Goal: Task Accomplishment & Management: Complete application form

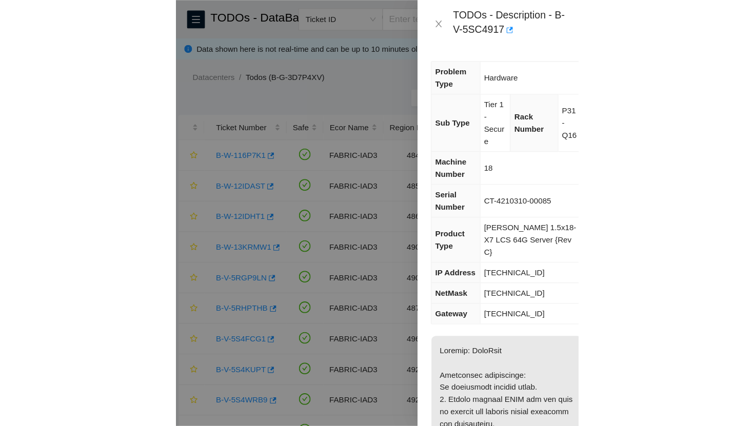
scroll to position [361, 0]
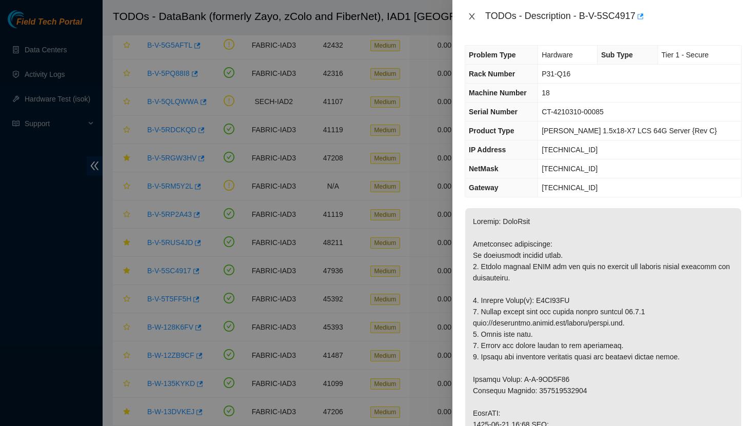
click at [370, 16] on icon "close" at bounding box center [472, 16] width 8 height 8
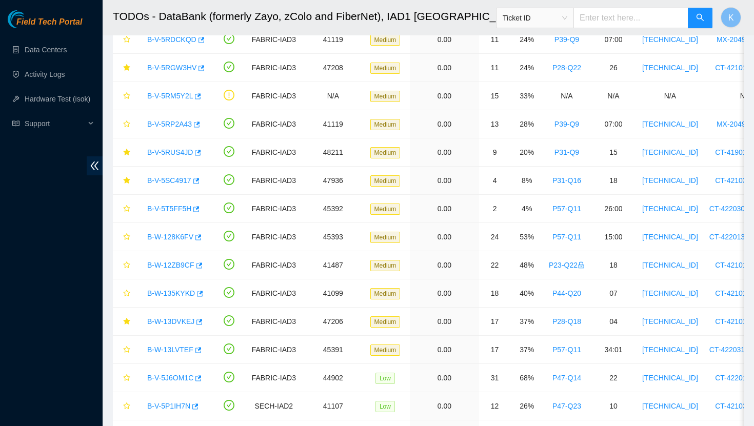
scroll to position [453, 0]
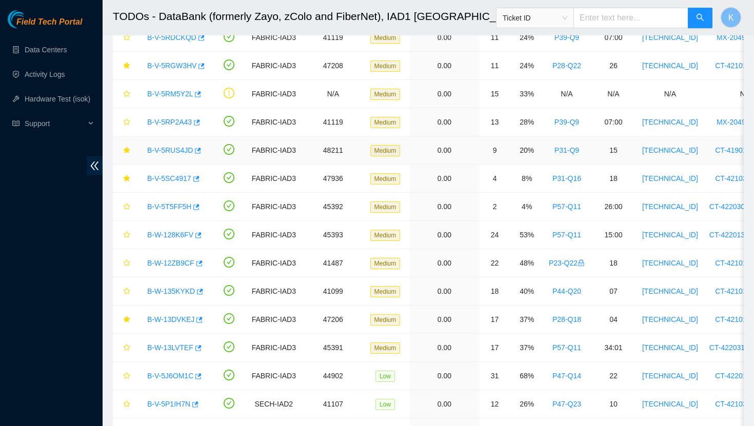
click at [172, 150] on link "B-V-5RUS4JD" at bounding box center [170, 150] width 46 height 8
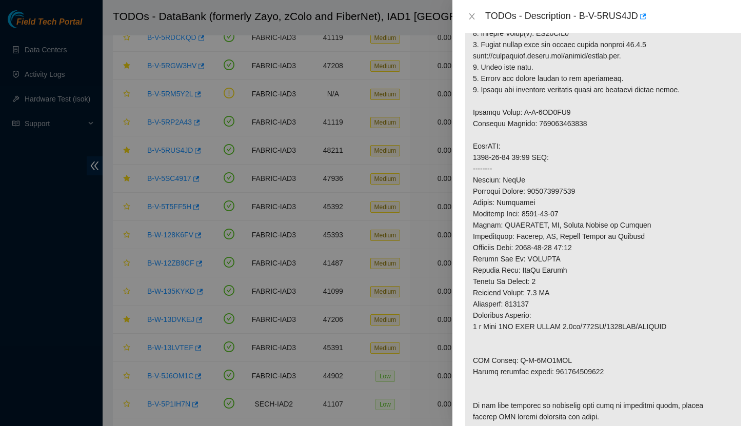
scroll to position [325, 0]
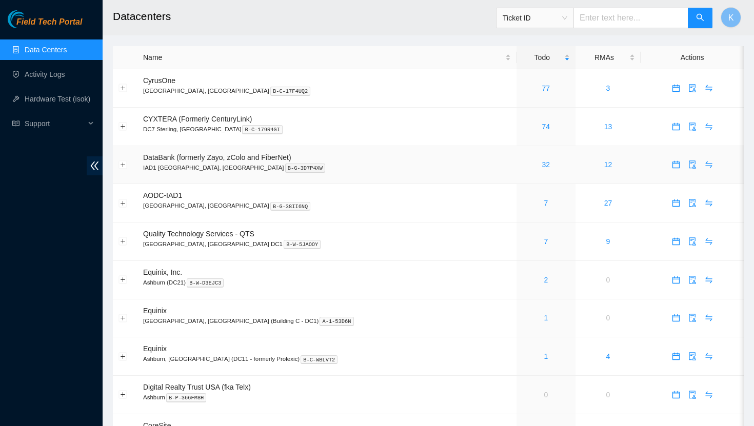
click at [522, 169] on div "32" at bounding box center [546, 164] width 48 height 11
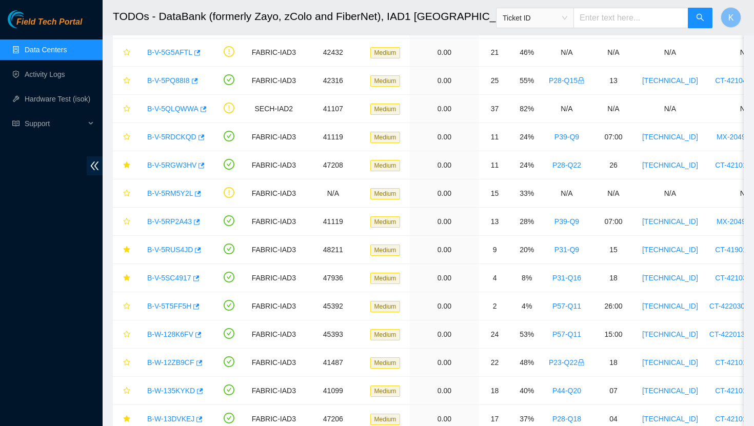
scroll to position [355, 0]
click at [183, 248] on link "B-V-5RUS4JD" at bounding box center [170, 249] width 46 height 8
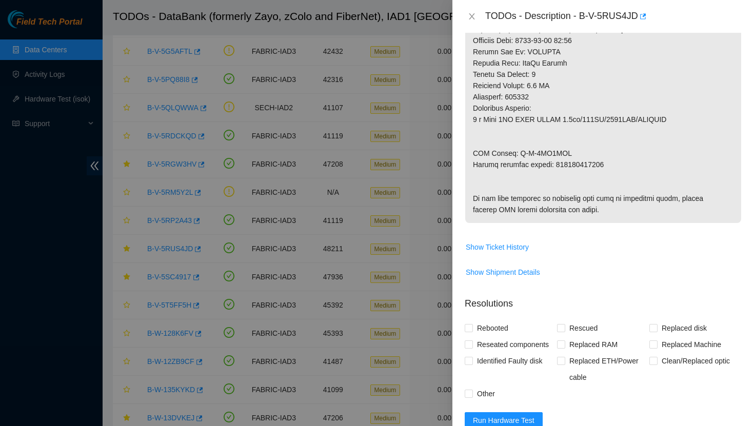
scroll to position [689, 0]
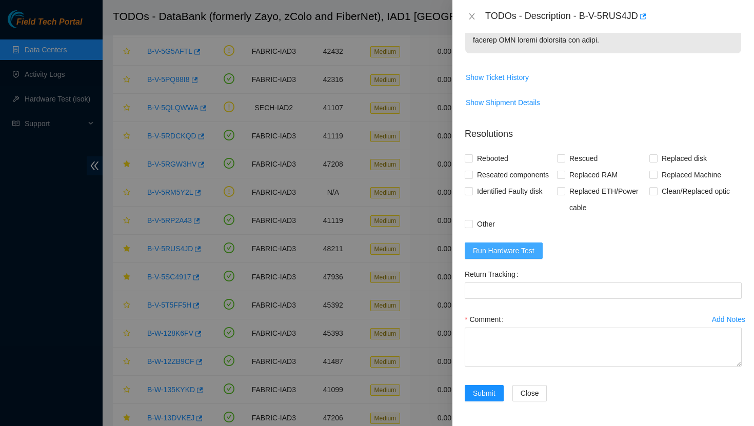
click at [508, 247] on span "Run Hardware Test" at bounding box center [504, 250] width 62 height 11
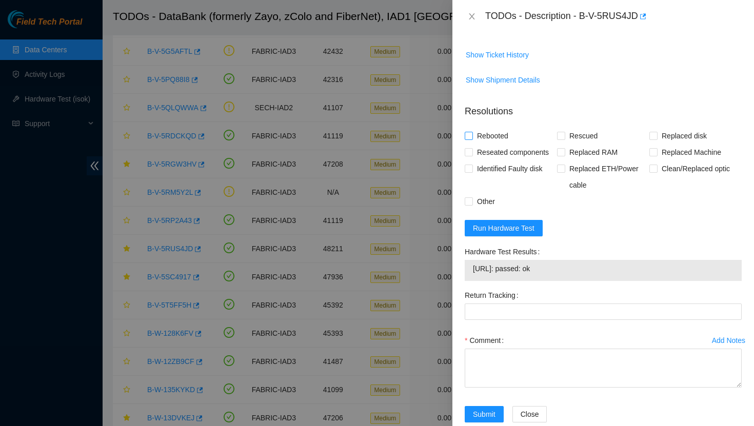
click at [468, 140] on span at bounding box center [469, 136] width 8 height 8
click at [468, 139] on input "Rebooted" at bounding box center [468, 135] width 7 height 7
checkbox input "true"
click at [564, 140] on span at bounding box center [561, 136] width 8 height 8
click at [564, 139] on input "Rescued" at bounding box center [560, 135] width 7 height 7
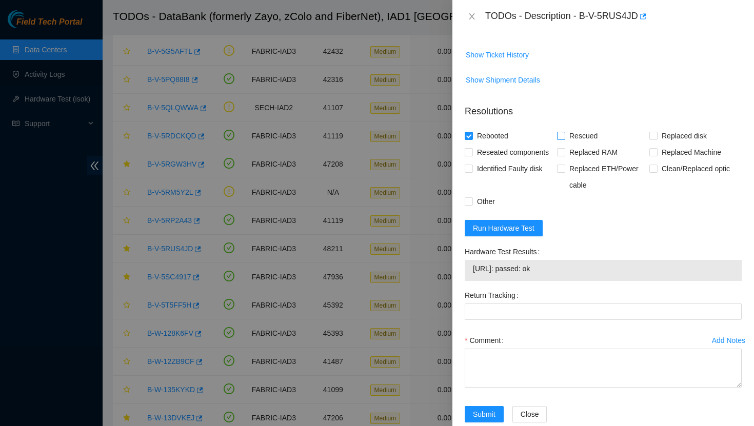
checkbox input "true"
click at [654, 139] on input "Replaced disk" at bounding box center [652, 135] width 7 height 7
checkbox input "true"
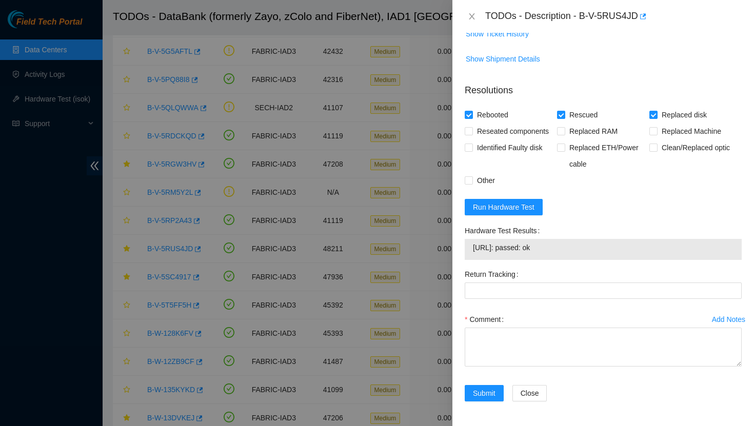
scroll to position [733, 0]
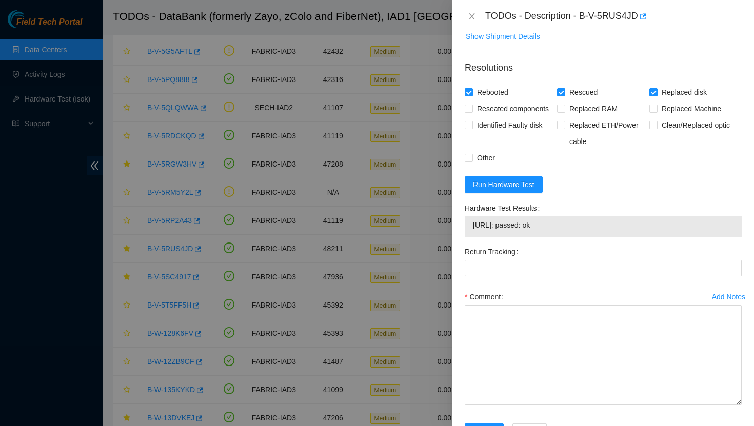
drag, startPoint x: 739, startPoint y: 365, endPoint x: 742, endPoint y: 426, distance: 61.1
click at [742, 424] on div "Add Notes Comment" at bounding box center [603, 356] width 285 height 135
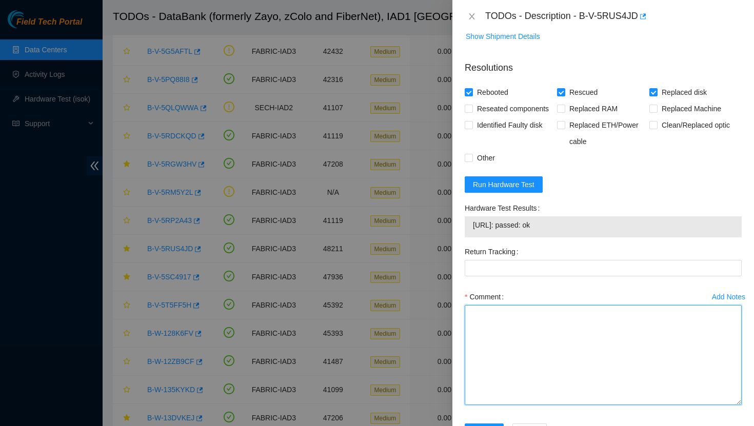
click at [501, 344] on textarea "Comment" at bounding box center [603, 355] width 277 height 100
paste textarea "-Verified rack and machine number -Powered off machine -Removed old disk sn: S1…"
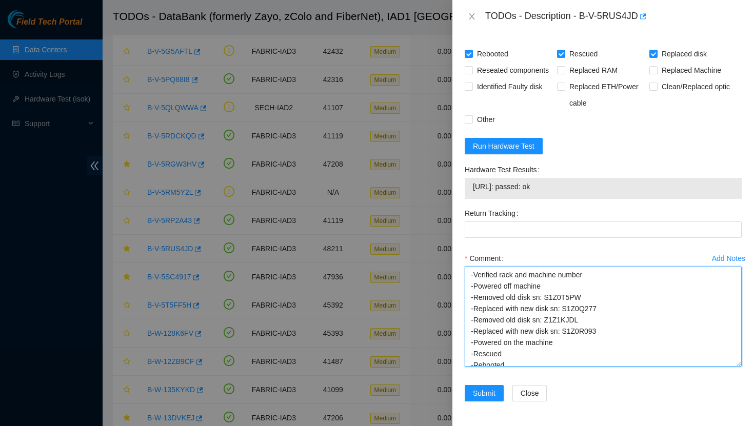
scroll to position [792, 0]
click at [587, 297] on textarea "-Verified rack and machine number -Powered off machine -Removed old disk sn: S1…" at bounding box center [603, 317] width 277 height 100
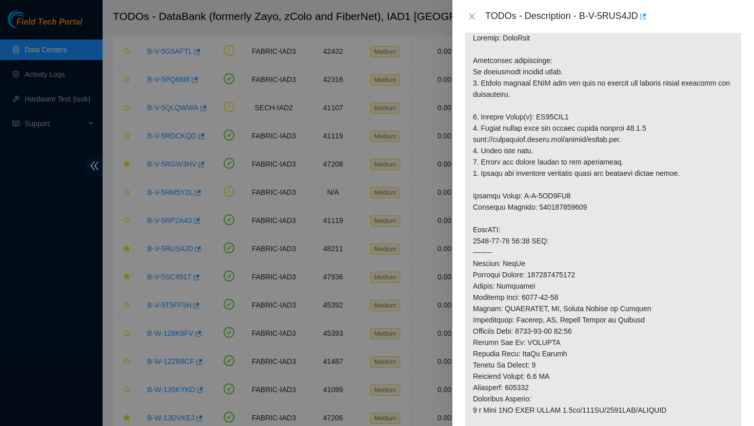
scroll to position [201, 0]
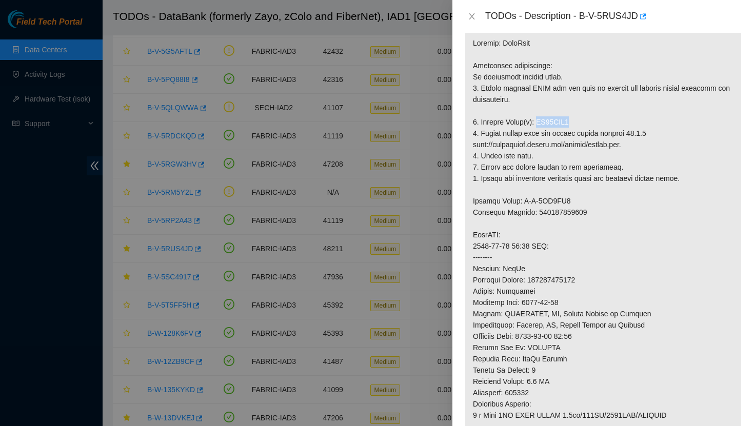
drag, startPoint x: 578, startPoint y: 98, endPoint x: 542, endPoint y: 103, distance: 37.3
click at [541, 103] on p at bounding box center [603, 274] width 276 height 489
copy p "ZC17AFR8"
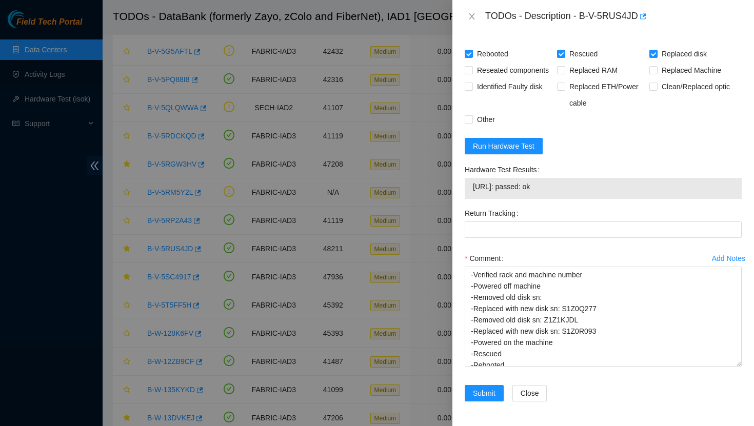
scroll to position [794, 0]
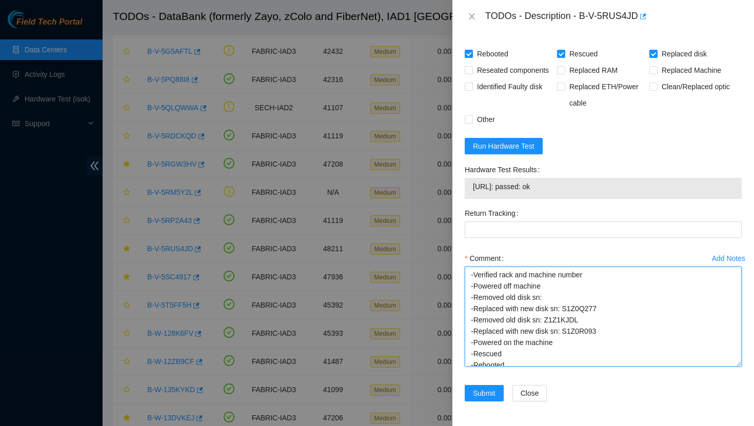
click at [567, 296] on textarea "-Verified rack and machine number -Powered off machine -Removed old disk sn: -R…" at bounding box center [603, 317] width 277 height 100
paste textarea "ZC17AFR8"
click at [605, 309] on textarea "-Verified rack and machine number -Powered off machine -Removed old disk sn: ZC…" at bounding box center [603, 317] width 277 height 100
drag, startPoint x: 606, startPoint y: 332, endPoint x: 471, endPoint y: 322, distance: 135.2
click at [471, 322] on textarea "-Verified rack and machine number -Powered off machine -Removed old disk sn: ZC…" at bounding box center [603, 317] width 277 height 100
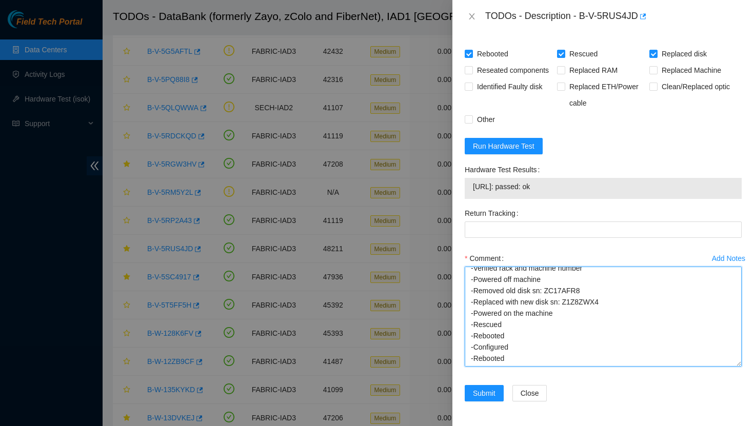
scroll to position [18, 0]
click at [474, 334] on textarea "-Verified rack and machine number -Powered off machine -Removed old disk sn: ZC…" at bounding box center [603, 317] width 277 height 100
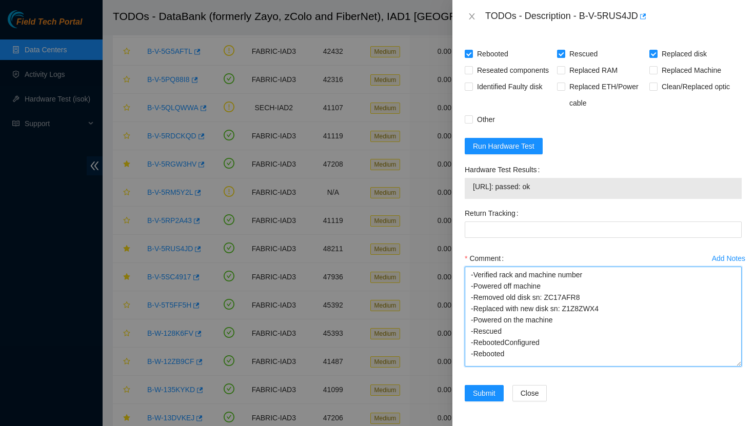
scroll to position [7, 0]
click at [508, 346] on textarea "-Verified rack and machine number -Powered off machine -Removed old disk sn: ZC…" at bounding box center [603, 317] width 277 height 100
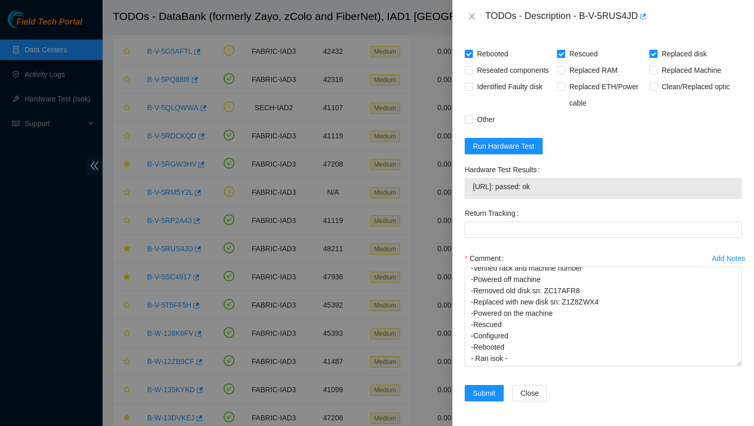
drag, startPoint x: 565, startPoint y: 187, endPoint x: 473, endPoint y: 188, distance: 91.8
click at [473, 188] on span "23.62.155.109: passed: ok" at bounding box center [603, 186] width 261 height 11
copy span "23.62.155.109: passed: ok"
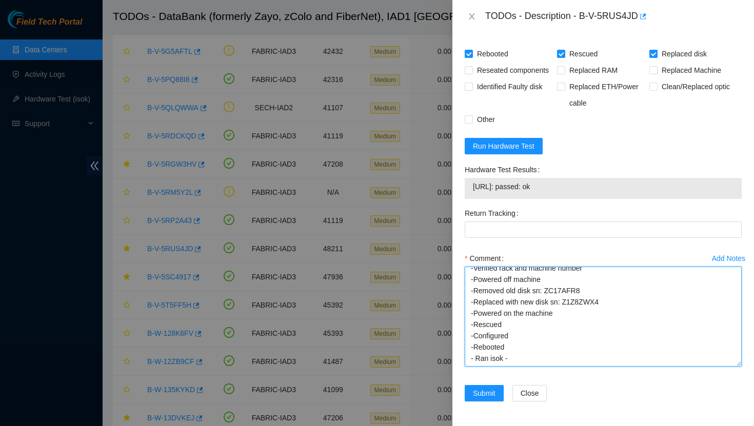
click at [534, 348] on textarea "-Verified rack and machine number -Powered off machine -Removed old disk sn: ZC…" at bounding box center [603, 317] width 277 height 100
paste textarea "23.62.155.109: passed: ok"
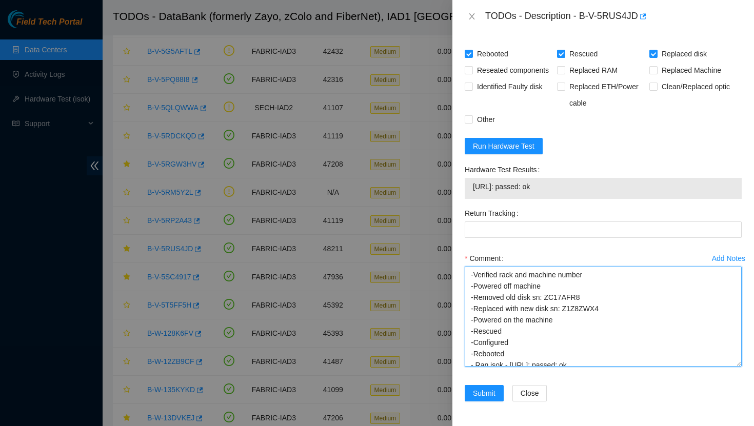
click at [473, 275] on textarea "-Verified rack and machine number -Powered off machine -Removed old disk sn: ZC…" at bounding box center [603, 317] width 277 height 100
click at [475, 284] on textarea "- Verified rack and machine number -Powered off machine -Removed old disk sn: Z…" at bounding box center [603, 317] width 277 height 100
click at [475, 299] on textarea "- Verified rack and machine number - Powered off machine -Removed old disk sn: …" at bounding box center [603, 317] width 277 height 100
click at [474, 309] on textarea "- Verified rack and machine number - Powered off machine - Removed old disk sn:…" at bounding box center [603, 317] width 277 height 100
click at [475, 321] on textarea "- Verified rack and machine number - Powered off machine - Removed old disk sn:…" at bounding box center [603, 317] width 277 height 100
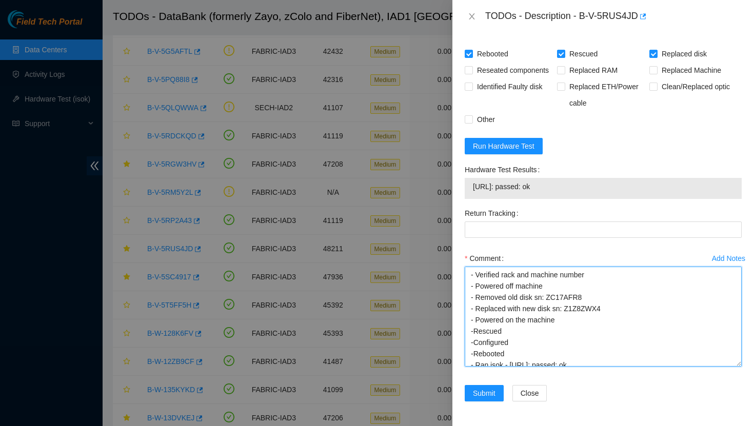
click at [475, 329] on textarea "- Verified rack and machine number - Powered off machine - Removed old disk sn:…" at bounding box center [603, 317] width 277 height 100
click at [475, 341] on textarea "- Verified rack and machine number - Powered off machine - Removed old disk sn:…" at bounding box center [603, 317] width 277 height 100
click at [475, 352] on textarea "- Verified rack and machine number - Powered off machine - Removed old disk sn:…" at bounding box center [603, 317] width 277 height 100
drag, startPoint x: 605, startPoint y: 359, endPoint x: 468, endPoint y: 256, distance: 171.1
click at [469, 256] on div "Comment - Verified rack and machine number - Powered off machine - Removed old …" at bounding box center [603, 311] width 277 height 123
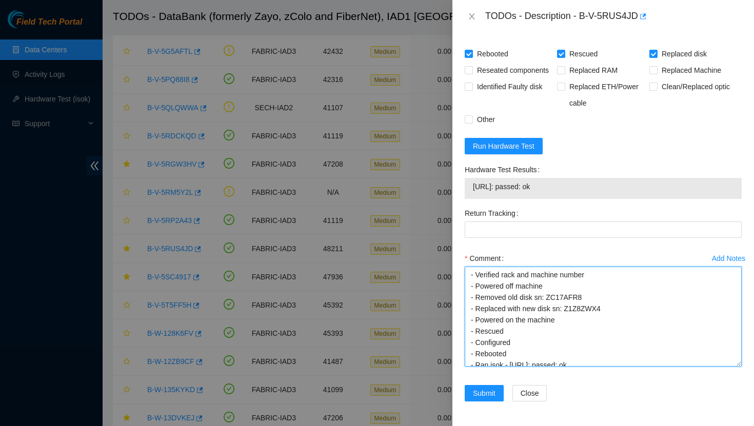
type textarea "- Verified rack and machine number - Powered off machine - Removed old disk sn:…"
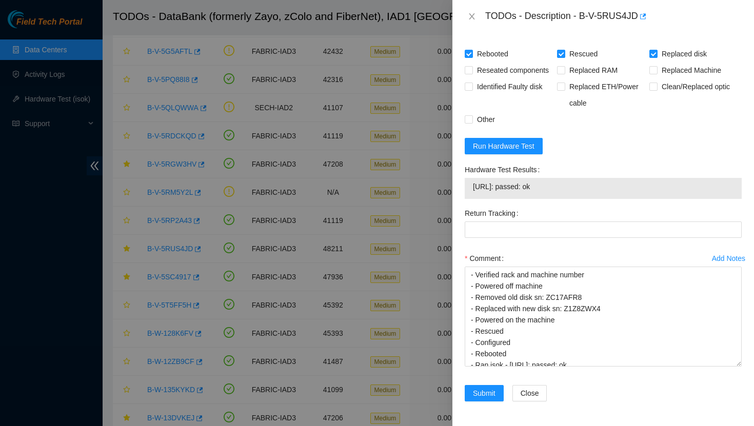
click at [543, 246] on div "Return Tracking" at bounding box center [603, 227] width 285 height 45
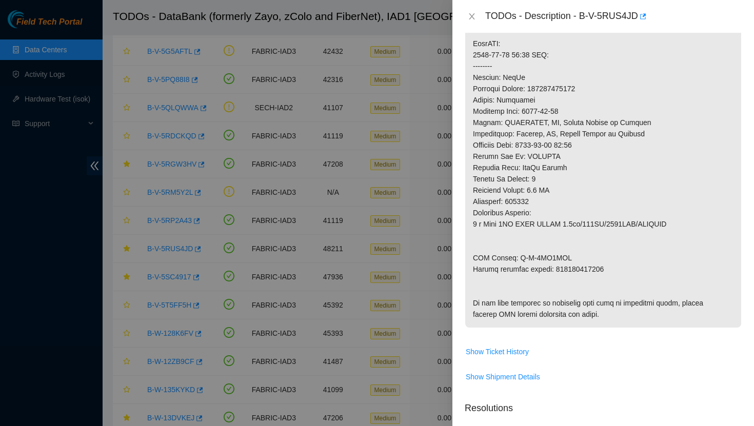
scroll to position [402, 0]
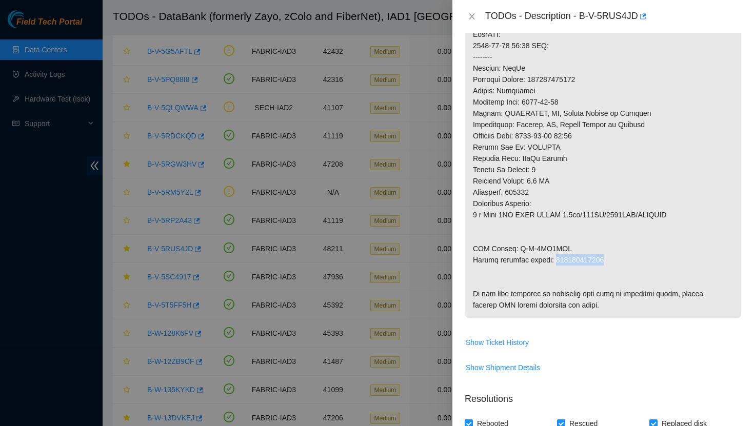
drag, startPoint x: 612, startPoint y: 236, endPoint x: 556, endPoint y: 236, distance: 55.9
click at [556, 236] on p at bounding box center [603, 73] width 276 height 489
copy p "463470038224"
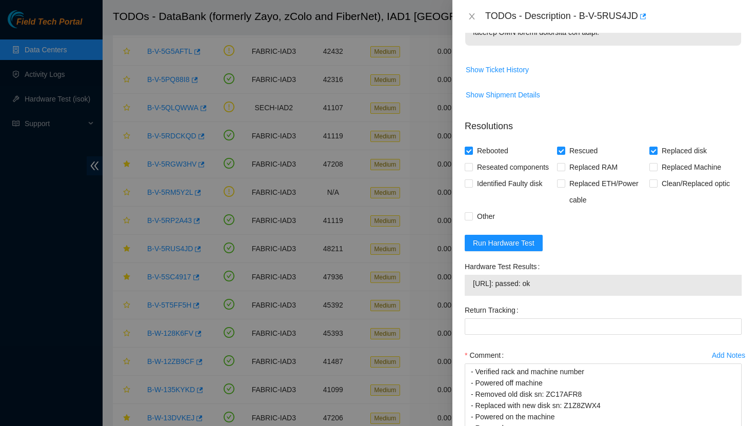
scroll to position [694, 0]
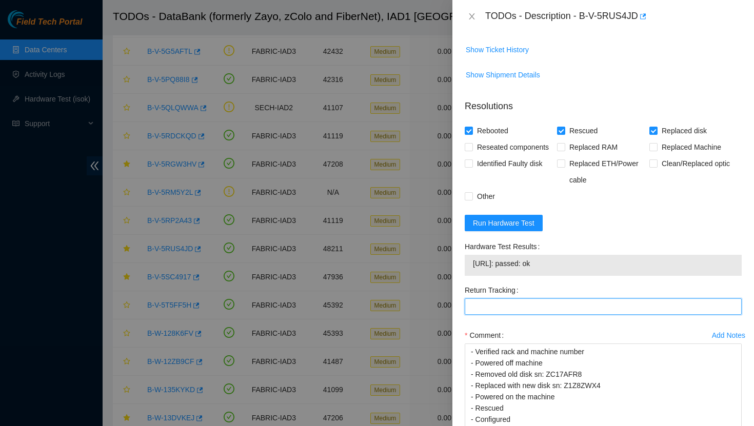
click at [513, 315] on Tracking "Return Tracking" at bounding box center [603, 306] width 277 height 16
paste Tracking "463470038224"
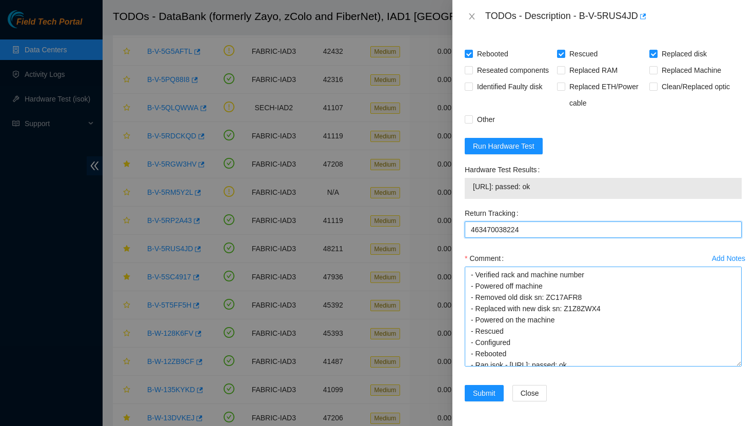
scroll to position [7, 0]
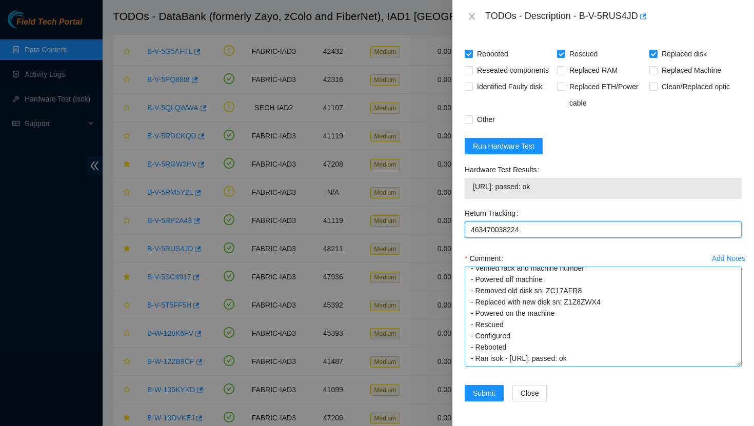
type Tracking "463470038224"
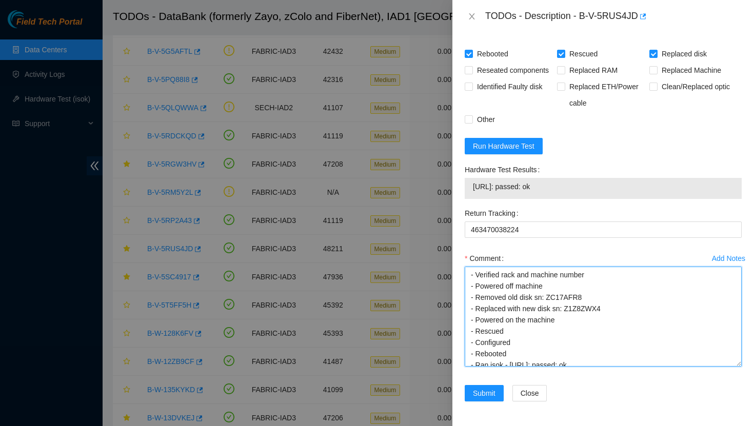
drag, startPoint x: 612, startPoint y: 361, endPoint x: 485, endPoint y: 268, distance: 157.8
click at [485, 267] on textarea "- Verified rack and machine number - Powered off machine - Removed old disk sn:…" at bounding box center [603, 317] width 277 height 100
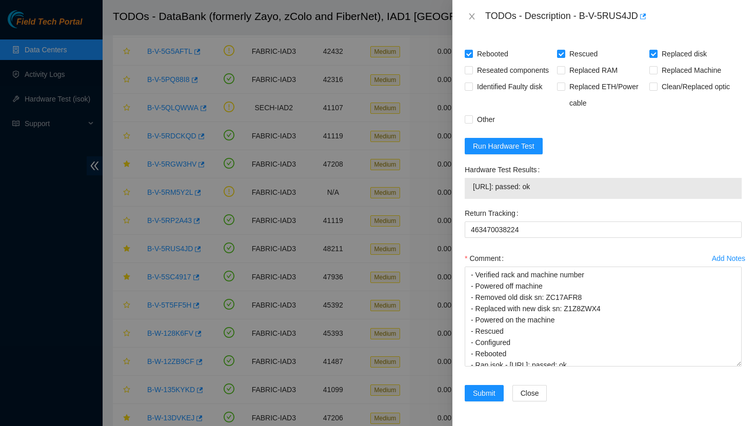
click at [537, 260] on div "Comment" at bounding box center [603, 258] width 277 height 16
click at [491, 392] on span "Submit" at bounding box center [484, 393] width 23 height 11
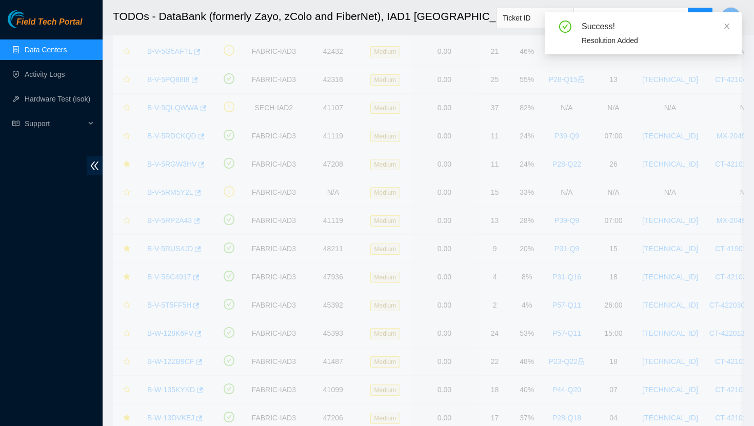
scroll to position [235, 0]
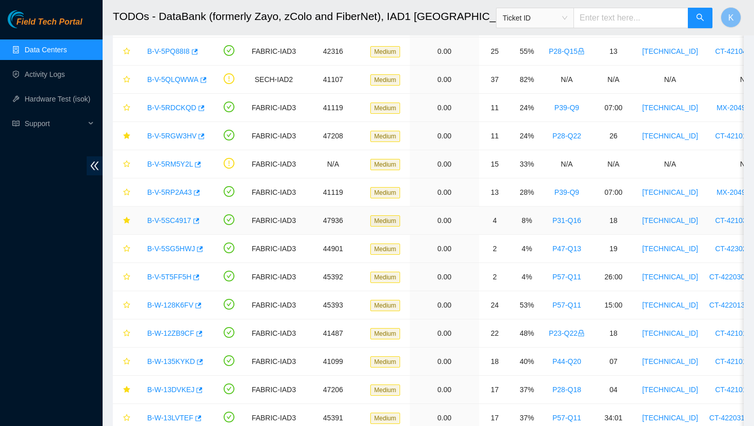
click at [169, 223] on link "B-V-5SC4917" at bounding box center [169, 220] width 44 height 8
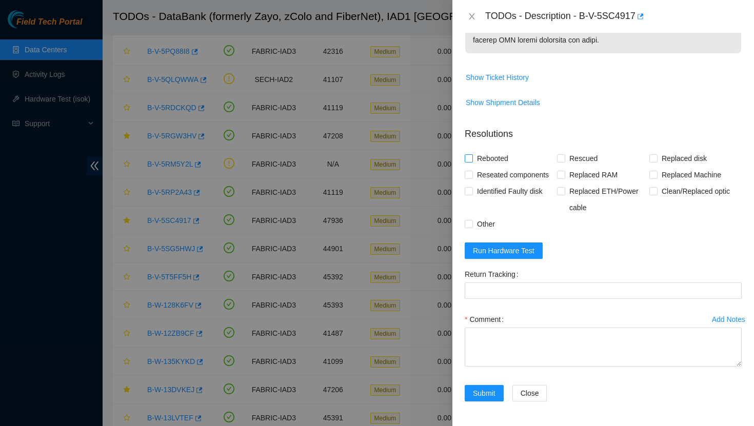
click at [469, 158] on input "Rebooted" at bounding box center [468, 157] width 7 height 7
checkbox input "true"
click at [562, 156] on input "Rescued" at bounding box center [560, 157] width 7 height 7
checkbox input "true"
click at [655, 156] on input "Replaced disk" at bounding box center [652, 157] width 7 height 7
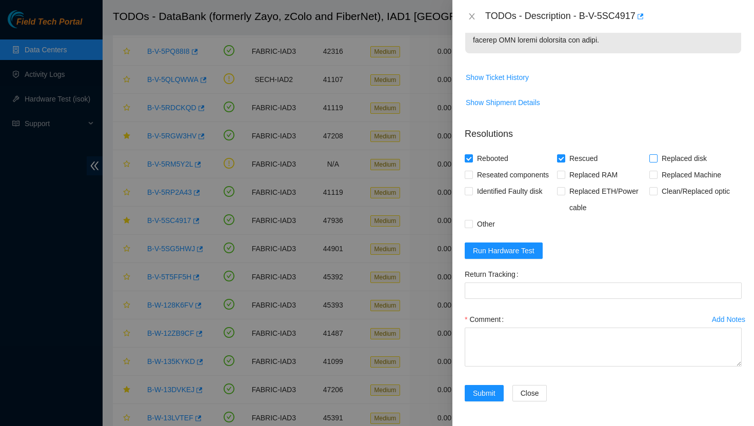
checkbox input "true"
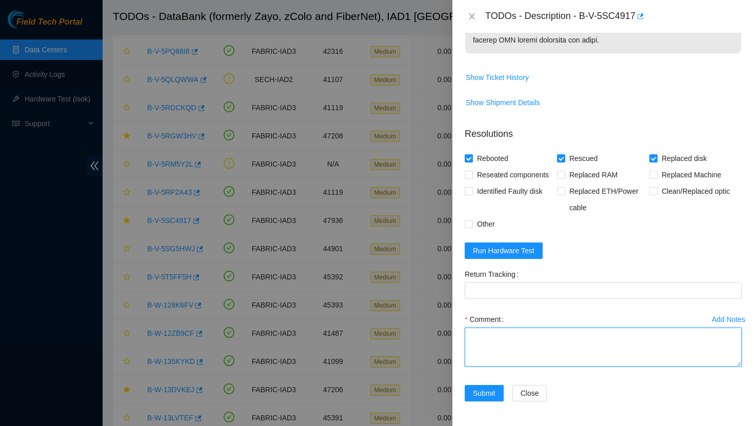
click at [524, 339] on textarea "Comment" at bounding box center [603, 347] width 277 height 39
paste textarea "- Verified rack and machine number - Powered off machine - Removed old disk sn:…"
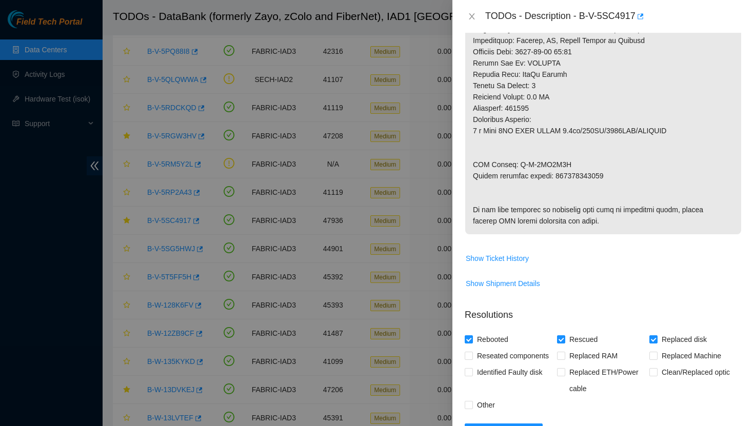
scroll to position [454, 0]
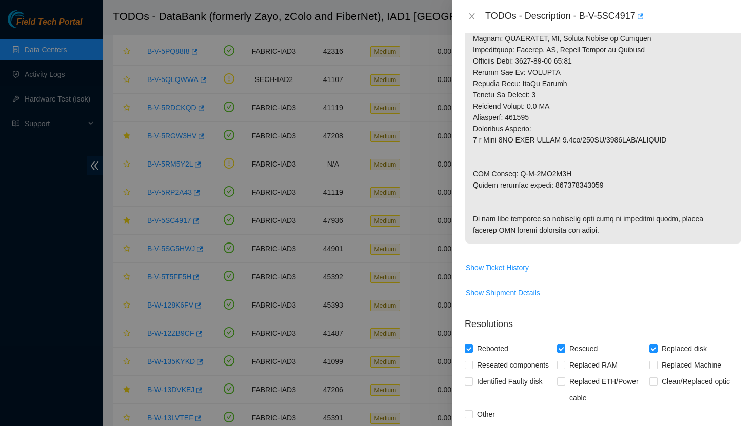
type textarea "- Verified rack and machine number - Powered off machine - Removed old disk sn:…"
drag, startPoint x: 610, startPoint y: 184, endPoint x: 556, endPoint y: 188, distance: 54.5
copy p "463470039849"
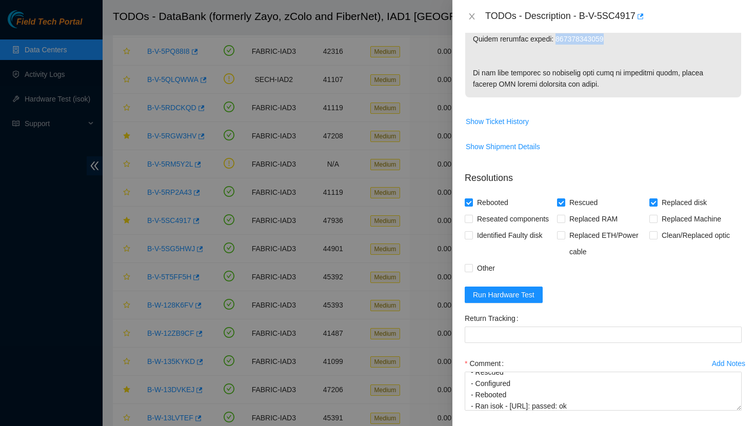
scroll to position [689, 0]
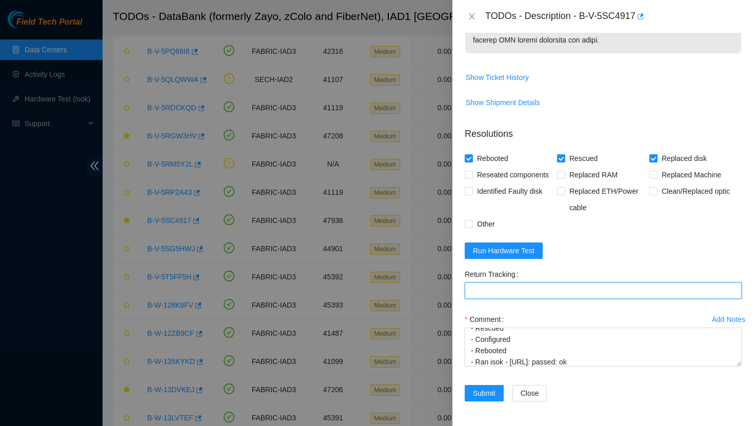
click at [568, 294] on Tracking "Return Tracking" at bounding box center [603, 291] width 277 height 16
paste Tracking "463470039849"
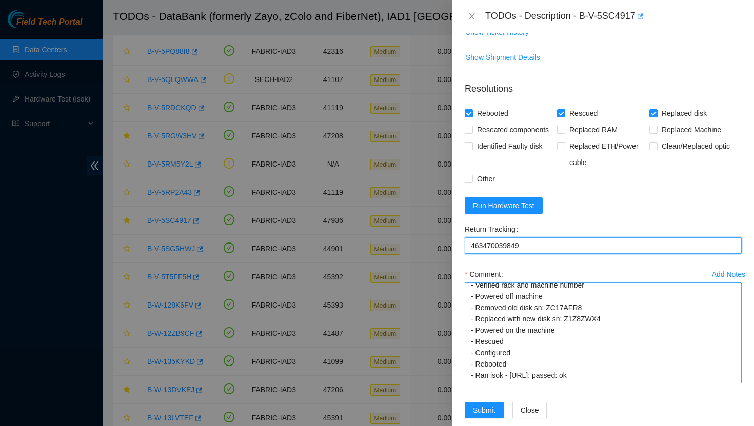
scroll to position [6, 0]
drag, startPoint x: 738, startPoint y: 364, endPoint x: 738, endPoint y: 426, distance: 62.1
click at [738, 384] on textarea "- Verified rack and machine number - Powered off machine - Removed old disk sn:…" at bounding box center [603, 333] width 277 height 101
type Tracking "463470039849"
click at [585, 352] on textarea "- Verified rack and machine number - Powered off machine - Removed old disk sn:…" at bounding box center [603, 333] width 277 height 101
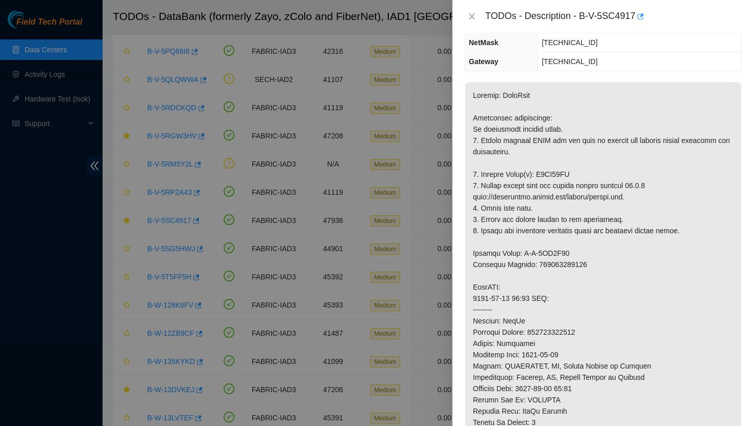
scroll to position [122, 0]
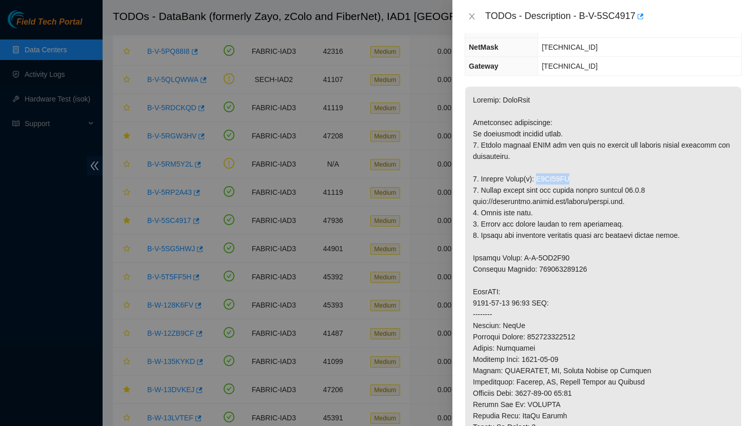
drag, startPoint x: 580, startPoint y: 177, endPoint x: 541, endPoint y: 181, distance: 39.6
click at [541, 181] on p at bounding box center [603, 331] width 276 height 489
copy p "V1JD24RH"
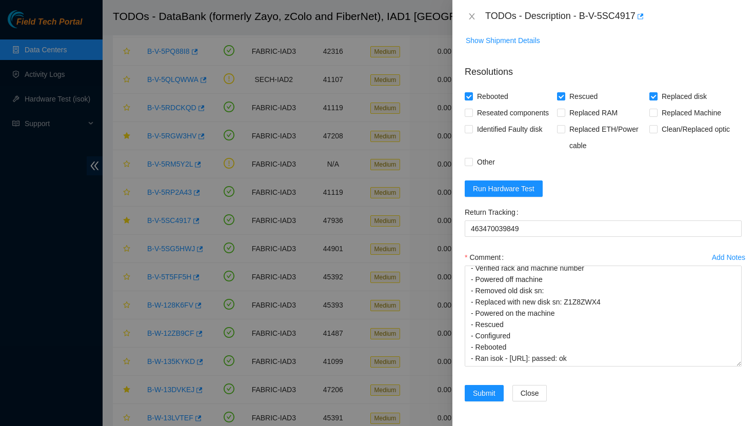
scroll to position [751, 0]
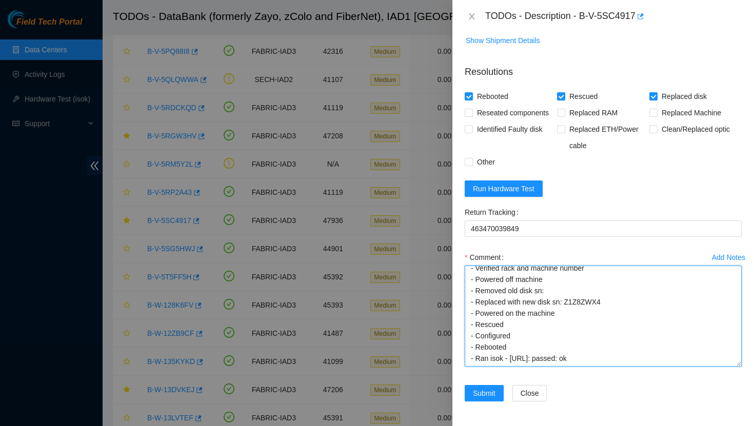
click at [569, 290] on textarea "- Verified rack and machine number - Powered off machine - Removed old disk sn:…" at bounding box center [603, 316] width 277 height 101
paste textarea "V1JD24RH"
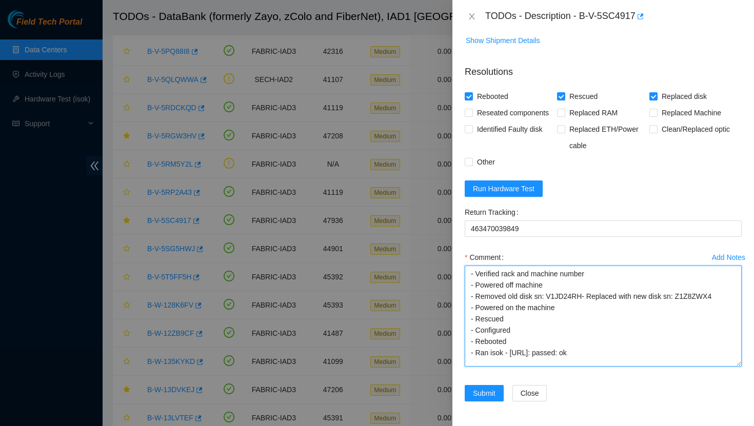
scroll to position [0, 0]
click at [608, 306] on textarea "- Verified rack and machine number - Powered off machine - Removed old disk sn:…" at bounding box center [603, 316] width 277 height 101
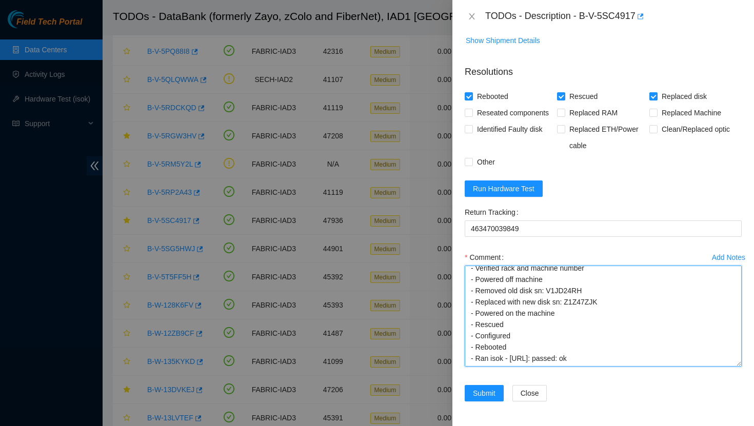
click at [605, 355] on textarea "- Verified rack and machine number - Powered off machine - Removed old disk sn:…" at bounding box center [603, 316] width 277 height 101
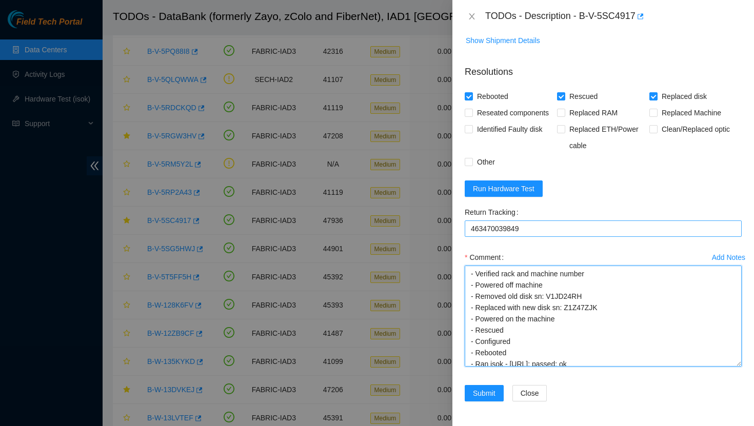
drag, startPoint x: 605, startPoint y: 356, endPoint x: 516, endPoint y: 221, distance: 162.0
click at [516, 220] on form "Resolutions Rebooted Rescued Replaced disk Reseated components Replaced RAM Rep…" at bounding box center [603, 235] width 277 height 357
click at [591, 334] on textarea "- Verified rack and machine number - Powered off machine - Removed old disk sn:…" at bounding box center [603, 316] width 277 height 101
type textarea "- Verified rack and machine number - Powered off machine - Removed old disk sn:…"
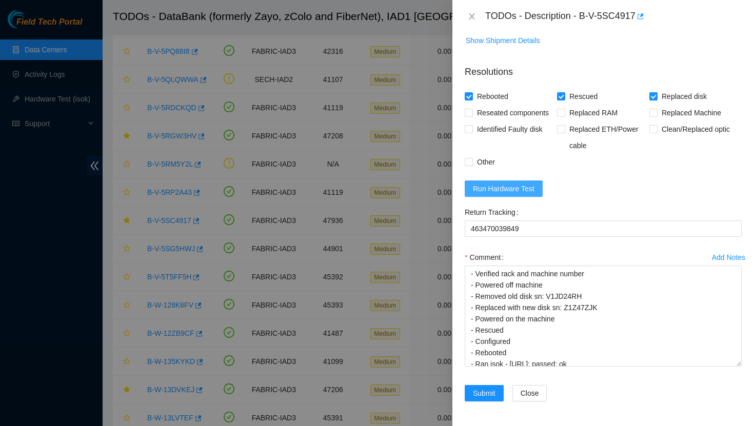
click at [521, 190] on span "Run Hardware Test" at bounding box center [504, 188] width 62 height 11
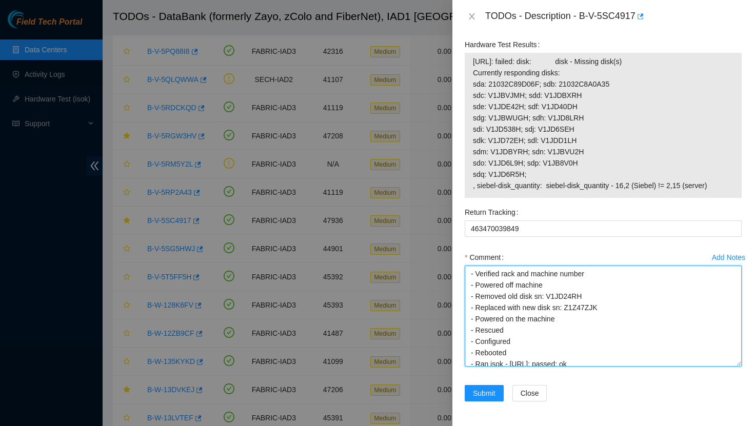
drag, startPoint x: 606, startPoint y: 358, endPoint x: 470, endPoint y: 255, distance: 171.3
click at [470, 254] on div "Comment - Verified rack and machine number - Powered off machine - Removed old …" at bounding box center [603, 311] width 277 height 124
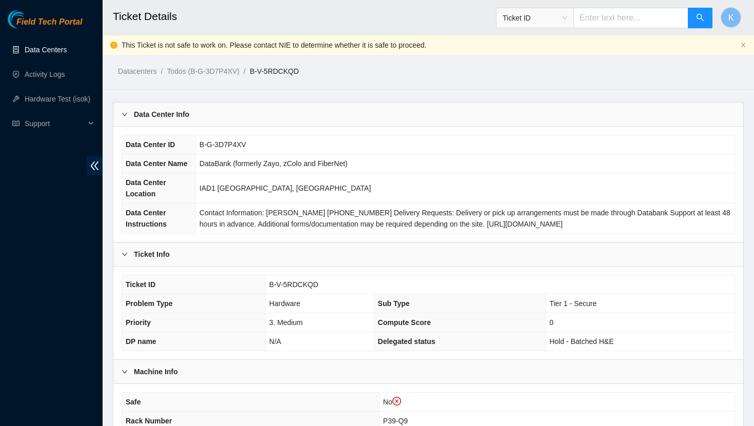
click at [66, 53] on link "Data Centers" at bounding box center [46, 50] width 42 height 8
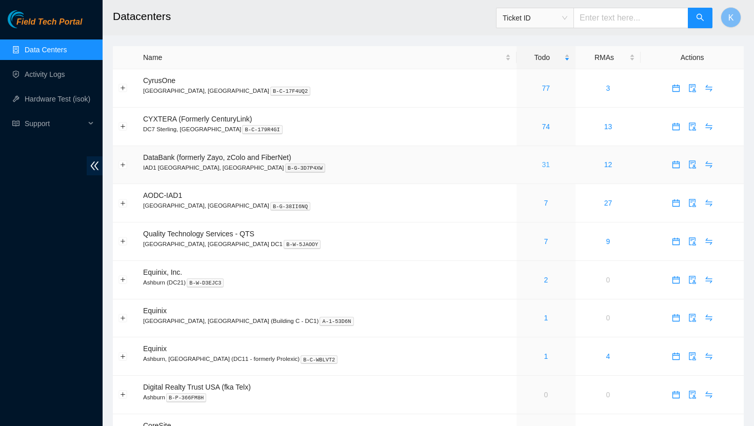
click at [542, 168] on link "31" at bounding box center [546, 165] width 8 height 8
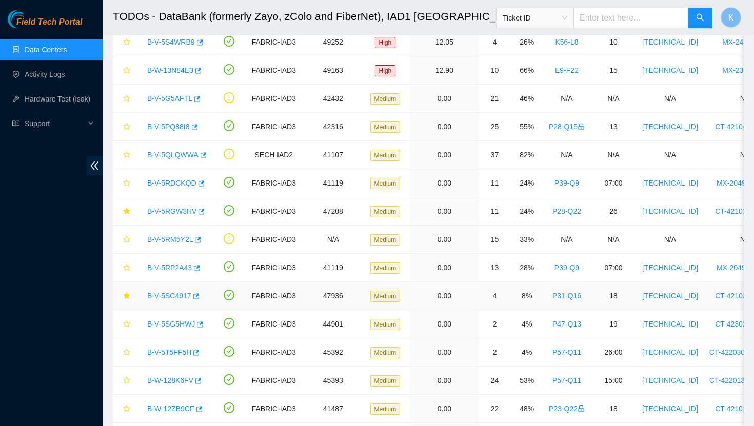
scroll to position [279, 0]
click at [183, 213] on link "B-V-5RGW3HV" at bounding box center [171, 212] width 49 height 8
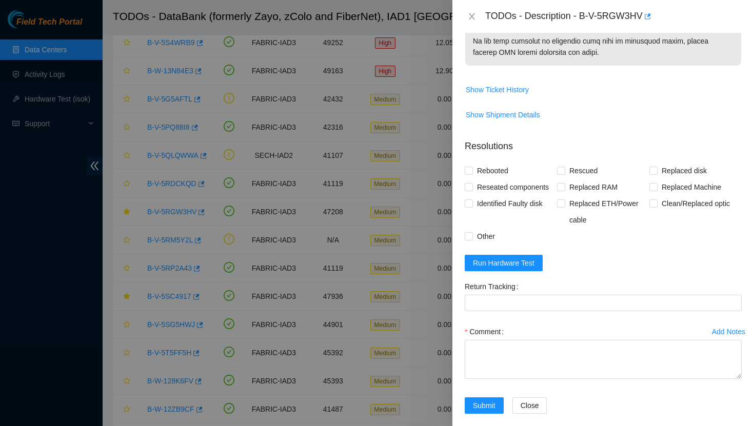
scroll to position [637, 0]
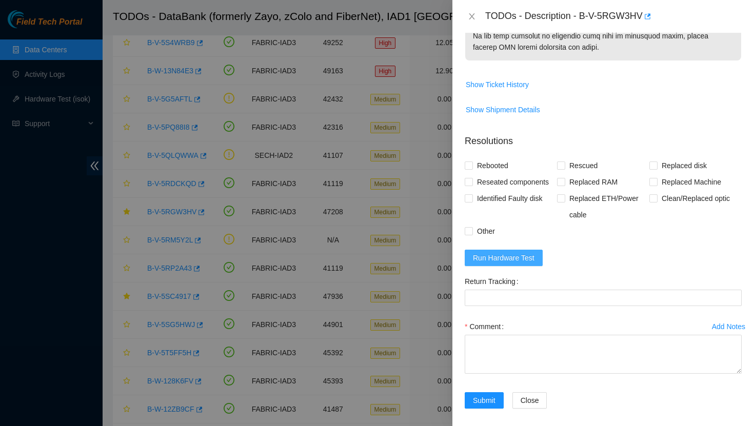
click at [496, 264] on span "Run Hardware Test" at bounding box center [504, 257] width 62 height 11
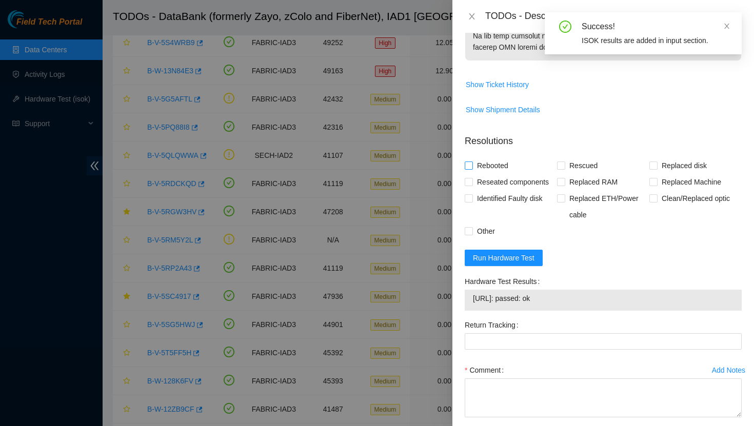
click at [467, 169] on input "Rebooted" at bounding box center [468, 165] width 7 height 7
checkbox input "true"
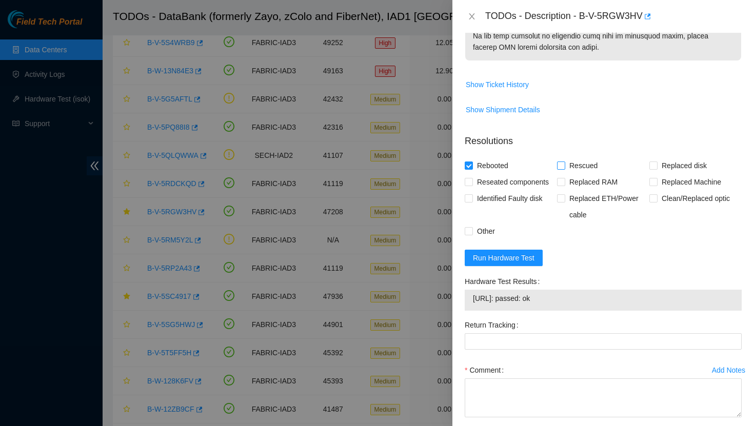
click at [561, 169] on input "Rescued" at bounding box center [560, 165] width 7 height 7
checkbox input "true"
click at [655, 169] on input "Replaced disk" at bounding box center [652, 165] width 7 height 7
checkbox input "true"
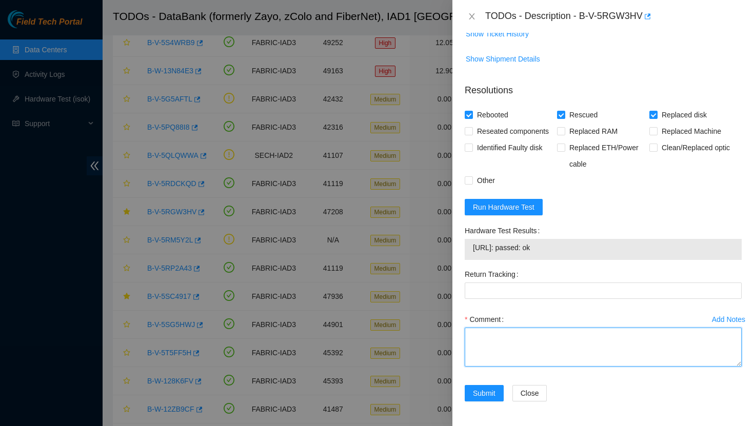
click at [582, 338] on textarea "Comment" at bounding box center [603, 347] width 277 height 39
paste textarea "- Verified rack and machine number - Powered off machine - Removed old disk sn:…"
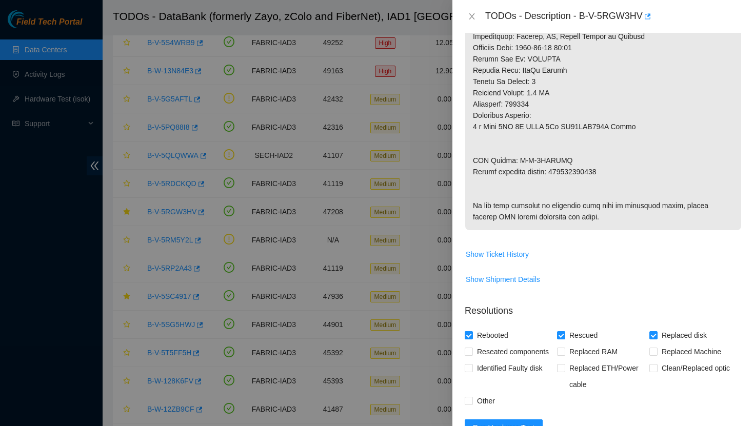
scroll to position [457, 0]
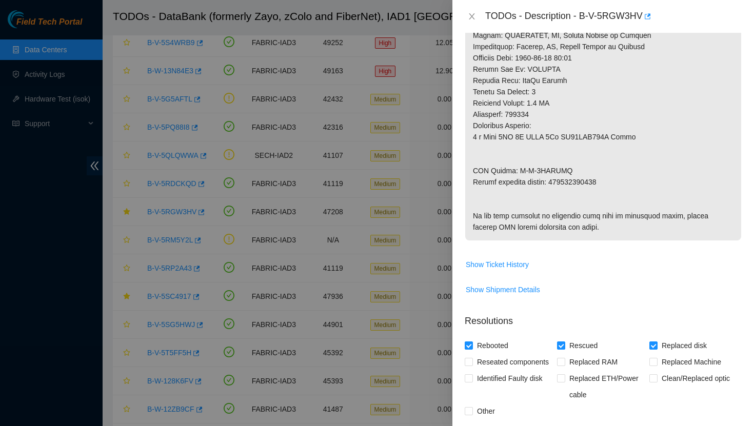
type textarea "- Verified rack and machine number - Powered off machine - Removed old disk sn:…"
drag, startPoint x: 609, startPoint y: 182, endPoint x: 557, endPoint y: 184, distance: 52.4
copy p "463470036725"
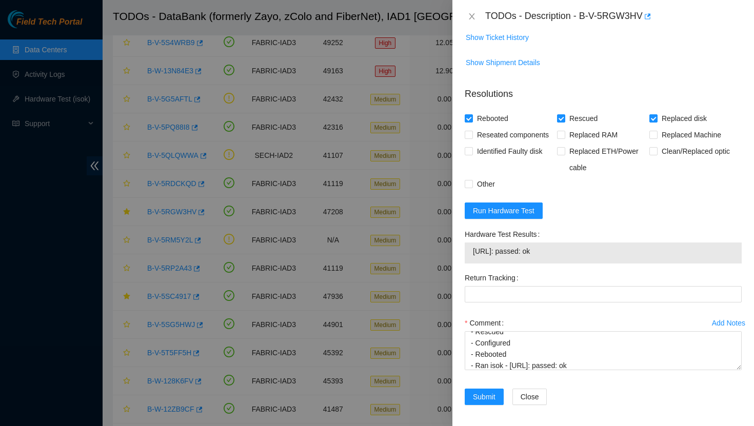
scroll to position [733, 0]
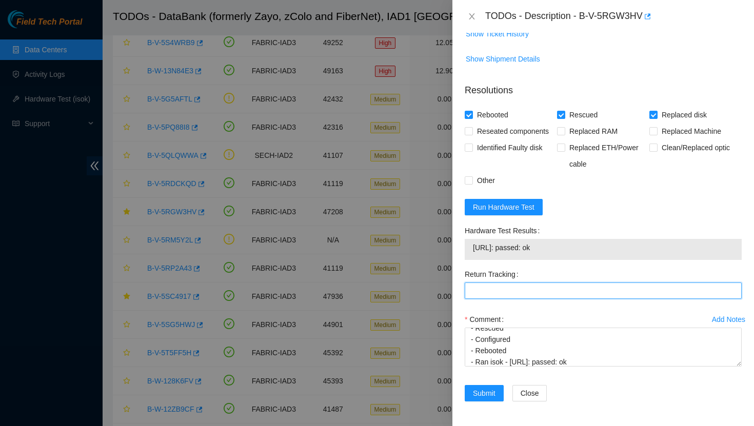
click at [550, 286] on Tracking "Return Tracking" at bounding box center [603, 291] width 277 height 16
paste Tracking "463470036725"
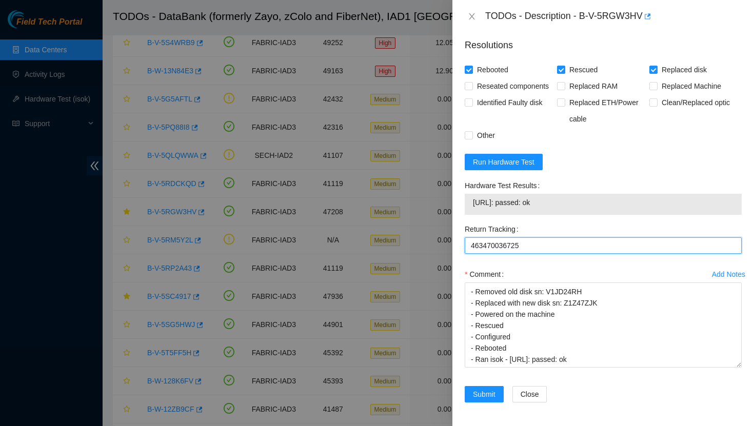
scroll to position [6, 0]
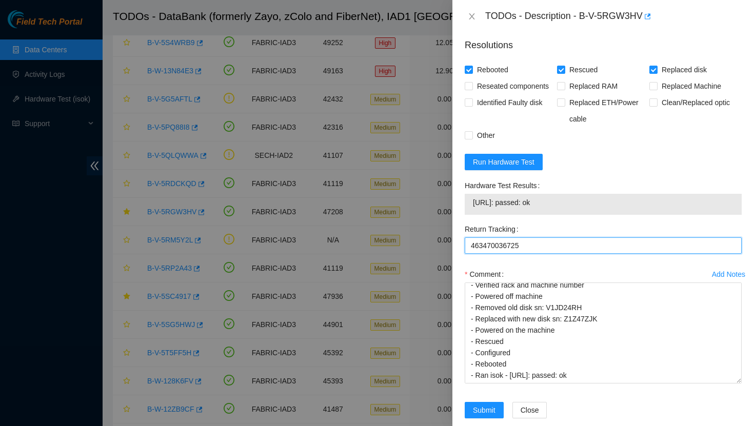
drag, startPoint x: 737, startPoint y: 364, endPoint x: 748, endPoint y: 426, distance: 63.0
click at [748, 426] on div "Problem Type Hardware Sub Type Tier 1 - Secure Rack Number P28-Q22 Machine Numb…" at bounding box center [603, 229] width 302 height 393
type Tracking "463470036725"
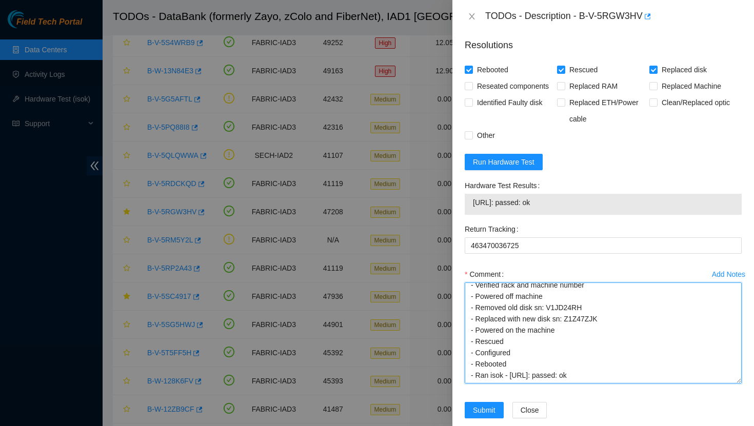
click at [586, 356] on textarea "- Verified rack and machine number - Powered off machine - Removed old disk sn:…" at bounding box center [603, 333] width 277 height 101
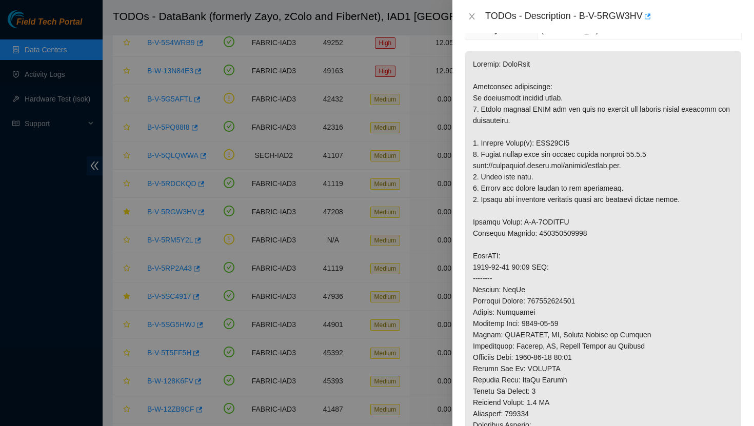
scroll to position [140, 0]
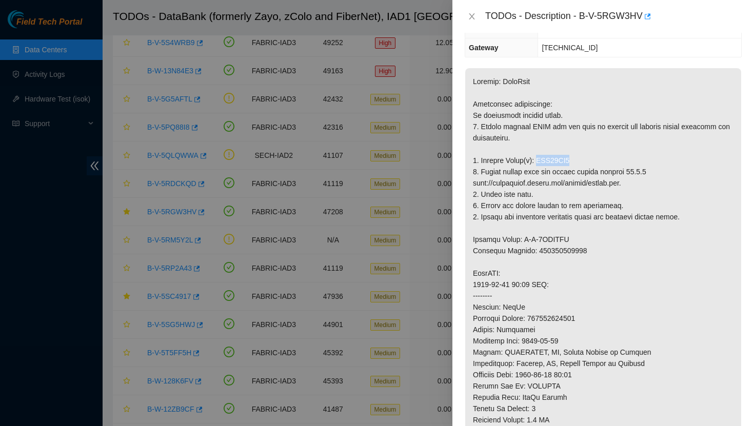
drag, startPoint x: 579, startPoint y: 159, endPoint x: 541, endPoint y: 162, distance: 38.6
click at [541, 162] on p at bounding box center [603, 312] width 276 height 489
copy p "WJG02CC0"
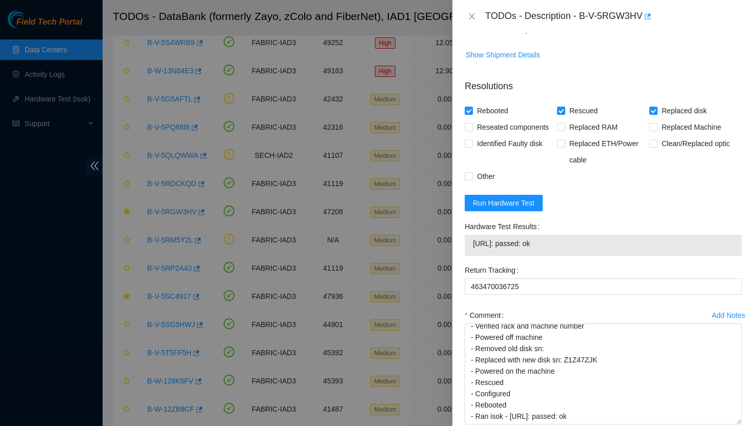
scroll to position [795, 0]
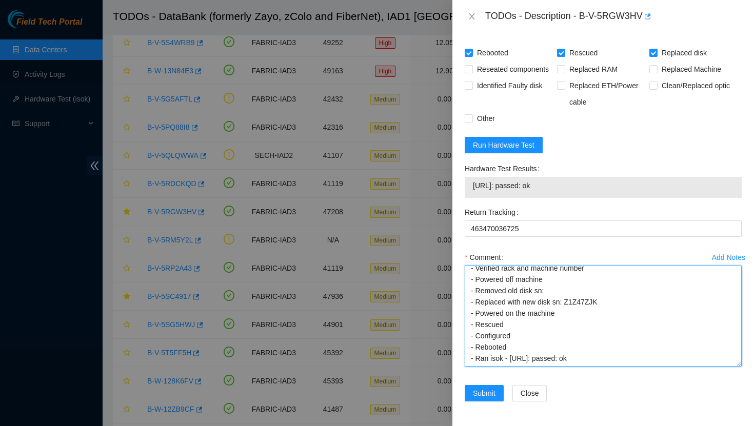
click at [558, 290] on textarea "- Verified rack and machine number - Powered off machine - Removed old disk sn:…" at bounding box center [603, 316] width 277 height 101
paste textarea "WJG02CC0"
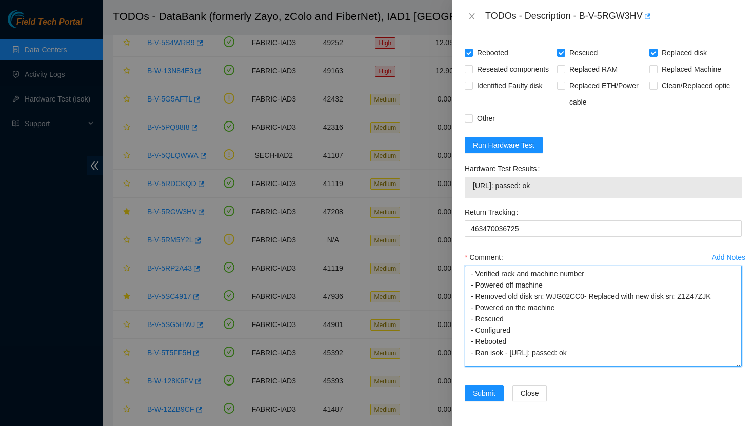
scroll to position [0, 0]
click at [610, 309] on textarea "- Verified rack and machine number - Powered off machine - Removed old disk sn:…" at bounding box center [603, 316] width 277 height 101
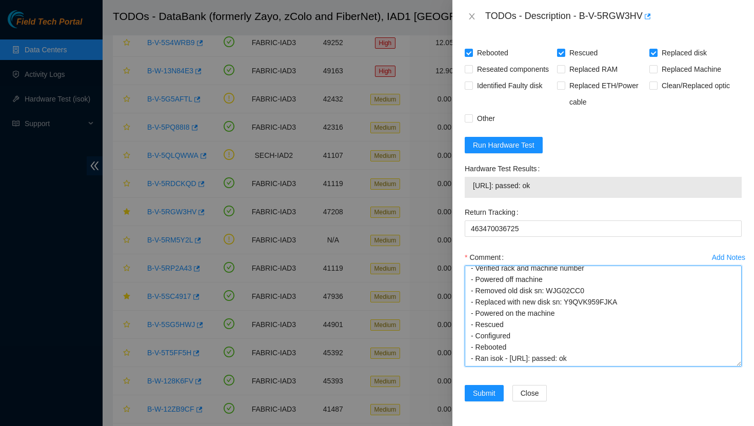
click at [604, 357] on textarea "- Verified rack and machine number - Powered off machine - Removed old disk sn:…" at bounding box center [603, 316] width 277 height 101
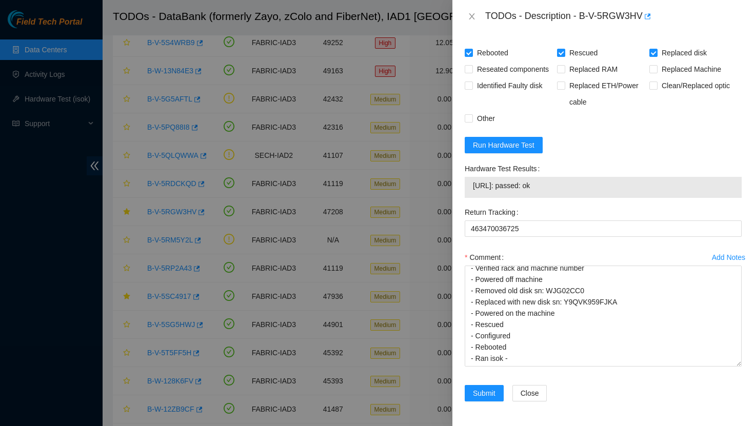
drag, startPoint x: 561, startPoint y: 186, endPoint x: 472, endPoint y: 187, distance: 88.7
click at [472, 187] on td "23.73.204.93: passed: ok" at bounding box center [603, 187] width 262 height 16
copy tbody "23.73.204.93: passed: ok"
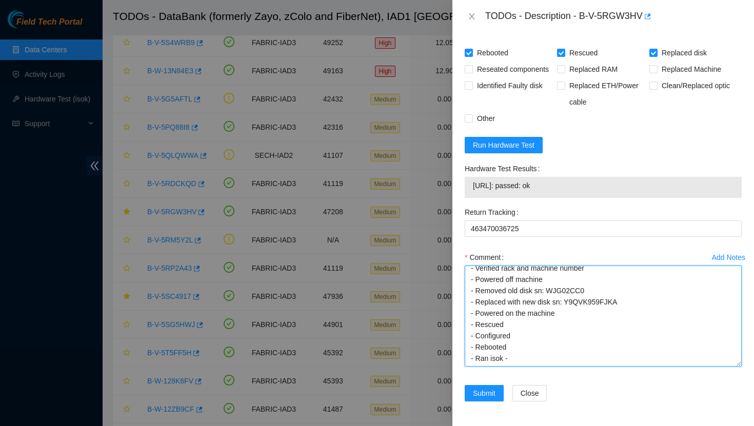
click at [528, 363] on textarea "- Verified rack and machine number - Powered off machine - Removed old disk sn:…" at bounding box center [603, 316] width 277 height 101
paste textarea "23.73.204.93: passed: ok"
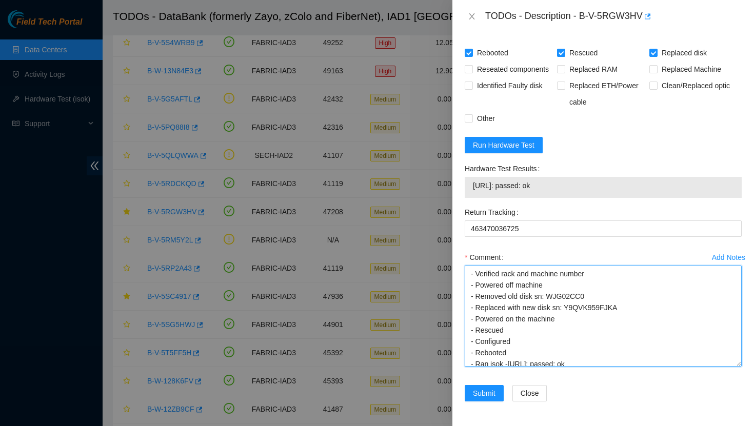
drag, startPoint x: 599, startPoint y: 358, endPoint x: 449, endPoint y: 234, distance: 194.6
click at [449, 234] on div "TODOs - Description - B-V-5RGW3HV Problem Type Hardware Sub Type Tier 1 - Secur…" at bounding box center [377, 213] width 754 height 426
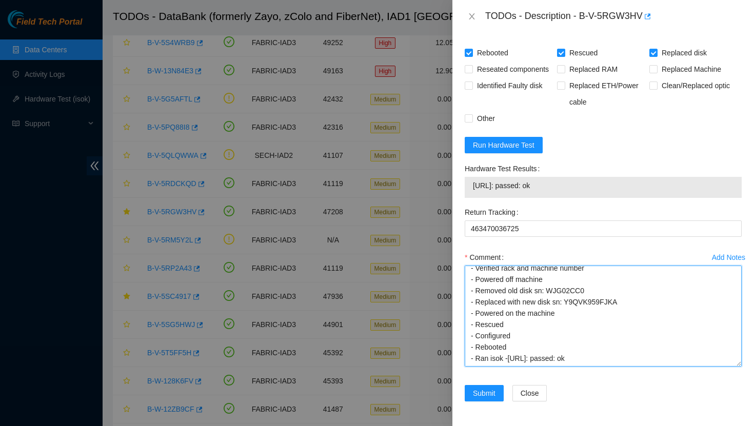
click at [605, 356] on textarea "- Verified rack and machine number - Powered off machine - Removed old disk sn:…" at bounding box center [603, 316] width 277 height 101
type textarea "- Verified rack and machine number - Powered off machine - Removed old disk sn:…"
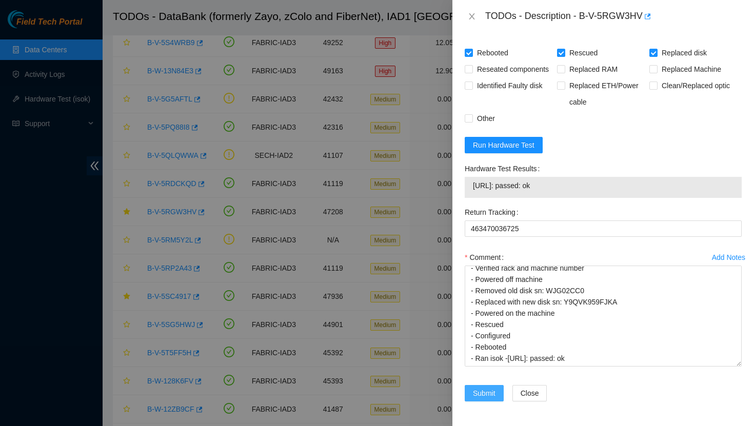
click at [485, 394] on span "Submit" at bounding box center [484, 393] width 23 height 11
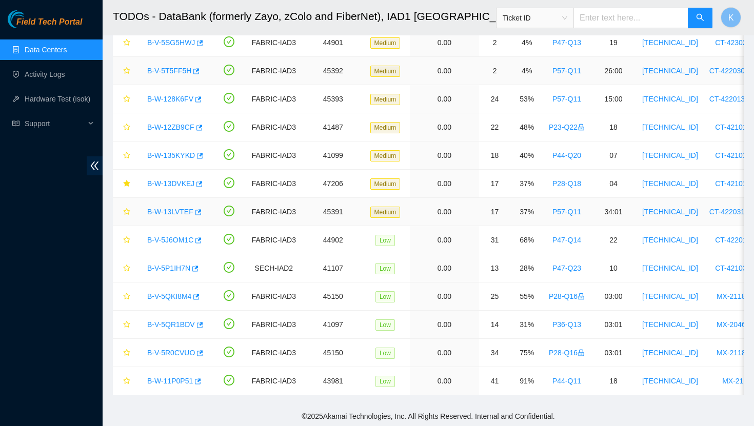
scroll to position [562, 0]
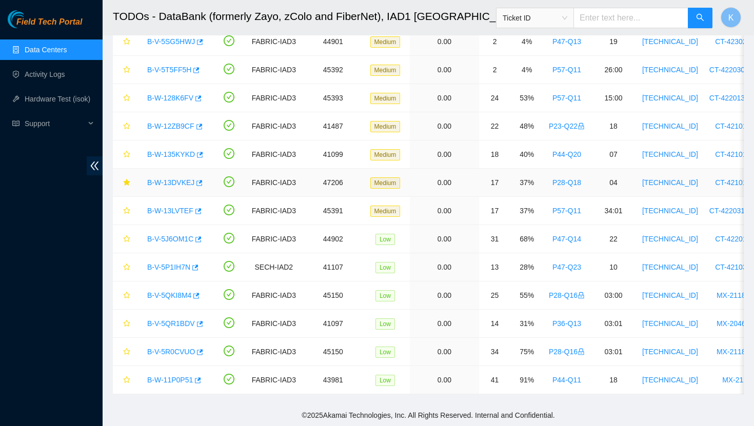
click at [178, 181] on link "B-W-13DVKEJ" at bounding box center [170, 182] width 47 height 8
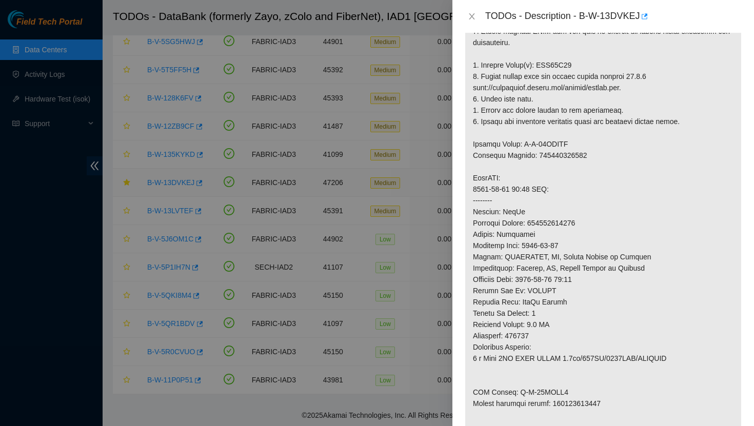
scroll to position [689, 0]
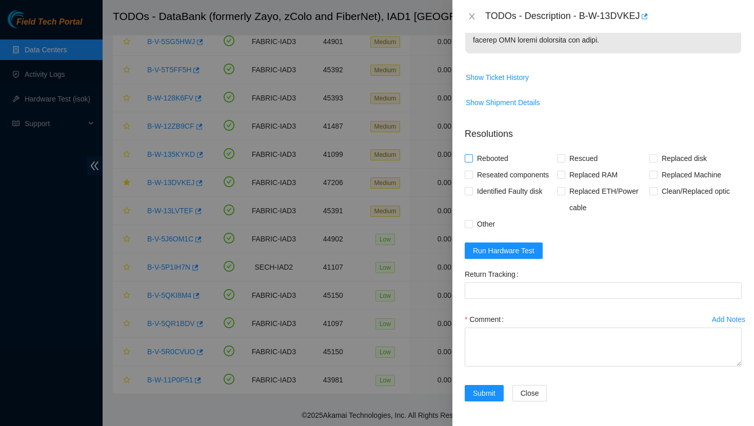
click at [469, 155] on input "Rebooted" at bounding box center [468, 157] width 7 height 7
checkbox input "true"
click at [561, 159] on input "Rescued" at bounding box center [560, 157] width 7 height 7
checkbox input "true"
click at [656, 157] on span at bounding box center [653, 158] width 8 height 8
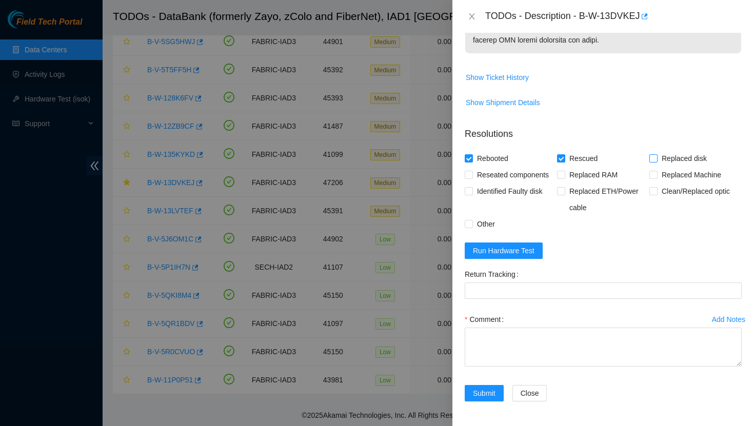
click at [656, 157] on input "Replaced disk" at bounding box center [652, 157] width 7 height 7
checkbox input "true"
click at [504, 252] on span "Run Hardware Test" at bounding box center [504, 250] width 62 height 11
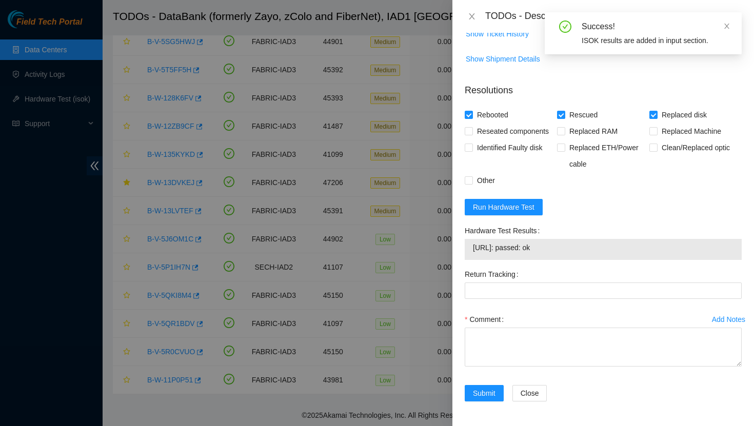
scroll to position [733, 0]
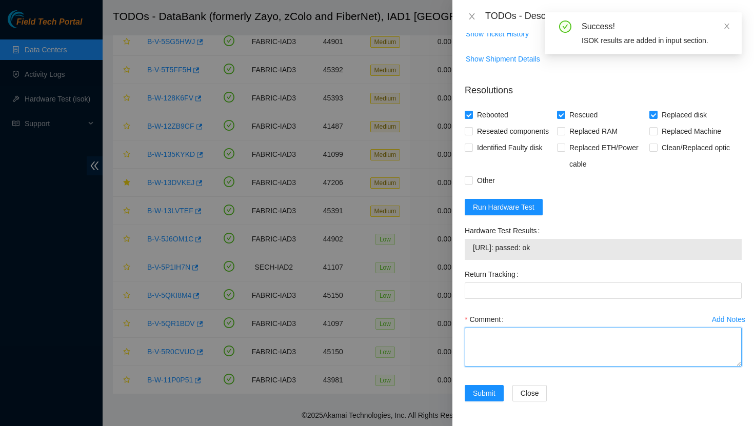
click at [515, 338] on textarea "Comment" at bounding box center [603, 347] width 277 height 39
paste textarea "- Verified rack and machine number - Powered off machine - Removed old disk sn:…"
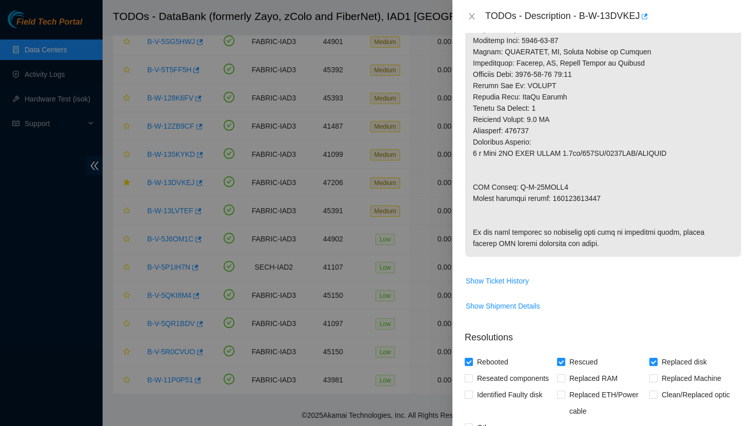
scroll to position [439, 0]
type textarea "- Verified rack and machine number - Powered off machine - Removed old disk sn:…"
drag, startPoint x: 610, startPoint y: 197, endPoint x: 556, endPoint y: 204, distance: 53.7
click at [556, 204] on p at bounding box center [603, 13] width 276 height 489
copy p "463470036162"
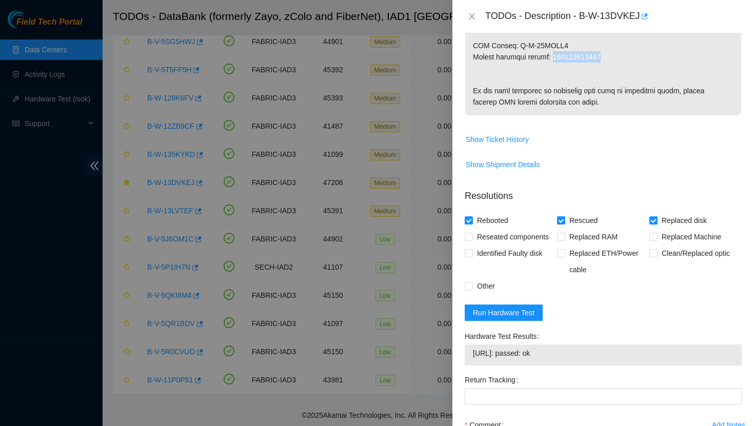
scroll to position [733, 0]
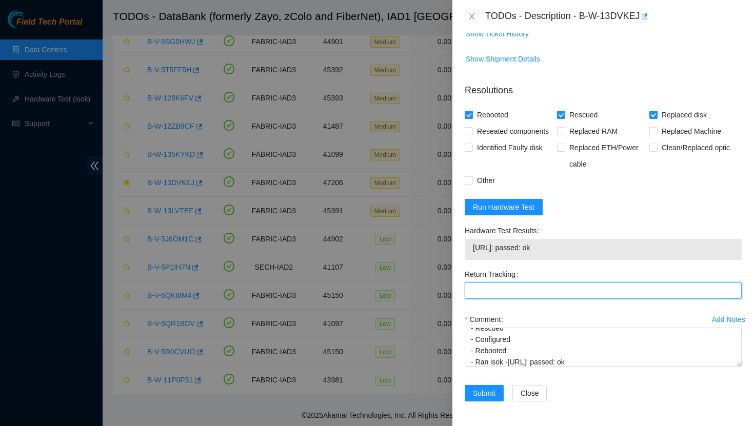
click at [553, 296] on Tracking "Return Tracking" at bounding box center [603, 291] width 277 height 16
paste Tracking "463470036162"
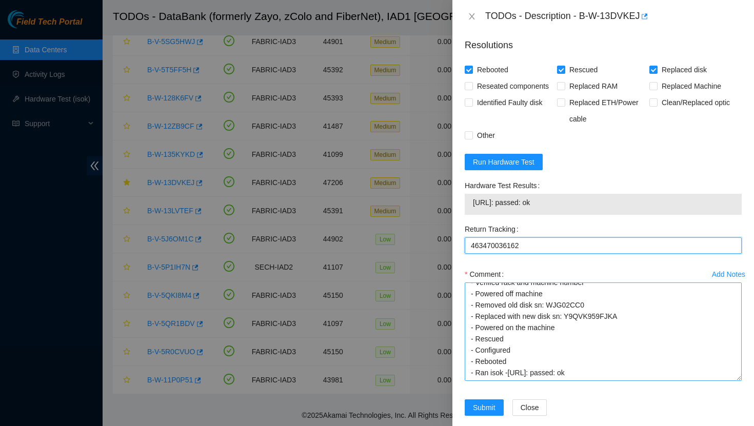
scroll to position [5, 0]
drag, startPoint x: 739, startPoint y: 363, endPoint x: 737, endPoint y: 426, distance: 62.6
click at [738, 384] on textarea "- Verified rack and machine number - Powered off machine - Removed old disk sn:…" at bounding box center [603, 334] width 277 height 102
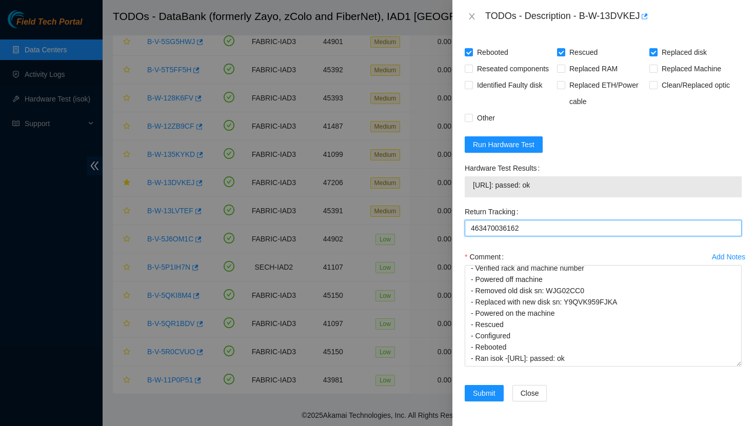
scroll to position [795, 0]
type Tracking "463470036162"
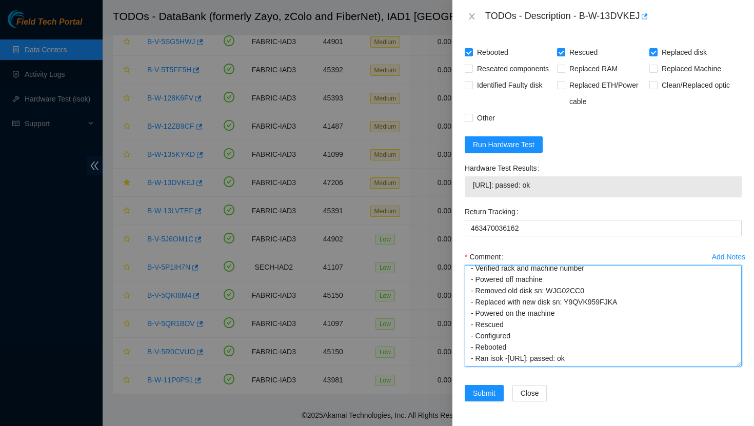
click at [587, 291] on textarea "- Verified rack and machine number - Powered off machine - Removed old disk sn:…" at bounding box center [603, 316] width 277 height 102
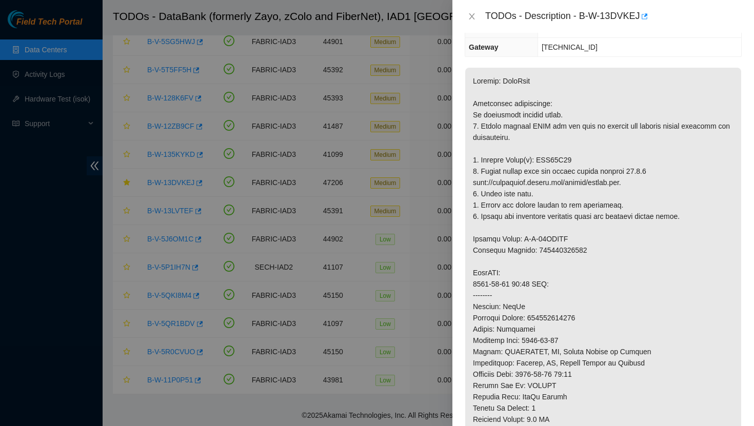
scroll to position [136, 0]
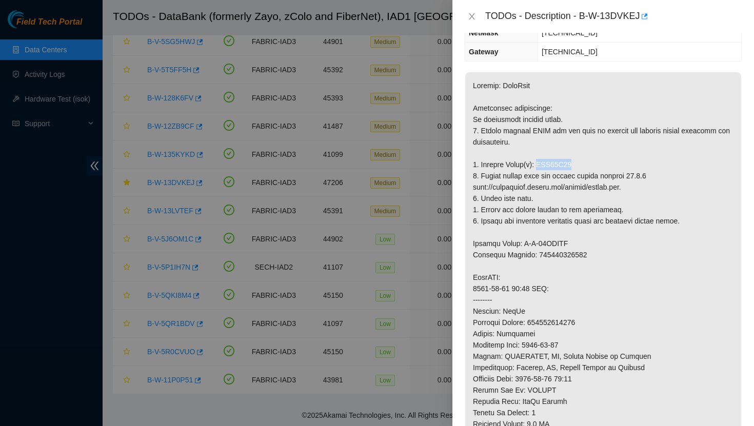
drag, startPoint x: 578, startPoint y: 165, endPoint x: 542, endPoint y: 165, distance: 36.9
click at [542, 165] on p at bounding box center [603, 316] width 276 height 489
copy p "WJG12B45"
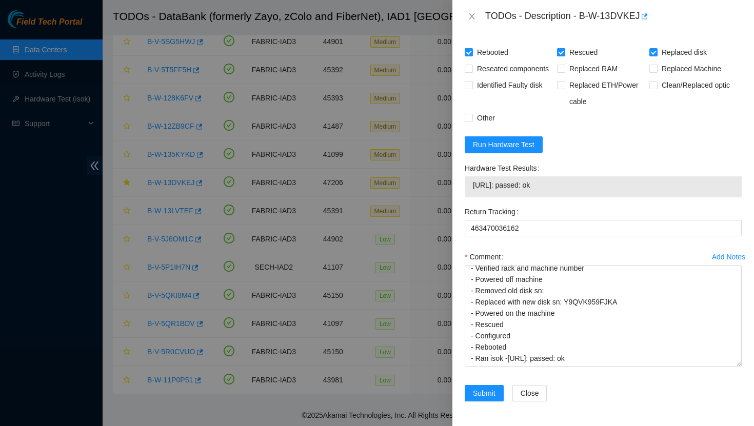
scroll to position [795, 0]
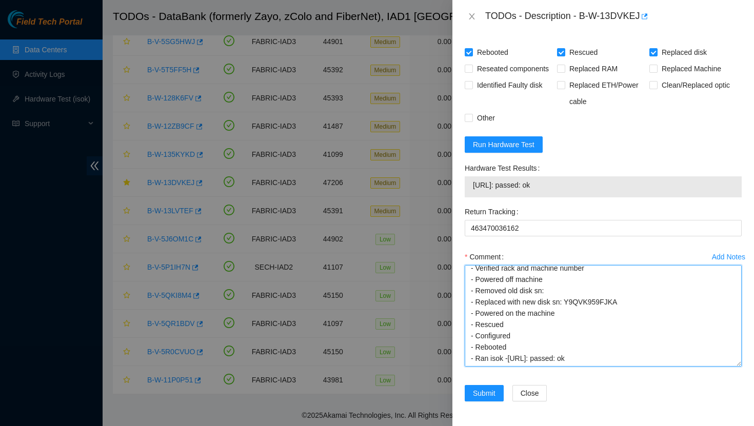
click at [555, 290] on textarea "- Verified rack and machine number - Powered off machine - Removed old disk sn:…" at bounding box center [603, 316] width 277 height 102
paste textarea "WJG12B45"
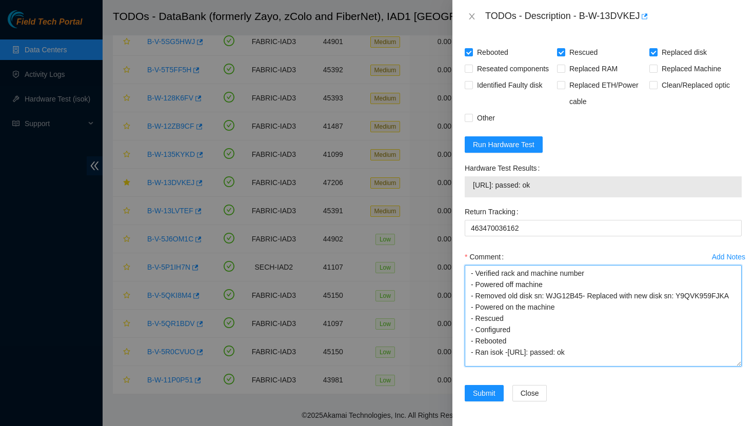
scroll to position [0, 0]
drag, startPoint x: 625, startPoint y: 304, endPoint x: 570, endPoint y: 303, distance: 54.9
click at [569, 303] on textarea "- Verified rack and machine number - Powered off machine - Removed old disk sn:…" at bounding box center [603, 316] width 277 height 102
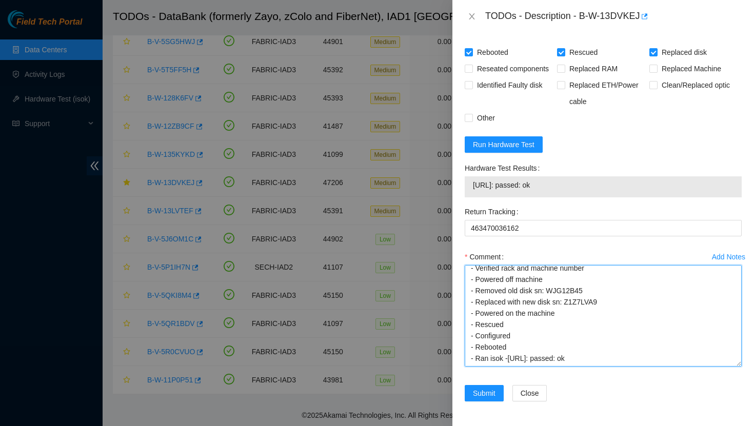
drag, startPoint x: 603, startPoint y: 360, endPoint x: 511, endPoint y: 357, distance: 92.3
click at [511, 357] on textarea "- Verified rack and machine number - Powered off machine - Removed old disk sn:…" at bounding box center [603, 316] width 277 height 102
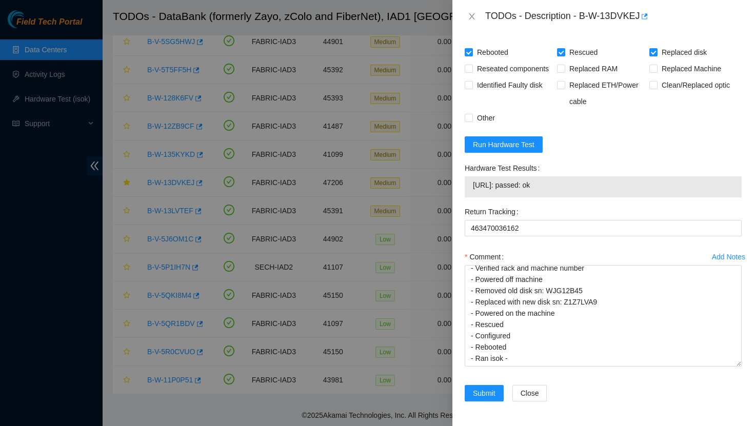
drag, startPoint x: 561, startPoint y: 183, endPoint x: 468, endPoint y: 186, distance: 92.9
click at [468, 186] on div "23.73.205.71: passed: ok" at bounding box center [603, 186] width 277 height 21
copy tbody "23.73.205.71: passed: ok"
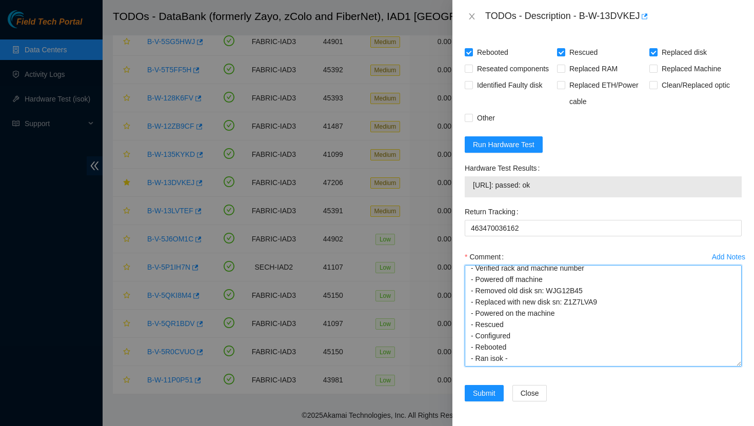
click at [518, 356] on textarea "- Verified rack and machine number - Powered off machine - Removed old disk sn:…" at bounding box center [603, 316] width 277 height 102
paste textarea "23.73.205.71: passed: ok"
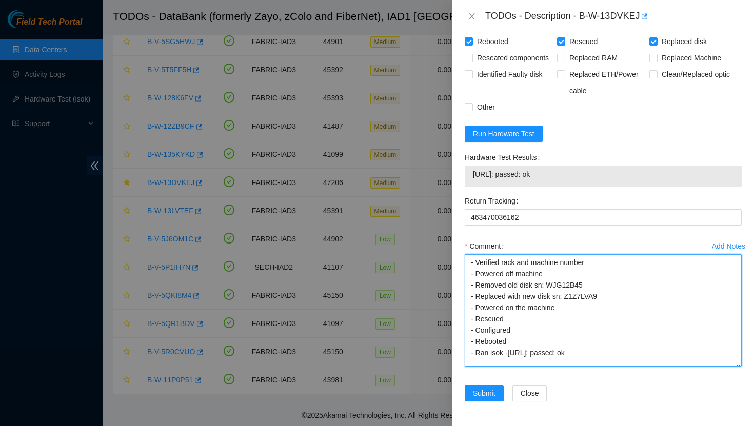
drag, startPoint x: 738, startPoint y: 383, endPoint x: 739, endPoint y: 394, distance: 11.3
click at [739, 367] on textarea "- Verified rack and machine number - Powered off machine - Removed old disk sn:…" at bounding box center [603, 310] width 277 height 112
type textarea "- Verified rack and machine number - Powered off machine - Removed old disk sn:…"
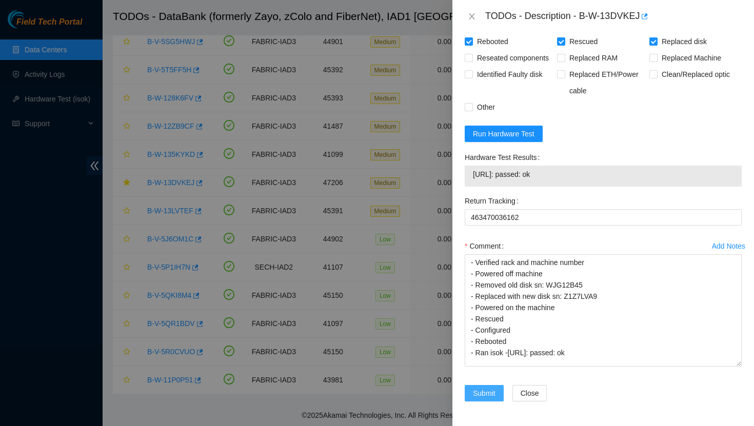
click at [488, 392] on span "Submit" at bounding box center [484, 393] width 23 height 11
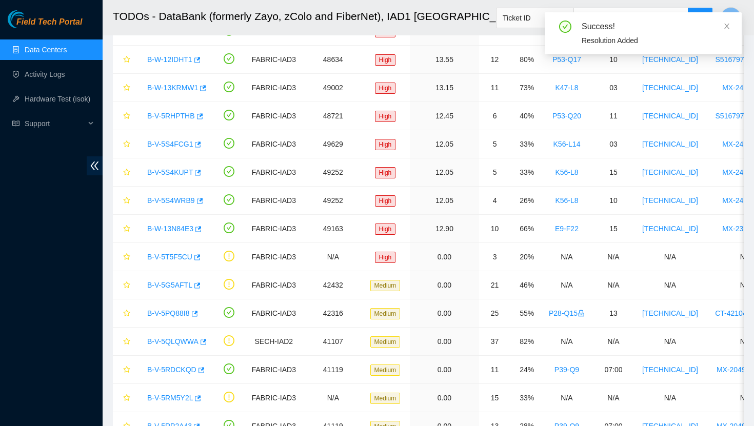
scroll to position [0, 0]
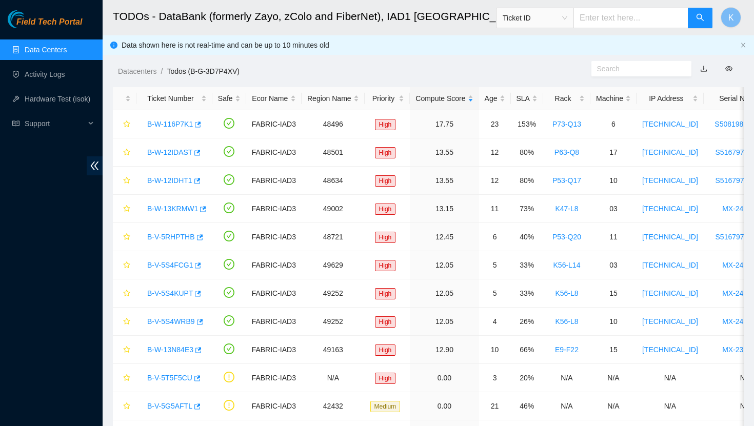
click at [63, 52] on link "Data Centers" at bounding box center [46, 50] width 42 height 8
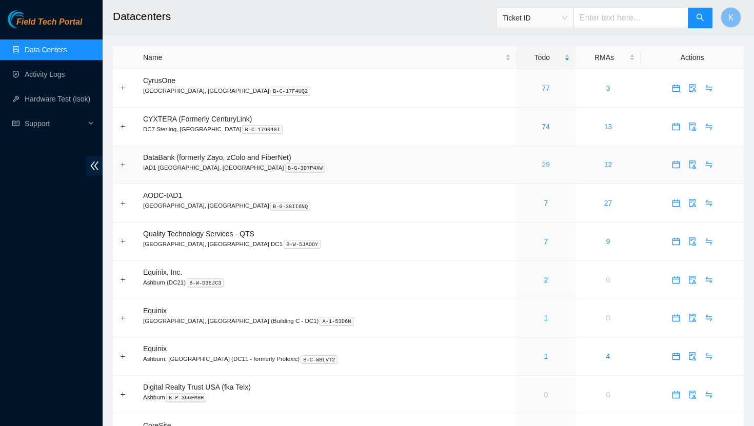
click at [542, 165] on link "29" at bounding box center [546, 165] width 8 height 8
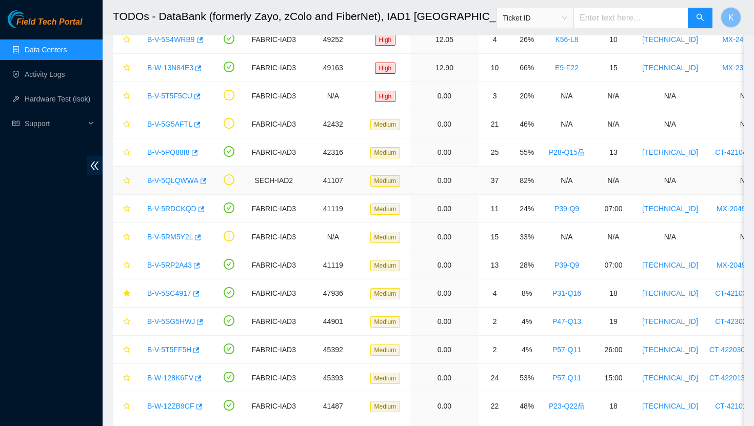
scroll to position [279, 0]
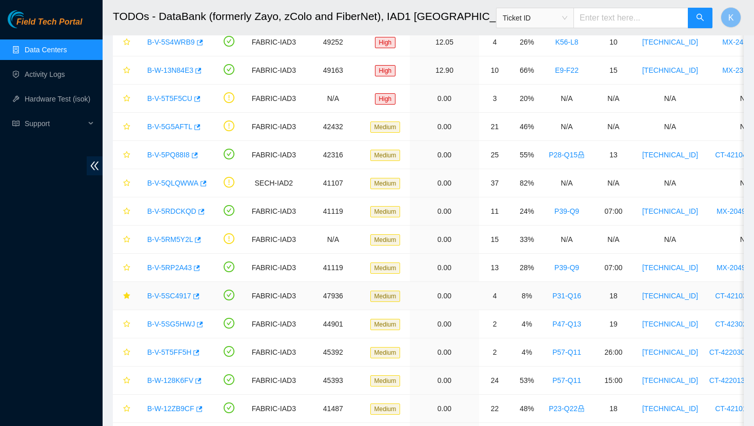
click at [173, 294] on link "B-V-5SC4917" at bounding box center [169, 296] width 44 height 8
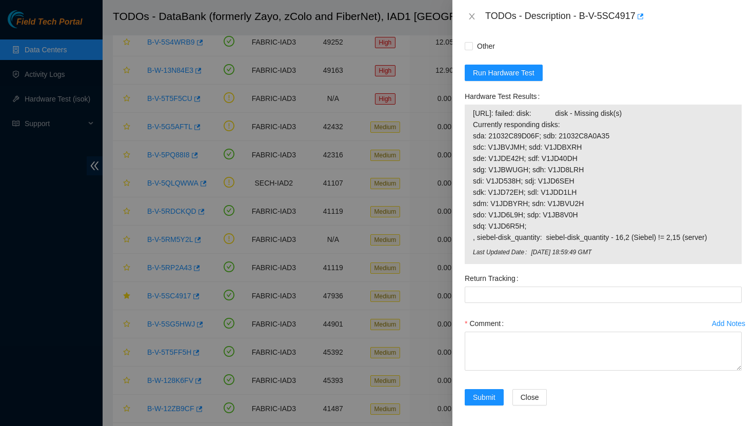
scroll to position [823, 0]
click at [489, 77] on span "Run Hardware Test" at bounding box center [504, 71] width 62 height 11
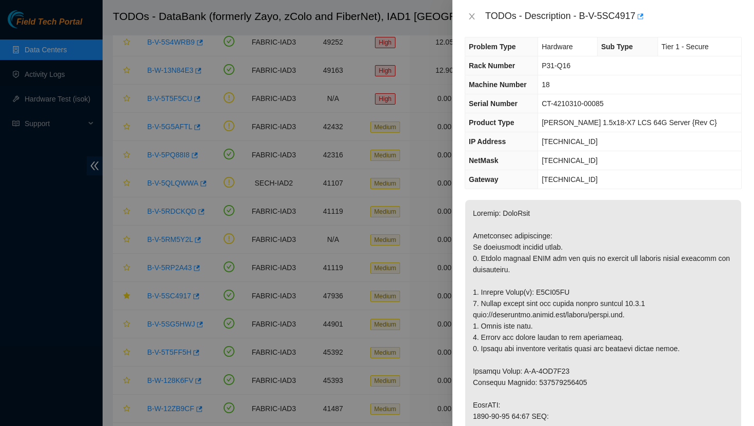
scroll to position [0, 0]
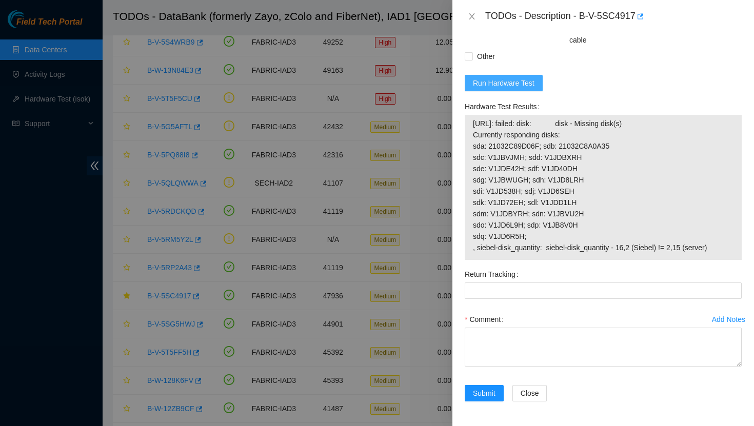
click at [497, 83] on span "Run Hardware Test" at bounding box center [504, 82] width 62 height 11
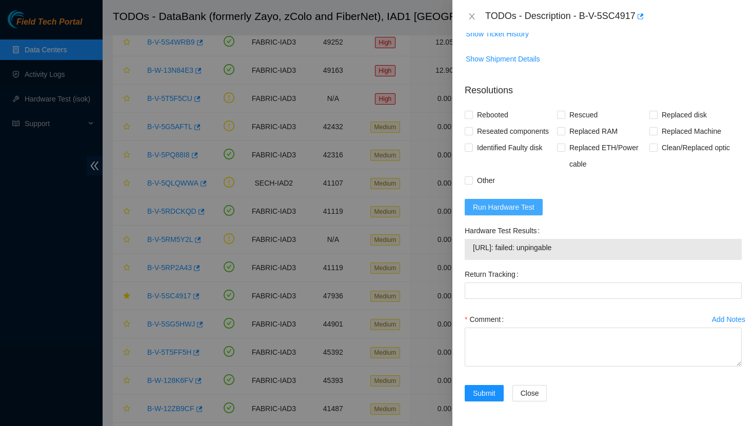
scroll to position [733, 0]
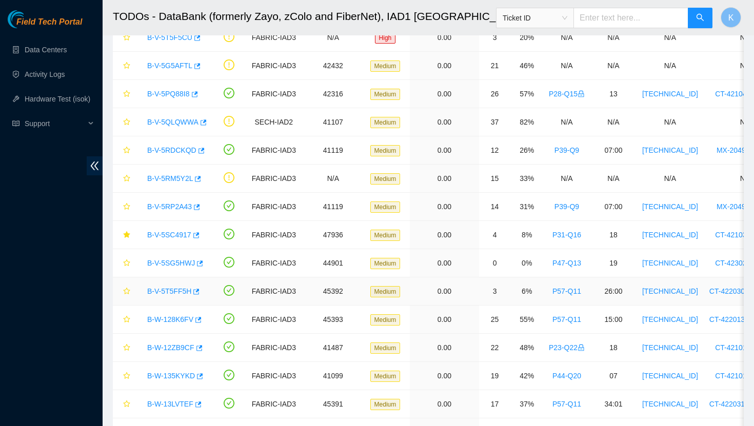
scroll to position [311, 0]
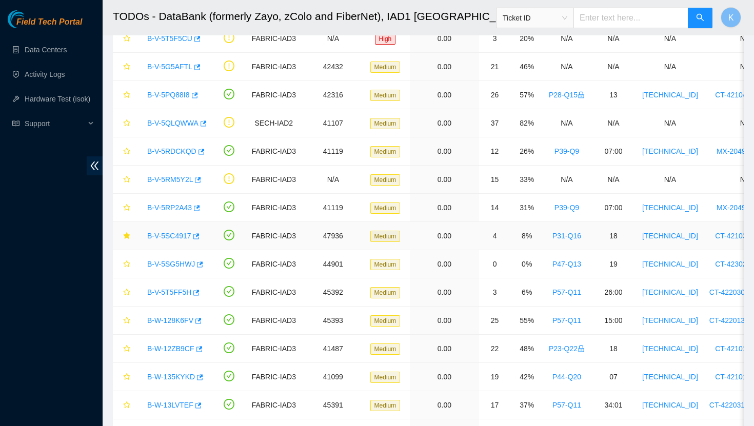
click at [175, 235] on link "B-V-5SC4917" at bounding box center [169, 236] width 44 height 8
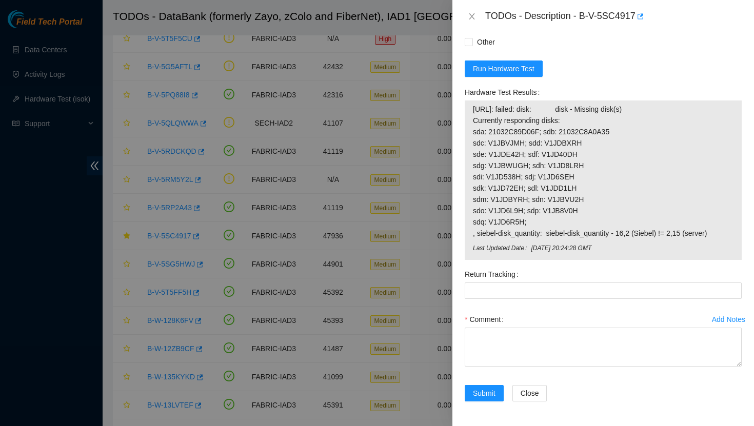
scroll to position [864, 0]
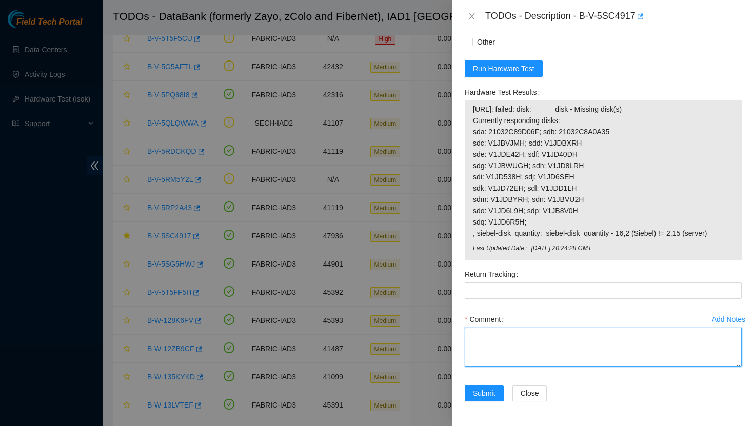
click at [534, 346] on textarea "Comment" at bounding box center [603, 347] width 277 height 39
paste textarea "[URL]: passed: ok"
type textarea "[URL]: passed: ok"
drag, startPoint x: 561, startPoint y: 345, endPoint x: 435, endPoint y: 335, distance: 126.0
click at [435, 335] on div "TODOs - Description - B-V-5SC4917 Problem Type Hardware Sub Type Tier 1 - Secur…" at bounding box center [377, 213] width 754 height 426
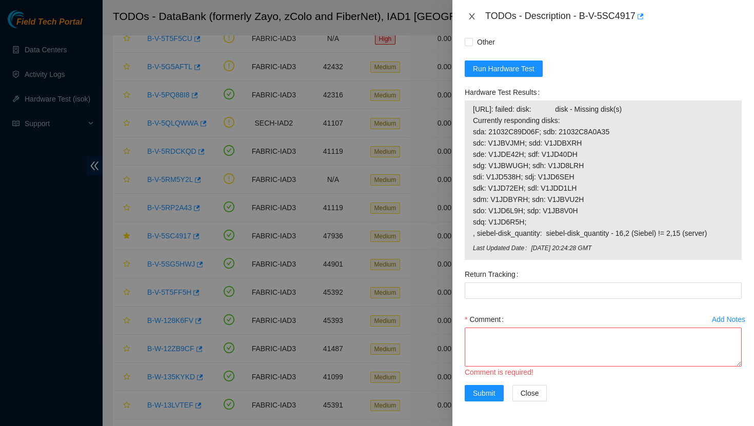
click at [471, 16] on icon "close" at bounding box center [472, 16] width 6 height 6
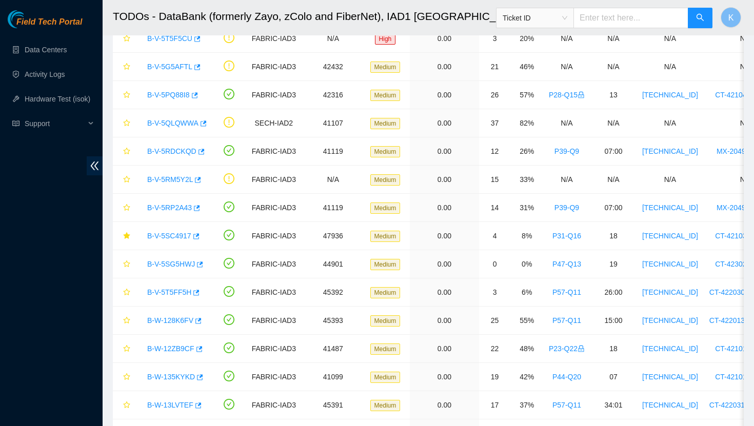
scroll to position [205, 0]
click at [37, 76] on link "Activity Logs" at bounding box center [45, 74] width 41 height 8
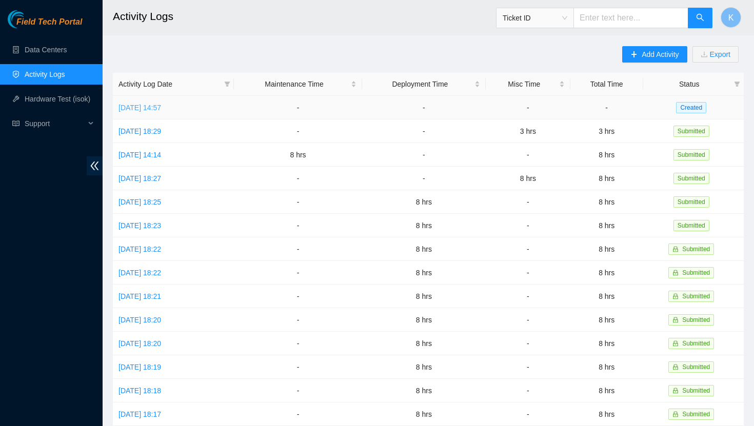
click at [161, 106] on link "[DATE] 14:57" at bounding box center [139, 108] width 43 height 8
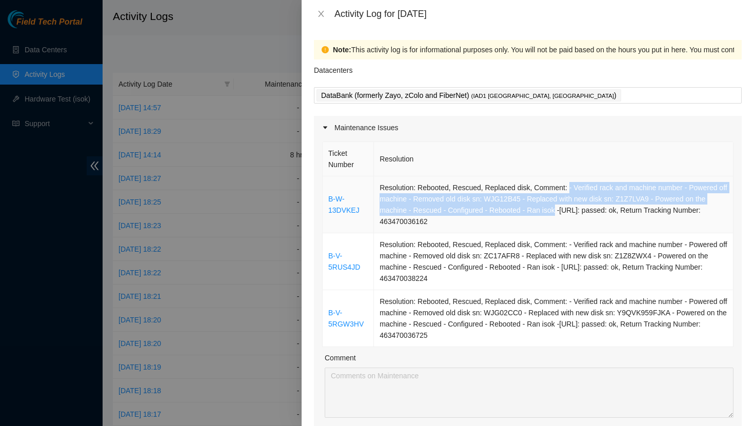
drag, startPoint x: 616, startPoint y: 212, endPoint x: 575, endPoint y: 189, distance: 47.1
click at [575, 189] on td "Resolution: Rebooted, Rescued, Replaced disk, Comment: - Verified rack and mach…" at bounding box center [553, 204] width 359 height 57
copy td "- Verified rack and machine number - Powered off machine - Removed old disk sn:…"
click at [319, 15] on icon "close" at bounding box center [321, 14] width 6 height 6
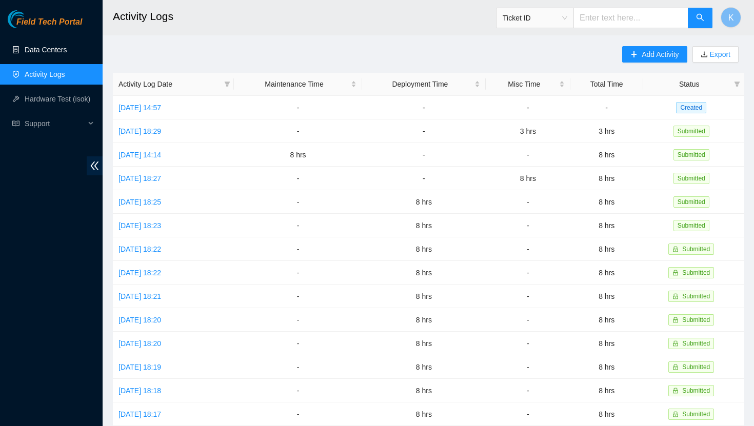
click at [66, 52] on link "Data Centers" at bounding box center [46, 50] width 42 height 8
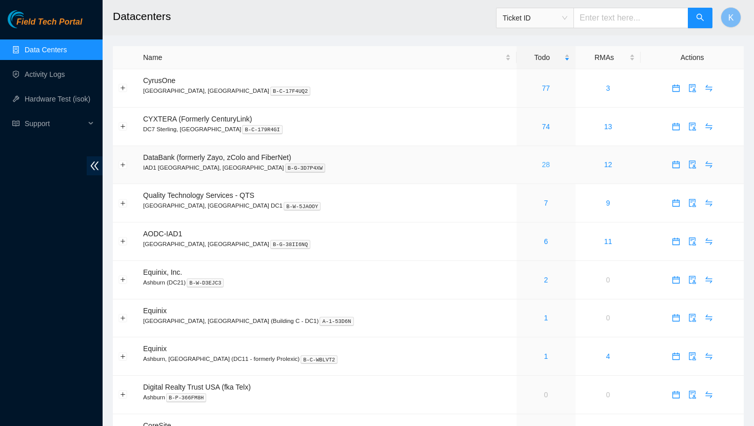
click at [542, 164] on link "28" at bounding box center [546, 165] width 8 height 8
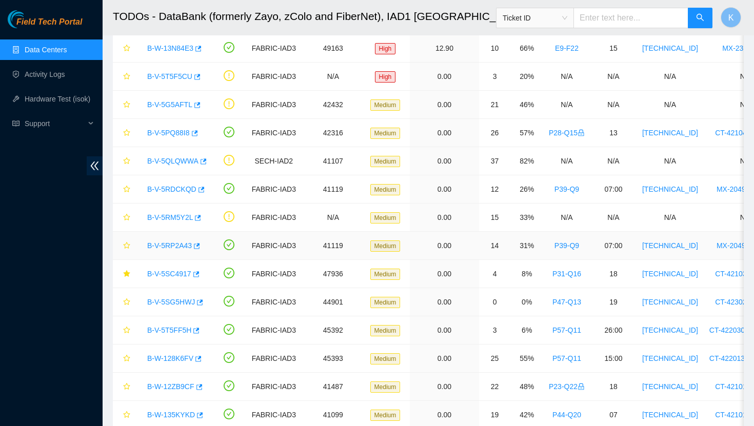
scroll to position [276, 0]
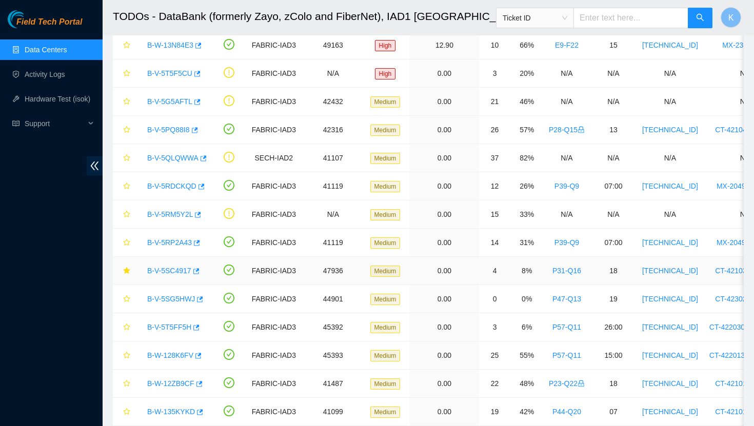
click at [172, 270] on link "B-V-5SC4917" at bounding box center [169, 271] width 44 height 8
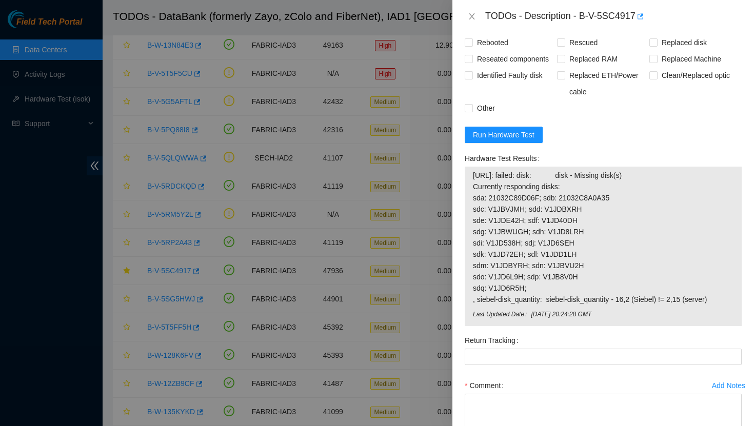
scroll to position [871, 0]
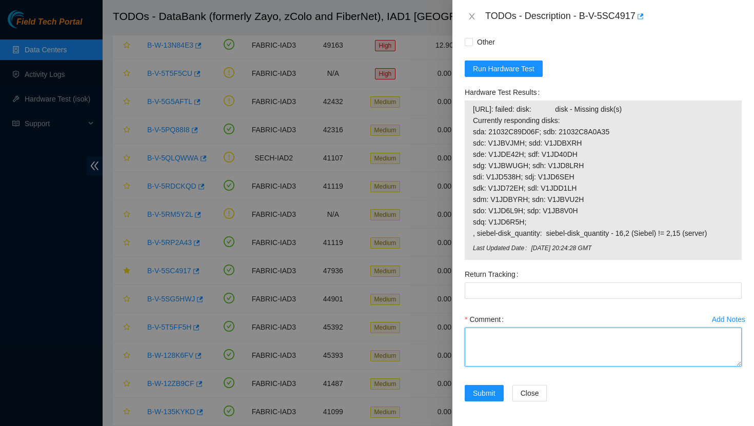
click at [561, 336] on textarea "Comment" at bounding box center [603, 347] width 277 height 39
paste textarea "- Verified rack and machine number - Powered off machine - Removed old disk sn:…"
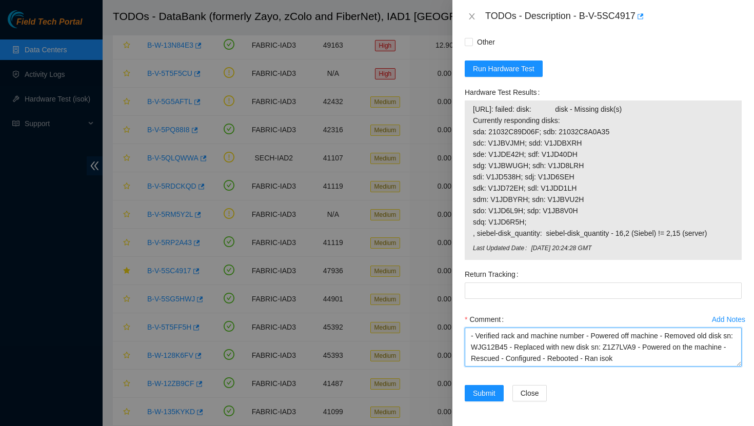
drag, startPoint x: 739, startPoint y: 366, endPoint x: 739, endPoint y: 384, distance: 17.9
click at [739, 367] on textarea "- Verified rack and machine number - Powered off machine - Removed old disk sn:…" at bounding box center [603, 347] width 277 height 39
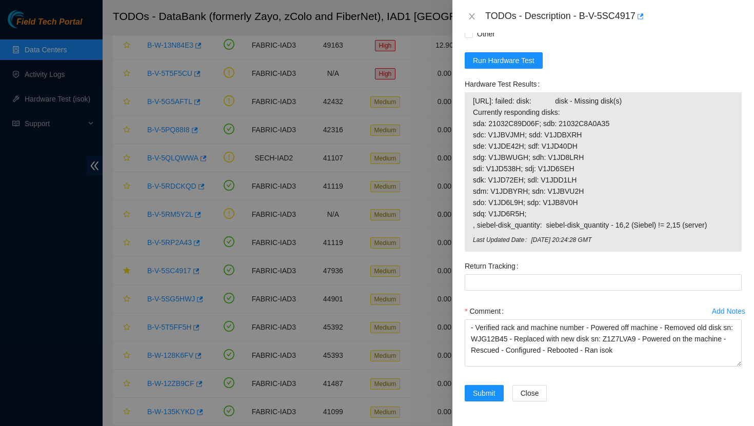
click at [739, 396] on div "Submit Close" at bounding box center [603, 399] width 285 height 29
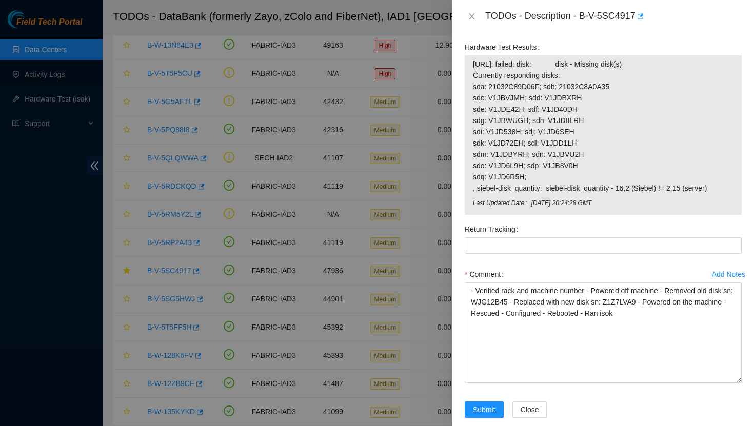
drag, startPoint x: 739, startPoint y: 372, endPoint x: 747, endPoint y: 426, distance: 53.8
click at [747, 426] on div "Problem Type Hardware Sub Type Tier 1 - Secure Rack Number P31-Q16 Machine Numb…" at bounding box center [603, 229] width 302 height 393
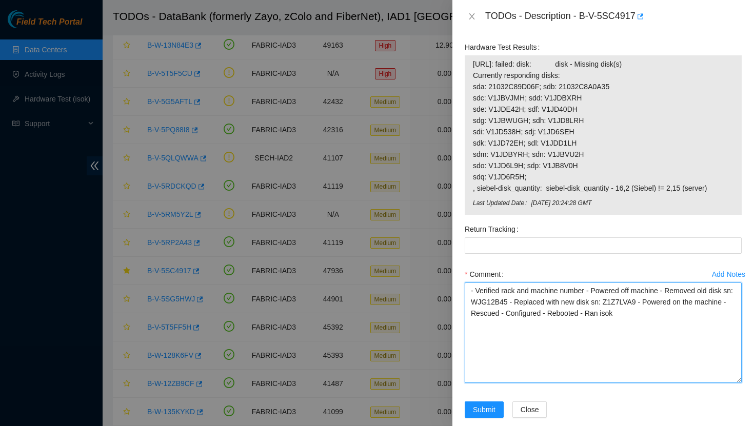
click at [591, 337] on textarea "- Verified rack and machine number - Powered off machine - Removed old disk sn:…" at bounding box center [603, 333] width 277 height 101
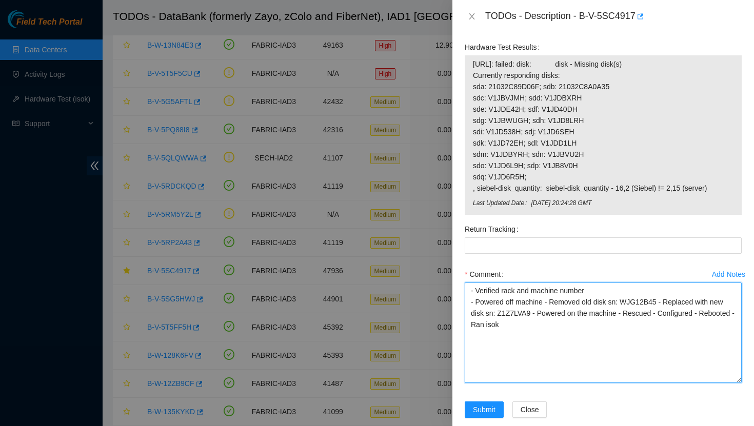
click at [549, 347] on textarea "- Verified rack and machine number - Powered off machine - Removed old disk sn:…" at bounding box center [603, 333] width 277 height 101
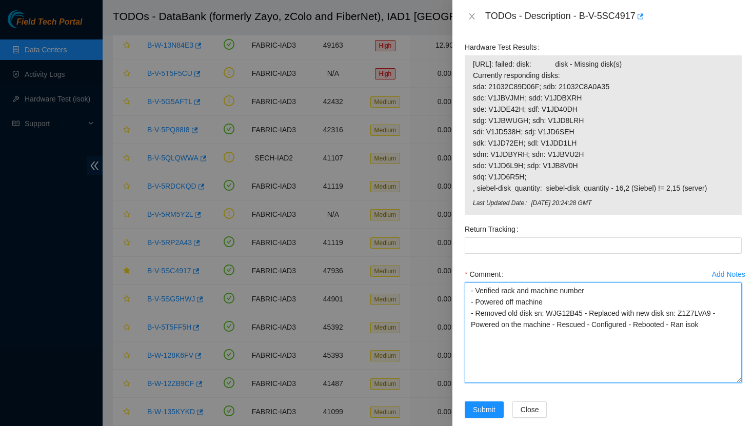
click at [588, 356] on textarea "- Verified rack and machine number - Powered off machine - Removed old disk sn:…" at bounding box center [603, 333] width 277 height 101
click at [604, 370] on textarea "- Verified rack and machine number - Powered off machine - Removed old disk sn:…" at bounding box center [603, 333] width 277 height 101
click at [561, 383] on textarea "- Verified rack and machine number - Powered off machine - Removed old disk sn:…" at bounding box center [603, 333] width 277 height 101
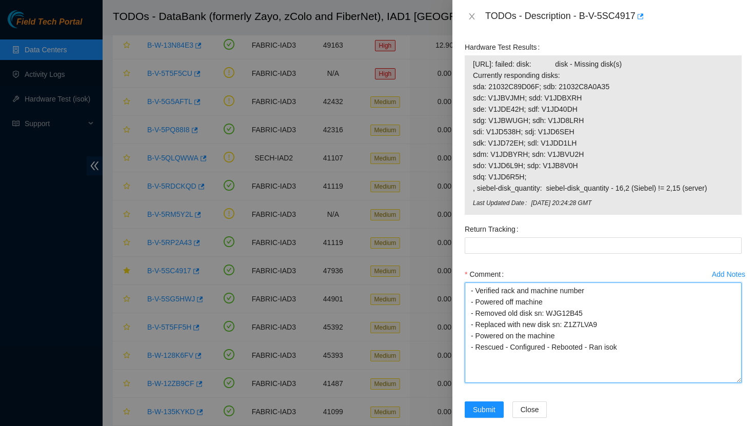
click at [507, 383] on textarea "- Verified rack and machine number - Powered off machine - Removed old disk sn:…" at bounding box center [603, 333] width 277 height 101
click at [514, 383] on textarea "- Verified rack and machine number - Powered off machine - Removed old disk sn:…" at bounding box center [603, 333] width 277 height 101
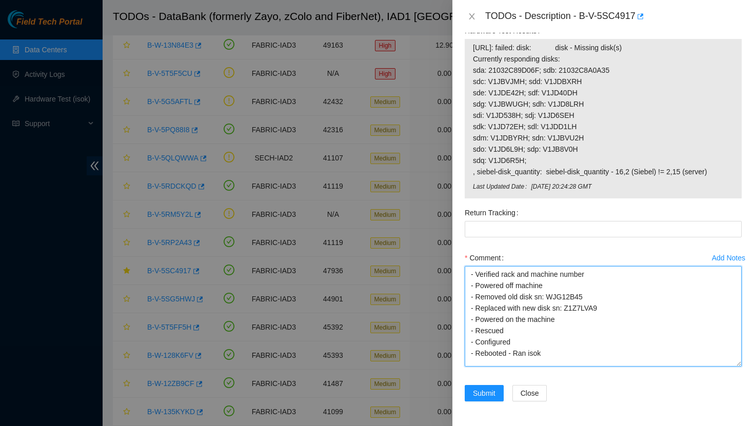
scroll to position [916, 0]
click at [511, 367] on textarea "- Verified rack and machine number - Powered off machine - Removed old disk sn:…" at bounding box center [603, 316] width 277 height 101
click at [524, 367] on textarea "- Verified rack and machine number - Powered off machine - Removed old disk sn:…" at bounding box center [603, 316] width 277 height 101
drag, startPoint x: 587, startPoint y: 309, endPoint x: 550, endPoint y: 308, distance: 36.9
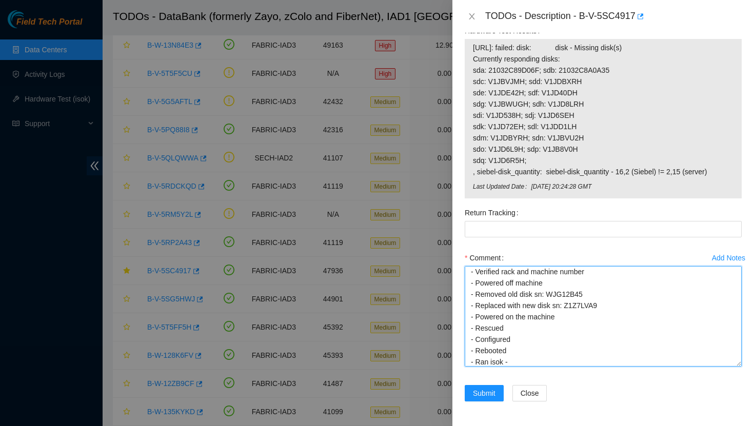
click at [550, 308] on textarea "- Verified rack and machine number - Powered off machine - Removed old disk sn:…" at bounding box center [603, 316] width 277 height 101
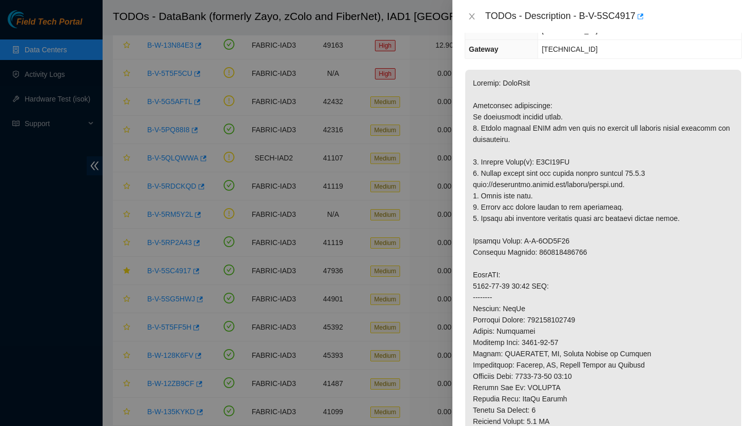
scroll to position [135, 0]
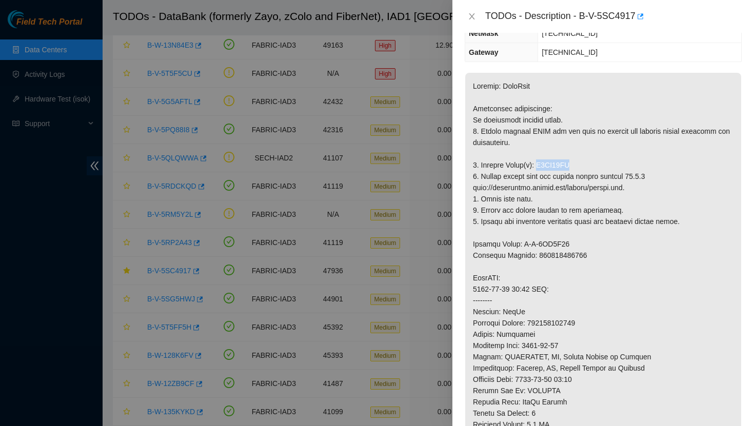
drag, startPoint x: 577, startPoint y: 163, endPoint x: 539, endPoint y: 167, distance: 38.2
click at [539, 167] on p at bounding box center [603, 317] width 276 height 489
copy p "V1JD24RH"
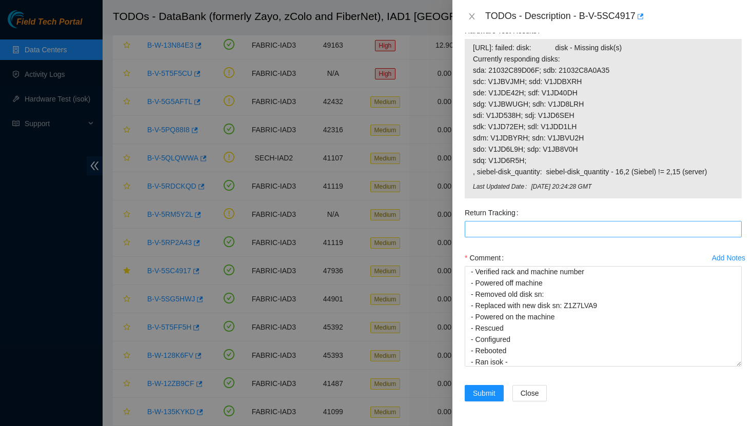
scroll to position [933, 0]
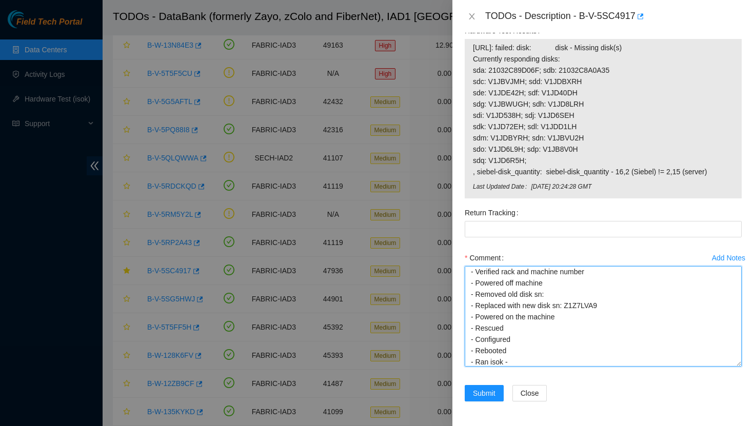
click at [564, 293] on textarea "- Verified rack and machine number - Powered off machine - Removed old disk sn:…" at bounding box center [603, 316] width 277 height 101
paste textarea "V1JD24RH"
click at [605, 309] on textarea "- Verified rack and machine number - Powered off machine - Removed old disk sn:…" at bounding box center [603, 316] width 277 height 101
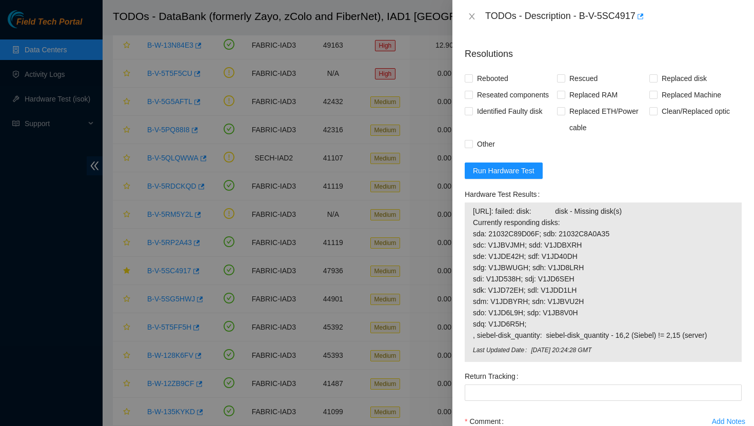
scroll to position [723, 0]
type textarea "- Verified rack and machine number - Powered off machine - Removed old disk sn:…"
click at [467, 83] on input "Rebooted" at bounding box center [468, 79] width 7 height 7
checkbox input "true"
click at [564, 83] on input "Rescued" at bounding box center [560, 79] width 7 height 7
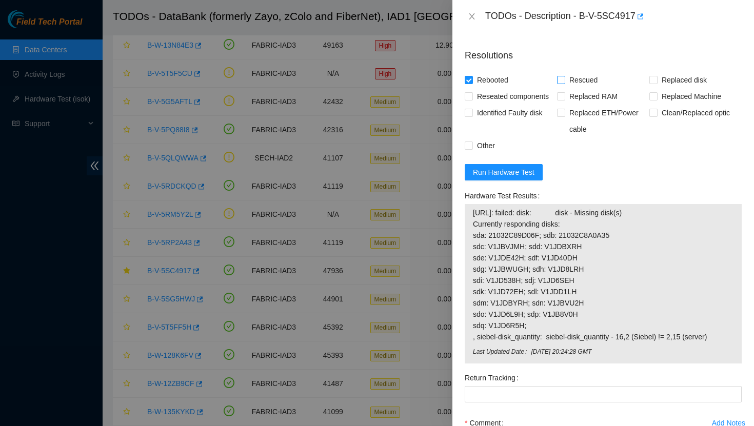
checkbox input "true"
click at [652, 83] on input "Replaced disk" at bounding box center [652, 79] width 7 height 7
checkbox input "true"
click at [470, 116] on input "Identified Faulty disk" at bounding box center [468, 112] width 7 height 7
checkbox input "true"
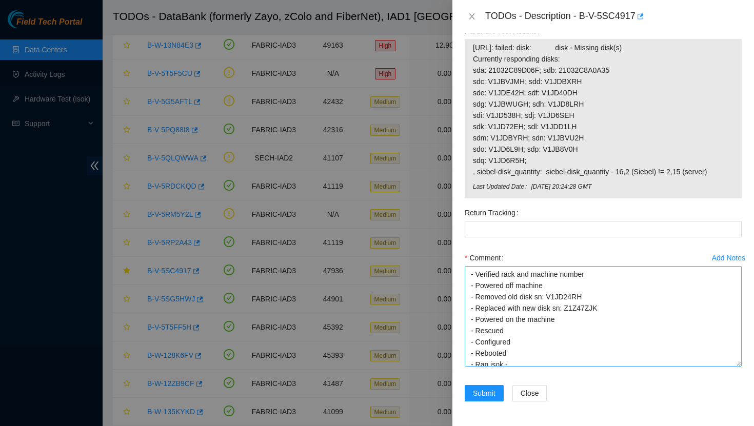
scroll to position [6, 0]
click at [522, 347] on textarea "- Verified rack and machine number - Powered off machine - Removed old disk sn:…" at bounding box center [603, 316] width 277 height 101
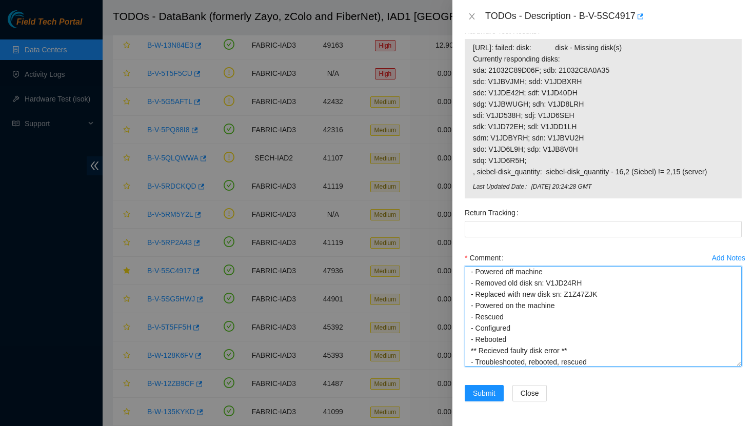
scroll to position [25, 0]
click at [603, 281] on textarea "- Verified rack and machine number - Powered off machine - Removed old disk sn:…" at bounding box center [603, 316] width 277 height 101
drag, startPoint x: 605, startPoint y: 281, endPoint x: 568, endPoint y: 282, distance: 36.9
click at [567, 282] on textarea "- Verified rack and machine number - Powered off machine - Removed old disk sn:…" at bounding box center [603, 316] width 277 height 101
click at [592, 359] on textarea "- Verified rack and machine number - Powered off machine - Removed old disk sn:…" at bounding box center [603, 316] width 277 height 101
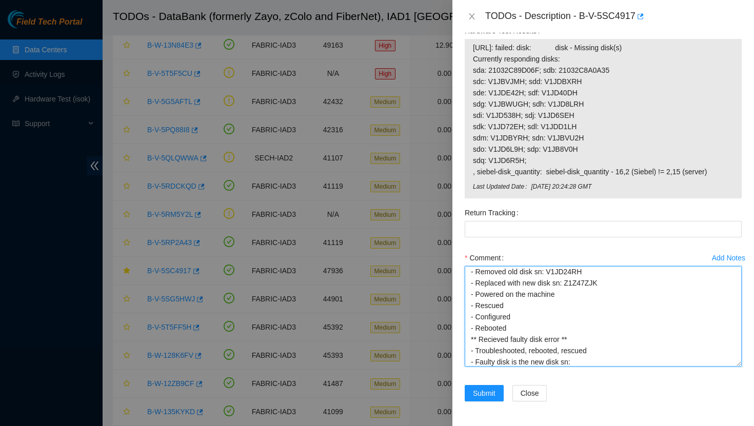
paste textarea "Z1Z47ZJK"
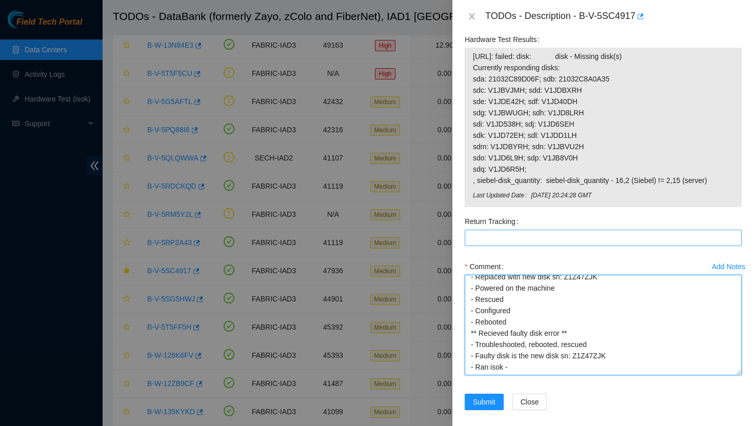
scroll to position [869, 0]
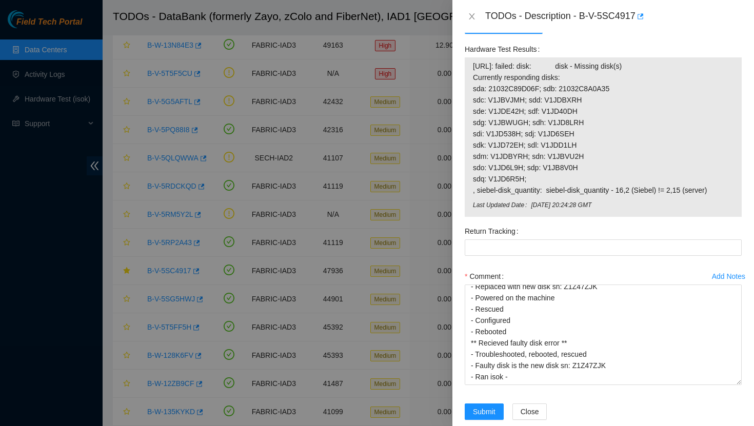
drag, startPoint x: 724, startPoint y: 235, endPoint x: 471, endPoint y: 121, distance: 276.8
click at [471, 121] on div "23.43.120.238: failed: disk: disk - Missing disk(s) Currently responding disks:…" at bounding box center [603, 136] width 277 height 159
copy tbody "[URL]: failed: disk: disk - Missing disk(s) Currently responding disks: sda: 21…"
click at [544, 210] on span "Mon, 11 Aug 2025 20:24:28 GMT" at bounding box center [632, 206] width 203 height 10
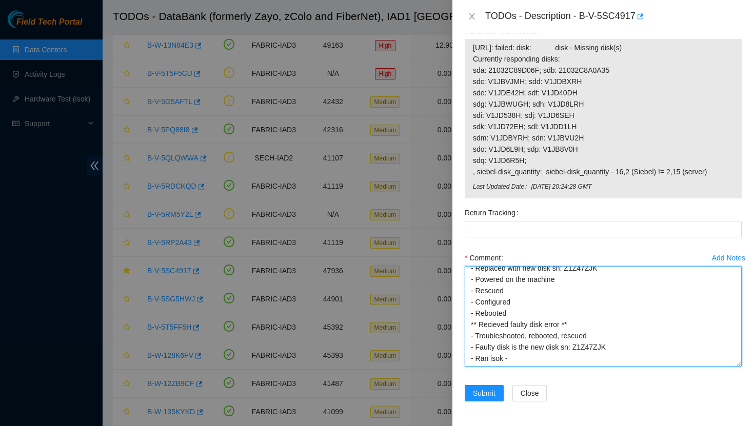
click at [527, 360] on textarea "- Verified rack and machine number - Powered off machine - Removed old disk sn:…" at bounding box center [603, 316] width 277 height 101
paste textarea "[URL]: failed: disk: disk - Missing disk(s) Currently responding disks: sda: 21…"
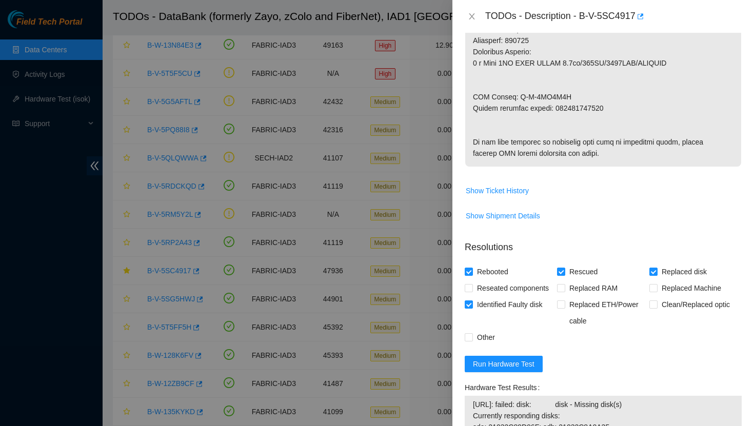
scroll to position [523, 0]
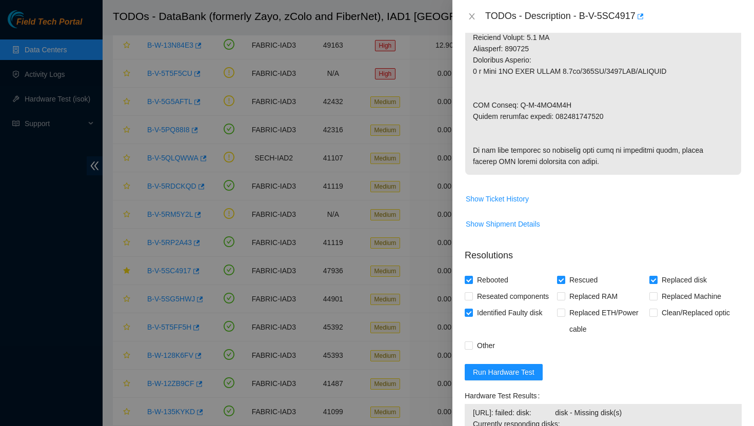
type textarea "- Verified rack and machine number - Powered off machine - Removed old disk sn:…"
drag, startPoint x: 611, startPoint y: 116, endPoint x: 556, endPoint y: 117, distance: 55.4
copy p "463470039849"
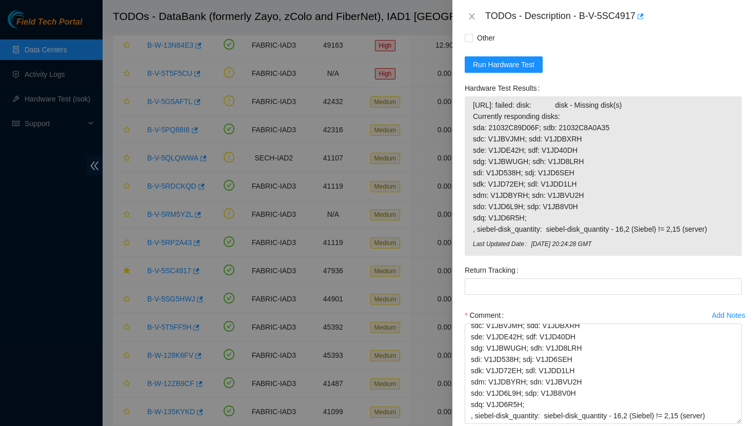
scroll to position [856, 0]
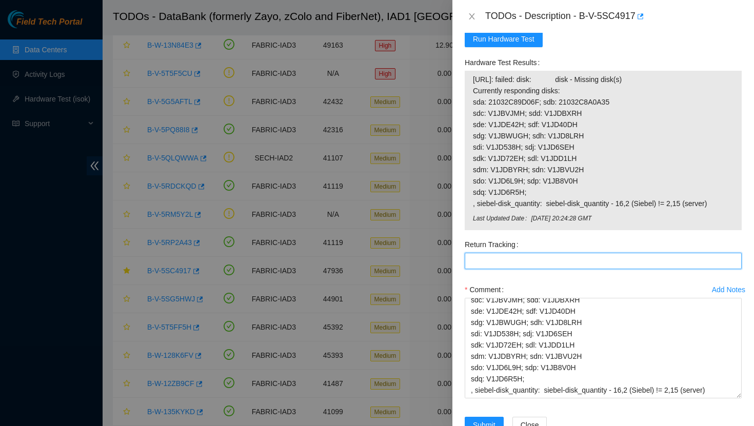
click at [558, 269] on Tracking "Return Tracking" at bounding box center [603, 261] width 277 height 16
paste Tracking "463470039849"
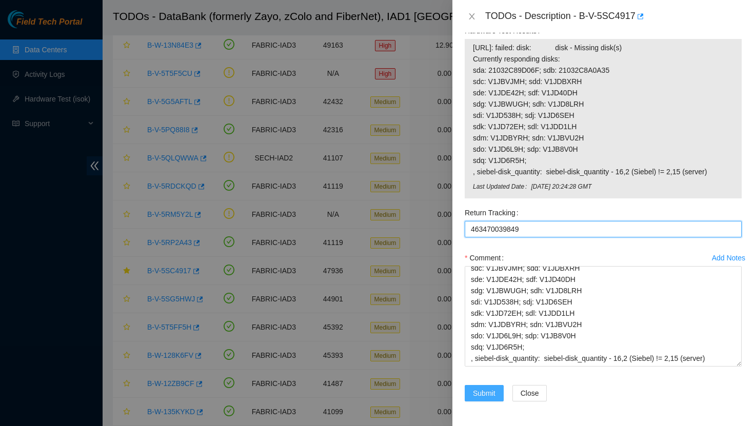
type Tracking "463470039849"
click at [480, 392] on span "Submit" at bounding box center [484, 393] width 23 height 11
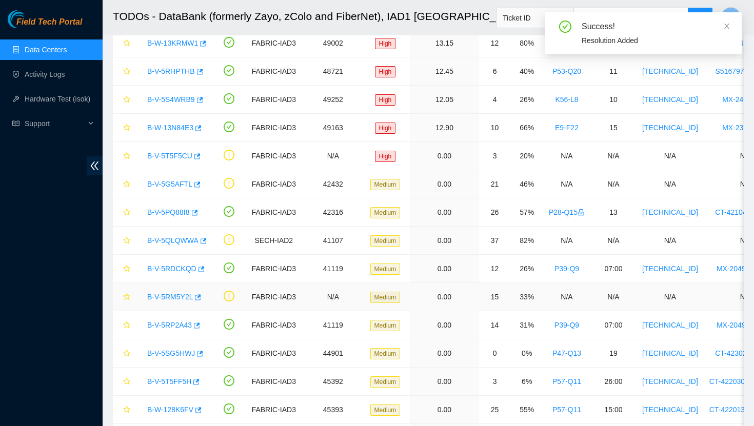
scroll to position [0, 0]
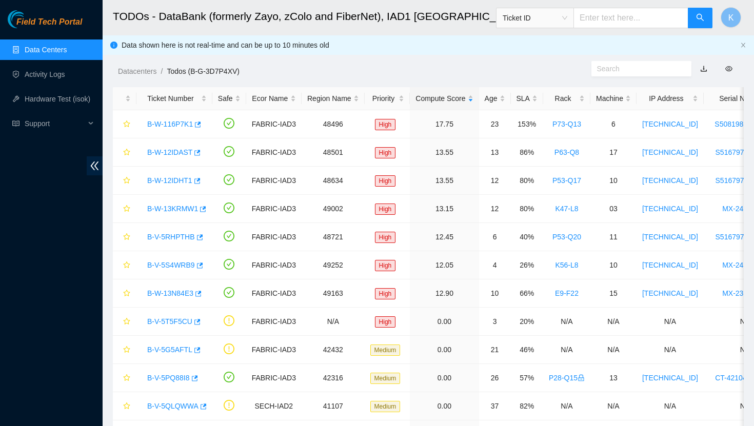
click at [54, 47] on link "Data Centers" at bounding box center [46, 50] width 42 height 8
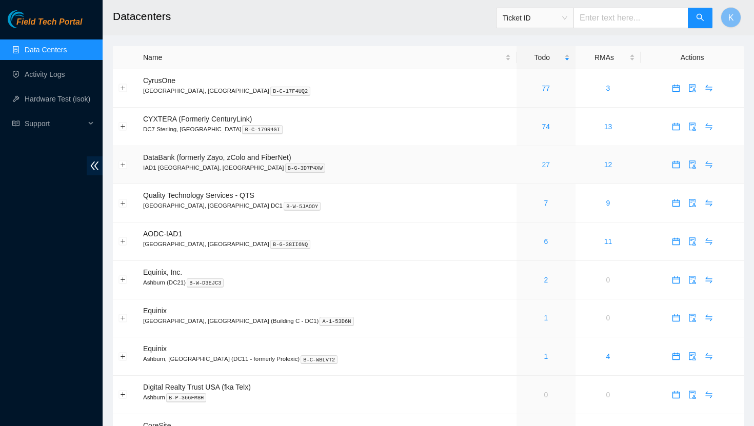
click at [542, 168] on link "27" at bounding box center [546, 165] width 8 height 8
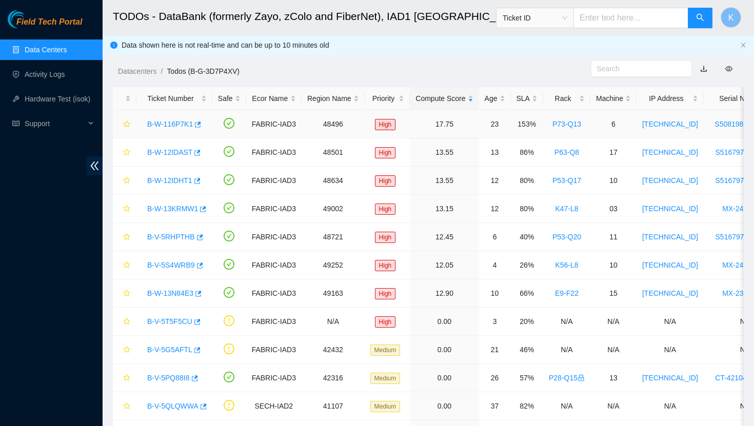
click at [182, 126] on link "B-W-116P7K1" at bounding box center [170, 124] width 46 height 8
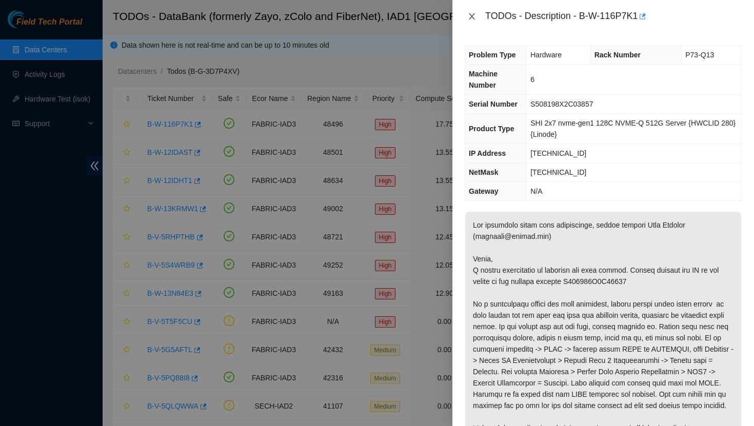
click at [469, 15] on icon "close" at bounding box center [472, 16] width 8 height 8
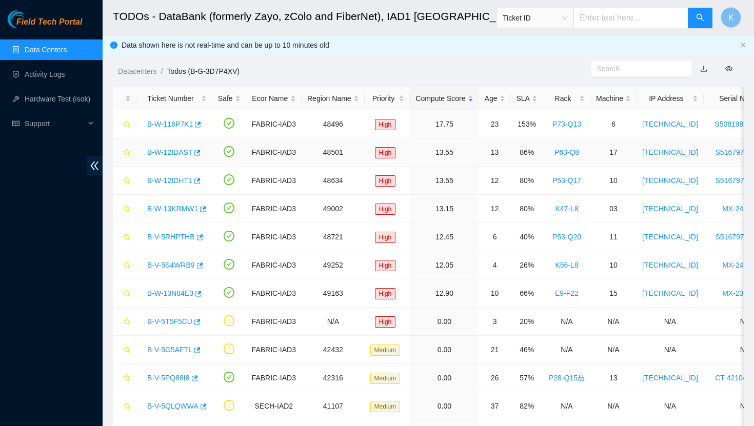
click at [171, 153] on link "B-W-12IDAST" at bounding box center [169, 152] width 45 height 8
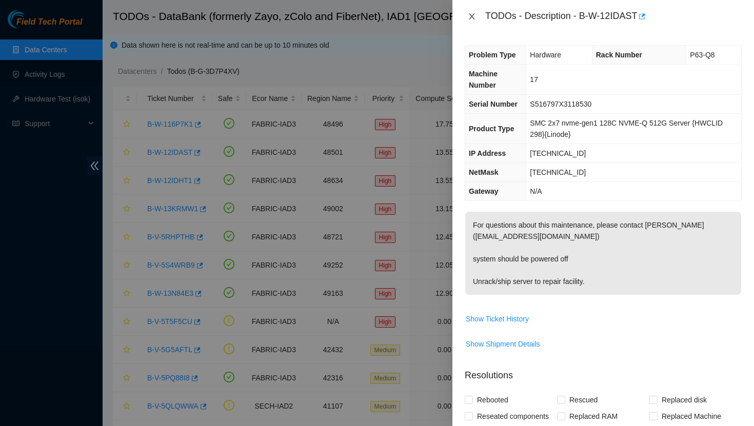
click at [472, 15] on icon "close" at bounding box center [472, 16] width 6 height 6
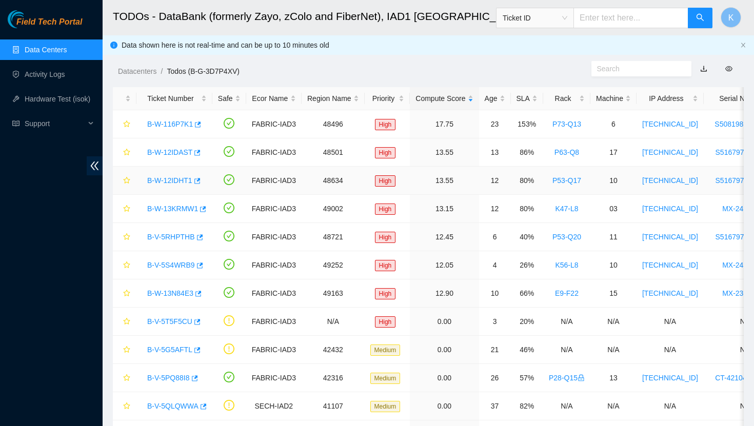
click at [164, 177] on link "B-W-12IDHT1" at bounding box center [169, 180] width 45 height 8
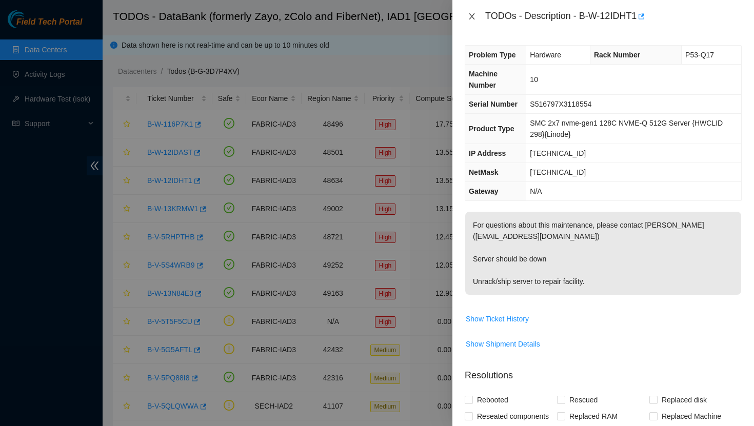
click at [469, 17] on icon "close" at bounding box center [472, 16] width 8 height 8
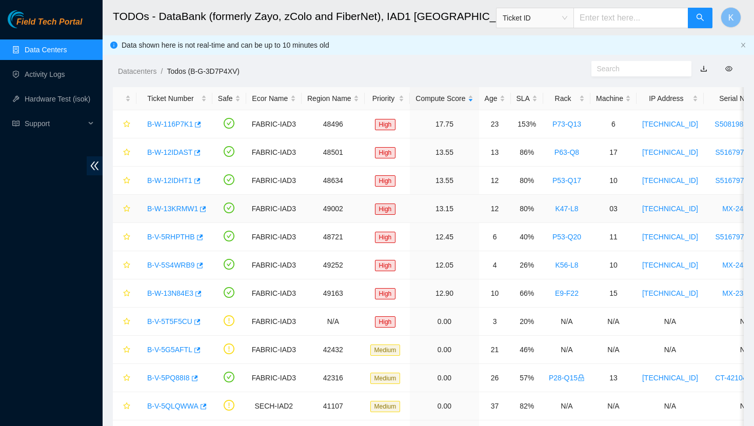
click at [177, 210] on link "B-W-13KRMW1" at bounding box center [172, 209] width 51 height 8
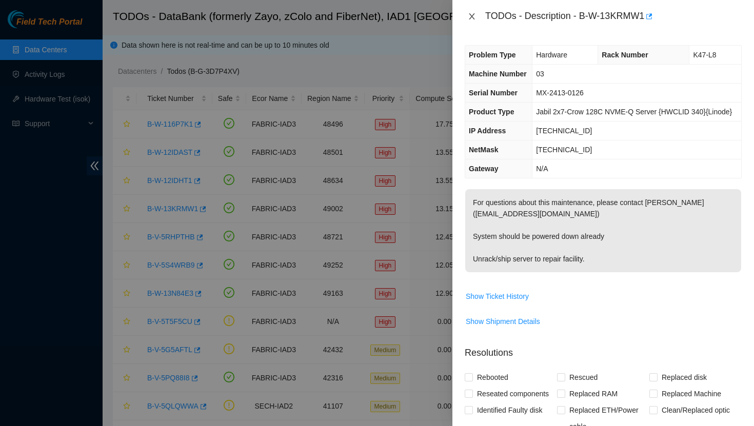
click at [471, 15] on icon "close" at bounding box center [472, 16] width 6 height 6
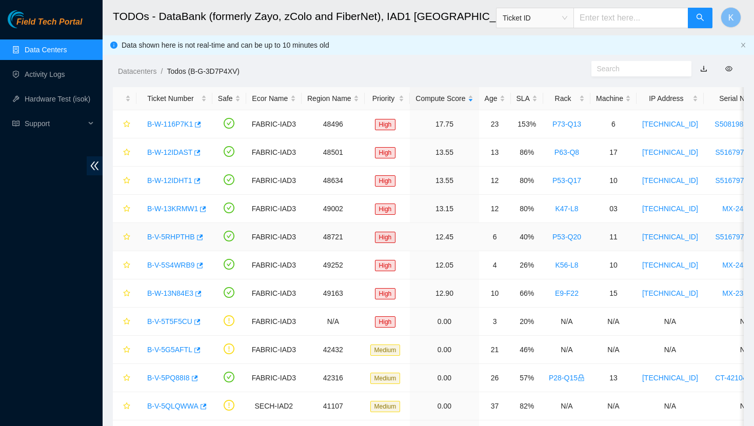
click at [181, 236] on link "B-V-5RHPTHB" at bounding box center [171, 237] width 48 height 8
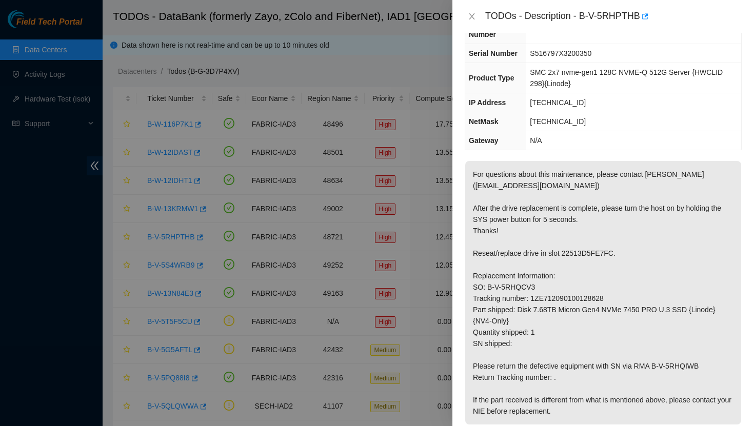
scroll to position [71, 0]
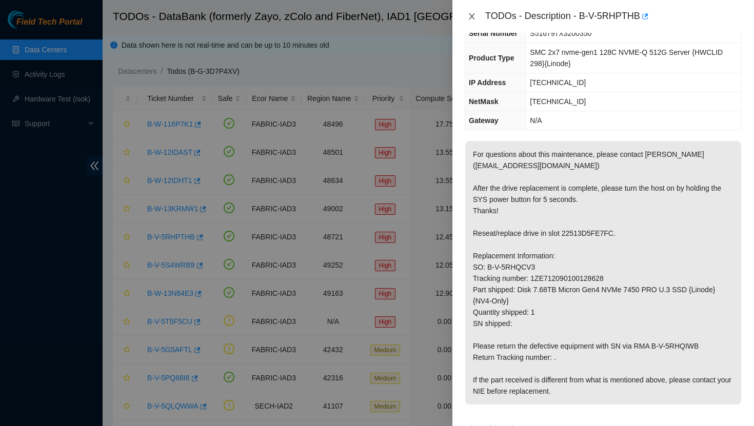
click at [470, 17] on icon "close" at bounding box center [472, 16] width 8 height 8
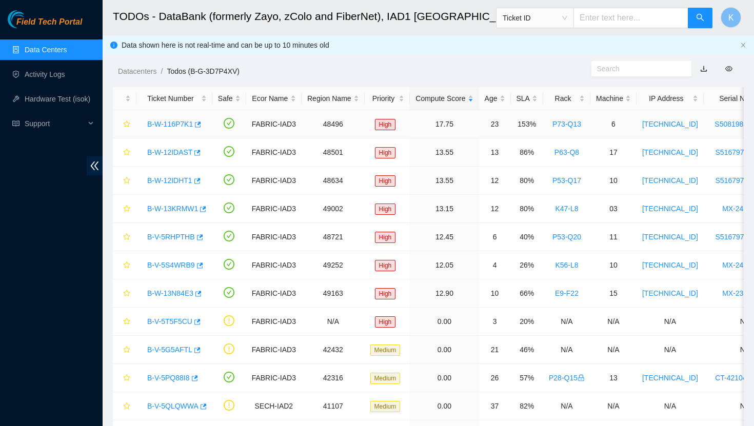
scroll to position [82, 0]
click at [124, 236] on icon "star" at bounding box center [126, 236] width 7 height 7
click at [171, 264] on link "B-V-5S4WRB9" at bounding box center [171, 265] width 48 height 8
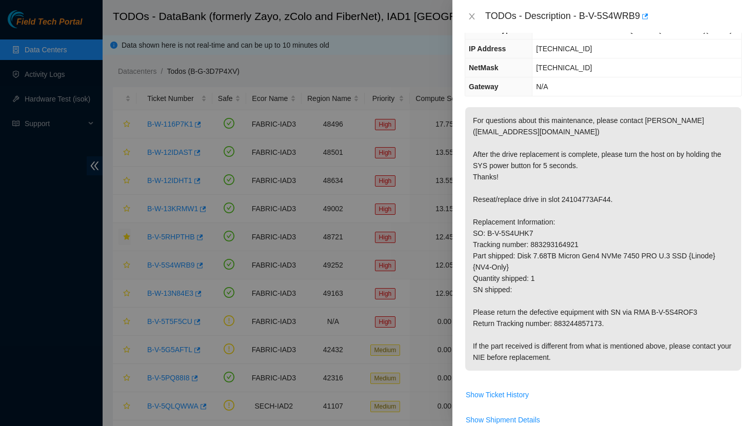
scroll to position [71, 0]
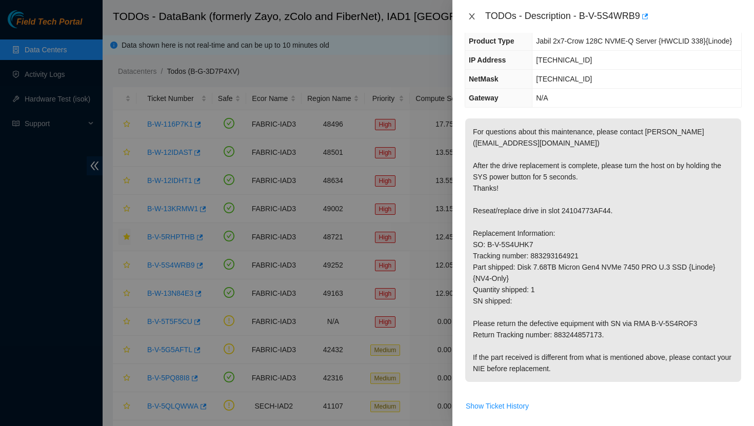
click at [471, 12] on icon "close" at bounding box center [472, 16] width 8 height 8
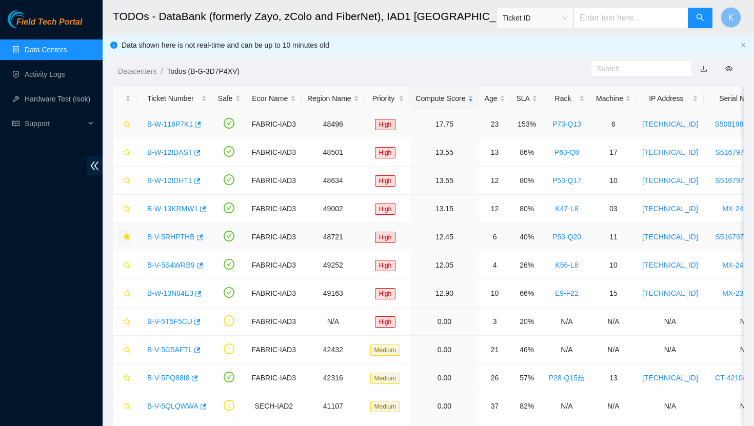
scroll to position [82, 0]
click at [126, 263] on icon "star" at bounding box center [126, 265] width 7 height 7
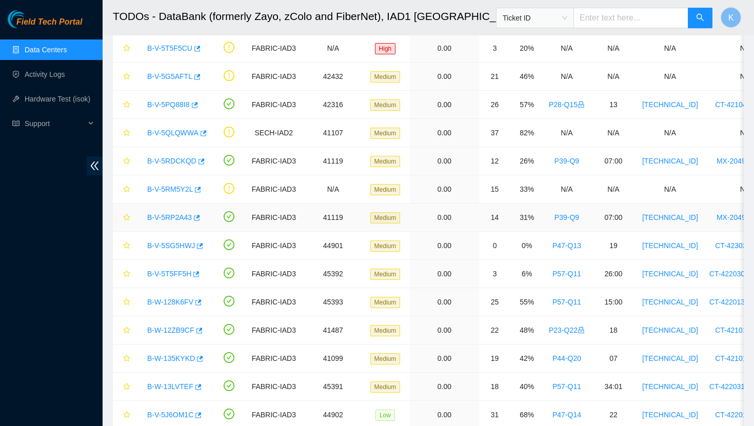
scroll to position [274, 0]
click at [61, 74] on link "Activity Logs" at bounding box center [45, 74] width 41 height 8
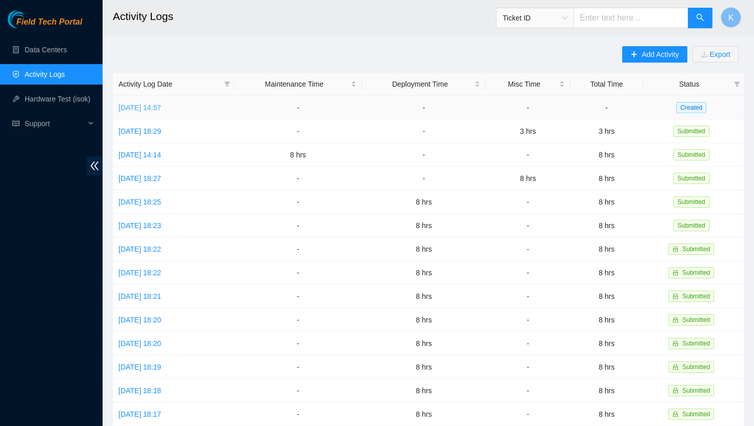
click at [155, 106] on link "[DATE] 14:57" at bounding box center [139, 108] width 43 height 8
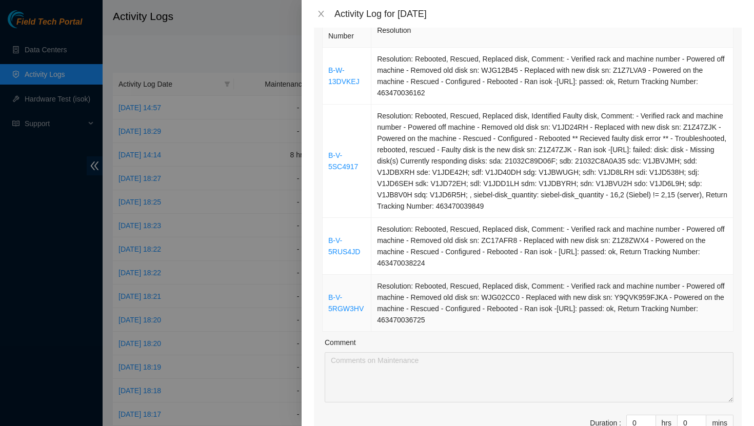
scroll to position [131, 0]
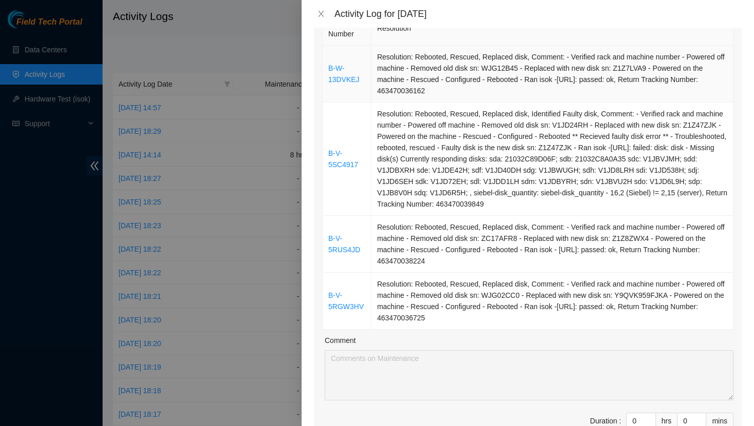
drag, startPoint x: 492, startPoint y: 317, endPoint x: 326, endPoint y: 71, distance: 297.0
click at [326, 71] on tbody "B-W-13DVKEJ Resolution: Rebooted, Rescued, Replaced disk, Comment: - Verified r…" at bounding box center [528, 188] width 411 height 284
copy tbody "B-W-13DVKEJ Resolution: Rebooted, Rescued, Replaced disk, Comment: - Verified r…"
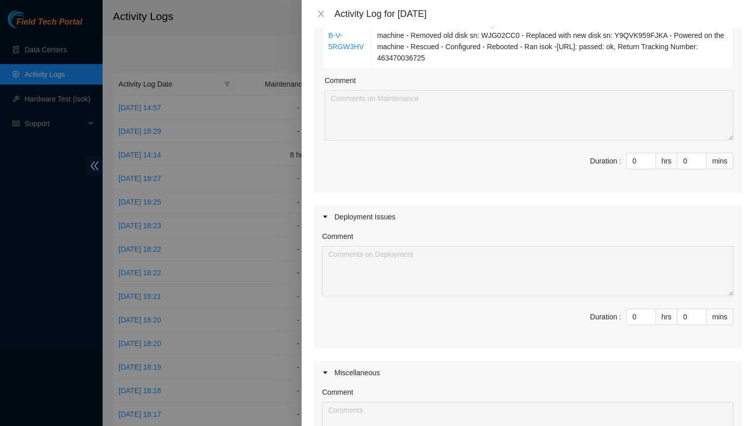
scroll to position [372, 0]
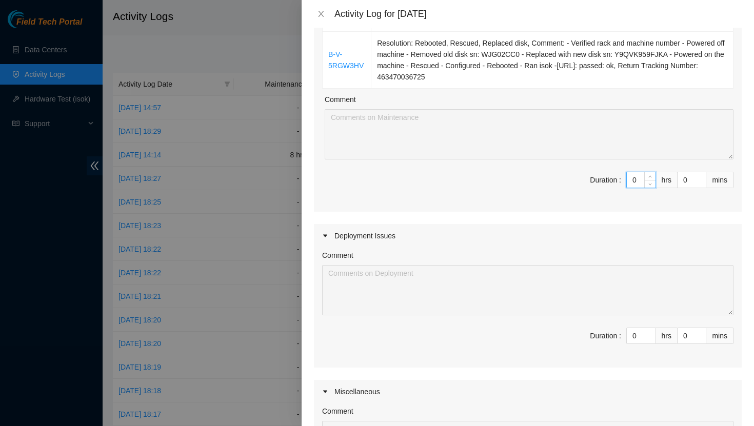
click at [641, 184] on input "0" at bounding box center [641, 179] width 29 height 15
type input "8"
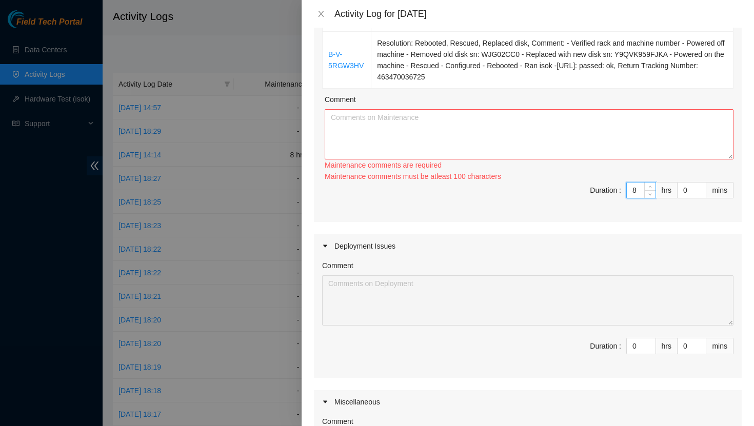
type input "8"
click at [558, 136] on textarea "Comment" at bounding box center [529, 134] width 409 height 50
paste textarea "B-W-13DVKEJ Resolution: Rebooted, Rescued, Replaced disk, Comment: - Verified r…"
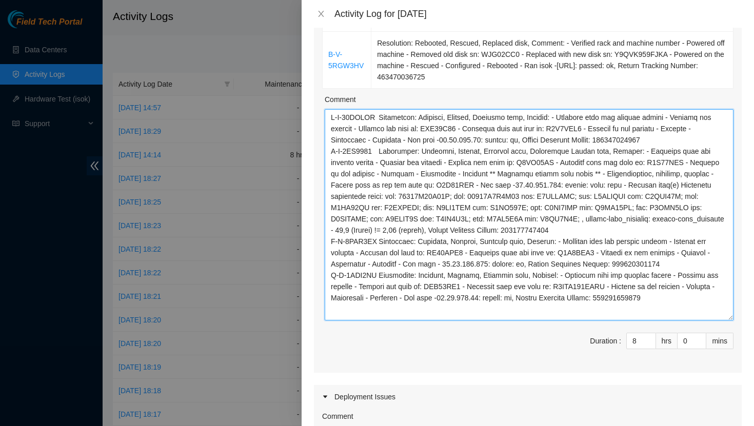
scroll to position [0, 0]
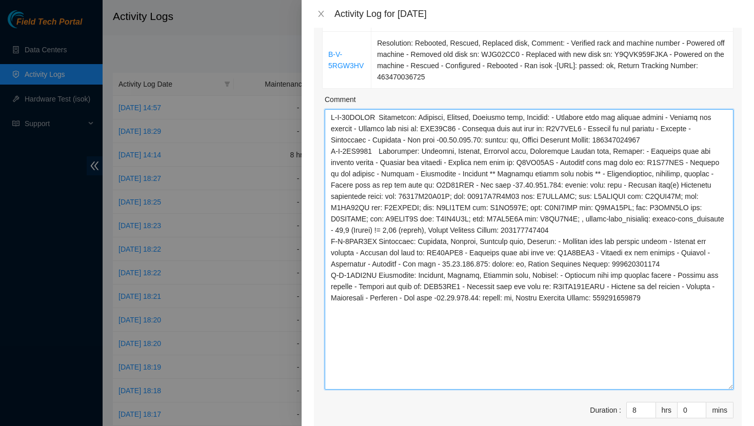
drag, startPoint x: 730, startPoint y: 156, endPoint x: 723, endPoint y: 387, distance: 230.4
click at [723, 387] on textarea "Comment" at bounding box center [529, 249] width 409 height 281
click at [398, 150] on textarea "Comment" at bounding box center [529, 249] width 409 height 281
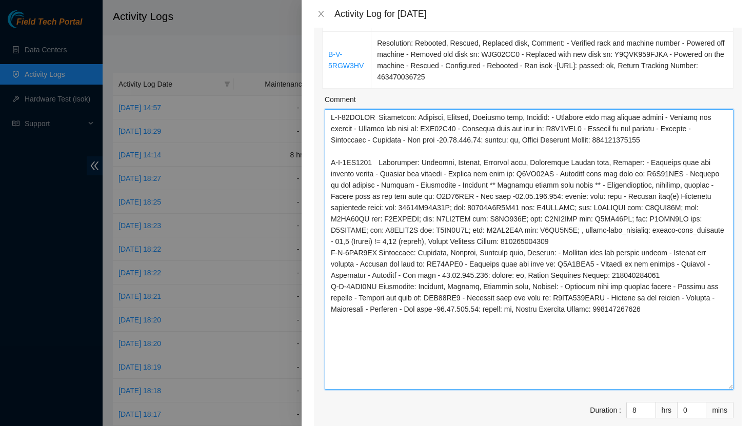
click at [660, 253] on textarea "Comment" at bounding box center [529, 249] width 409 height 281
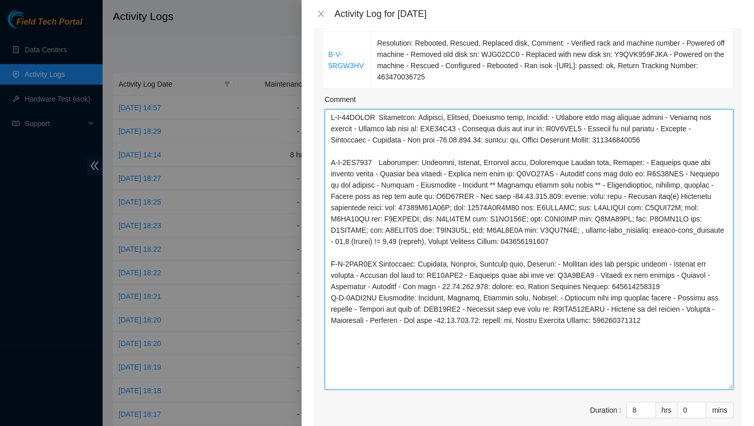
click at [509, 309] on textarea "Comment" at bounding box center [529, 249] width 409 height 281
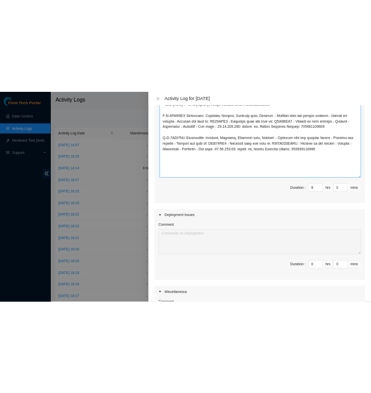
scroll to position [812, 0]
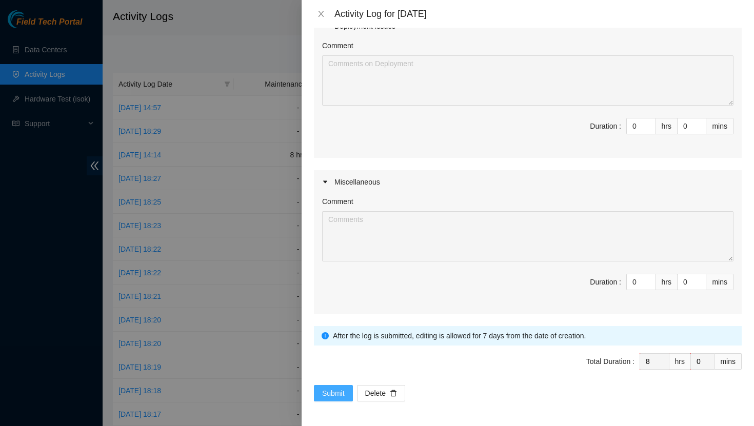
type textarea "B-W-13DVKEJ Resolution: Rebooted, Rescued, Replaced disk, Comment: - Verified r…"
click at [333, 397] on span "Submit" at bounding box center [333, 393] width 23 height 11
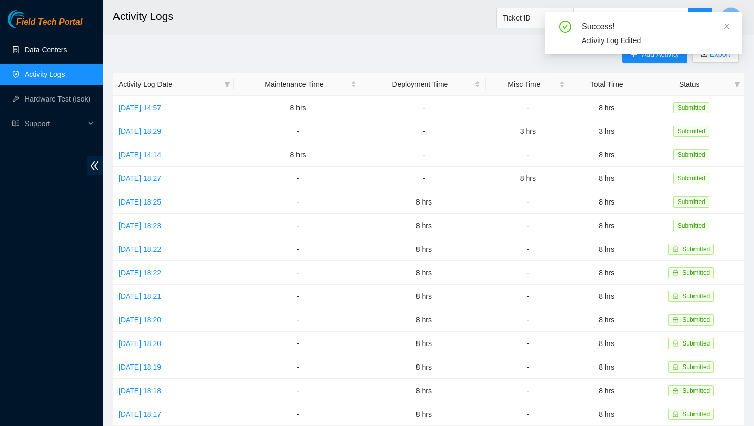
click at [61, 46] on link "Data Centers" at bounding box center [46, 50] width 42 height 8
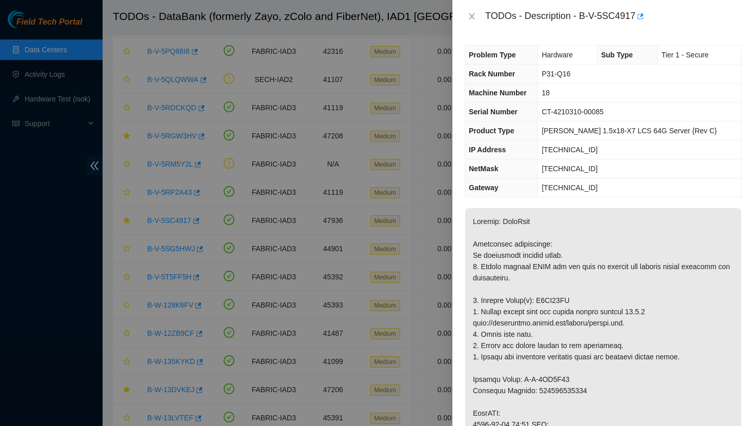
scroll to position [919, 0]
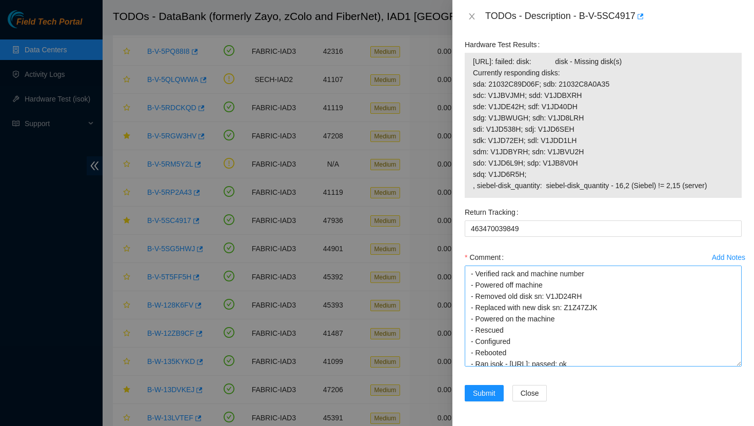
click at [596, 326] on textarea "- Verified rack and machine number - Powered off machine - Removed old disk sn:…" at bounding box center [603, 316] width 277 height 101
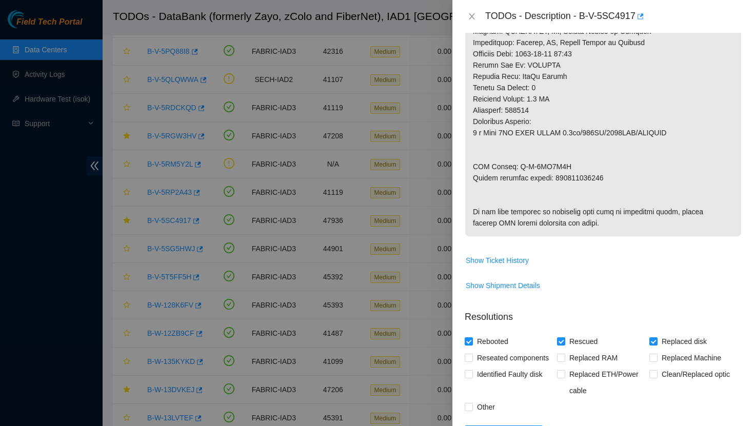
scroll to position [767, 0]
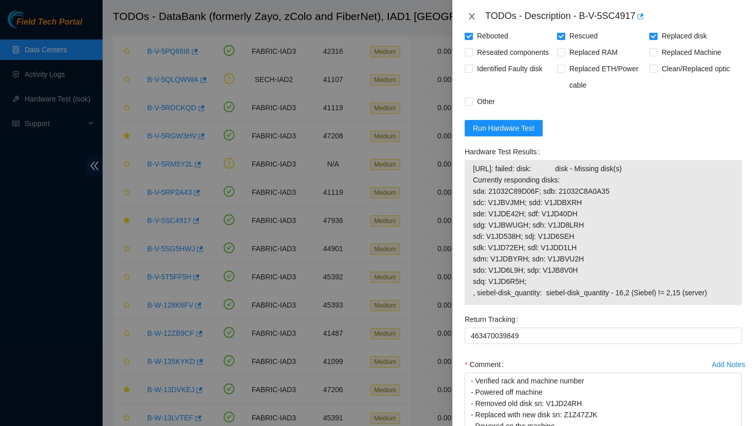
click at [470, 16] on icon "close" at bounding box center [472, 16] width 8 height 8
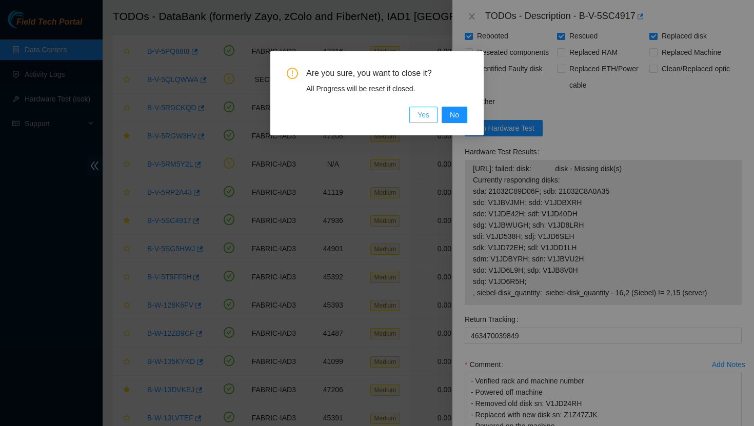
click at [429, 118] on button "Yes" at bounding box center [423, 115] width 28 height 16
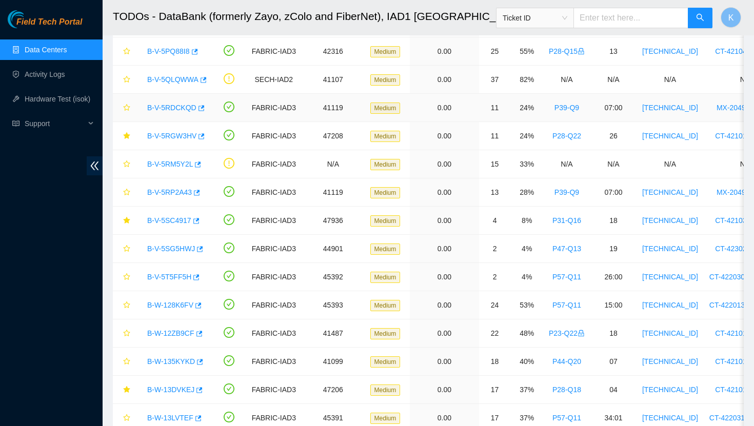
scroll to position [235, 0]
click at [36, 76] on link "Activity Logs" at bounding box center [45, 74] width 41 height 8
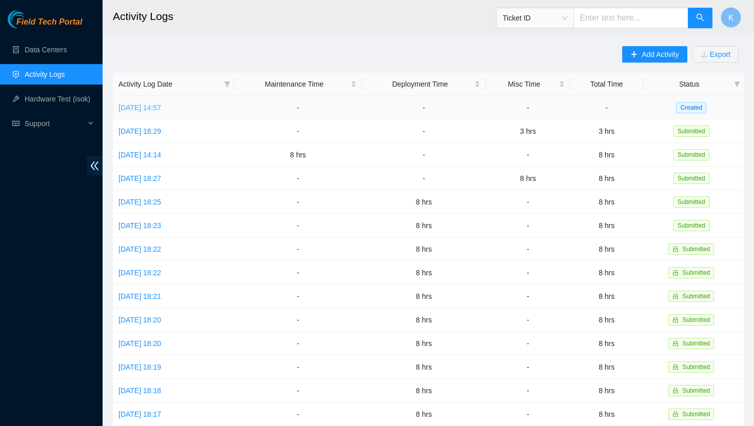
click at [161, 108] on link "[DATE] 14:57" at bounding box center [139, 108] width 43 height 8
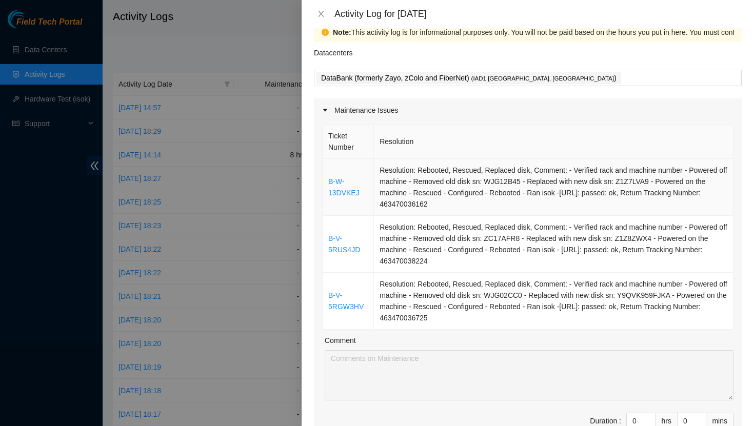
scroll to position [20, 0]
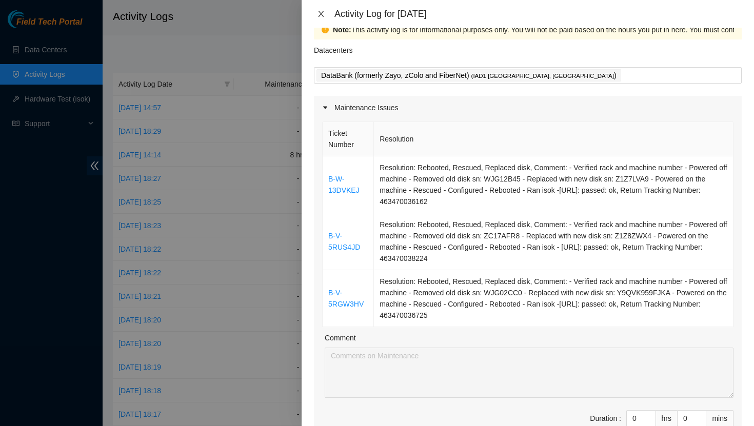
click at [321, 11] on icon "close" at bounding box center [321, 14] width 8 height 8
